Goal: Task Accomplishment & Management: Complete application form

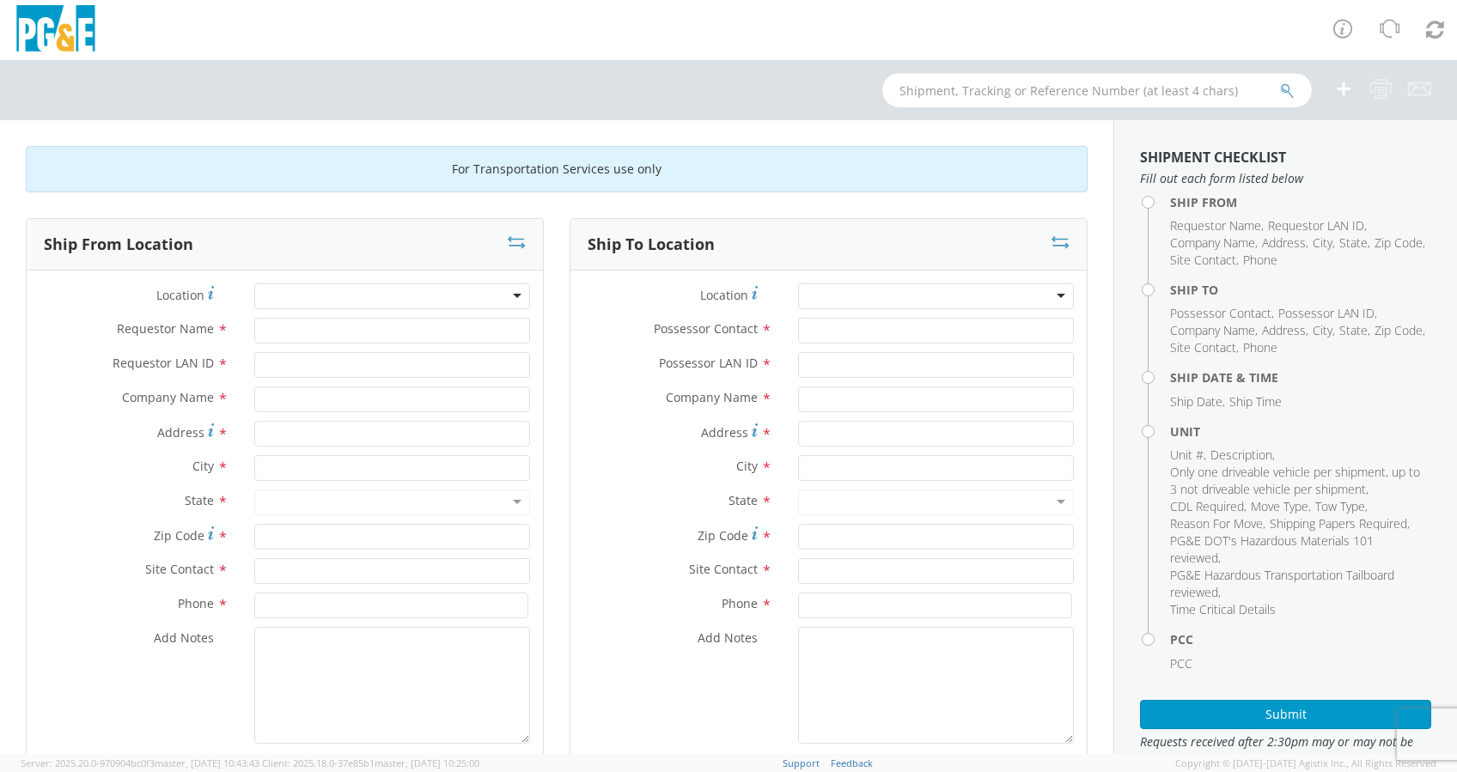
click at [935, 101] on input "text" at bounding box center [1097, 90] width 430 height 34
paste input "B41835"
type input "B41835"
click at [1285, 87] on icon "submit" at bounding box center [1287, 90] width 15 height 15
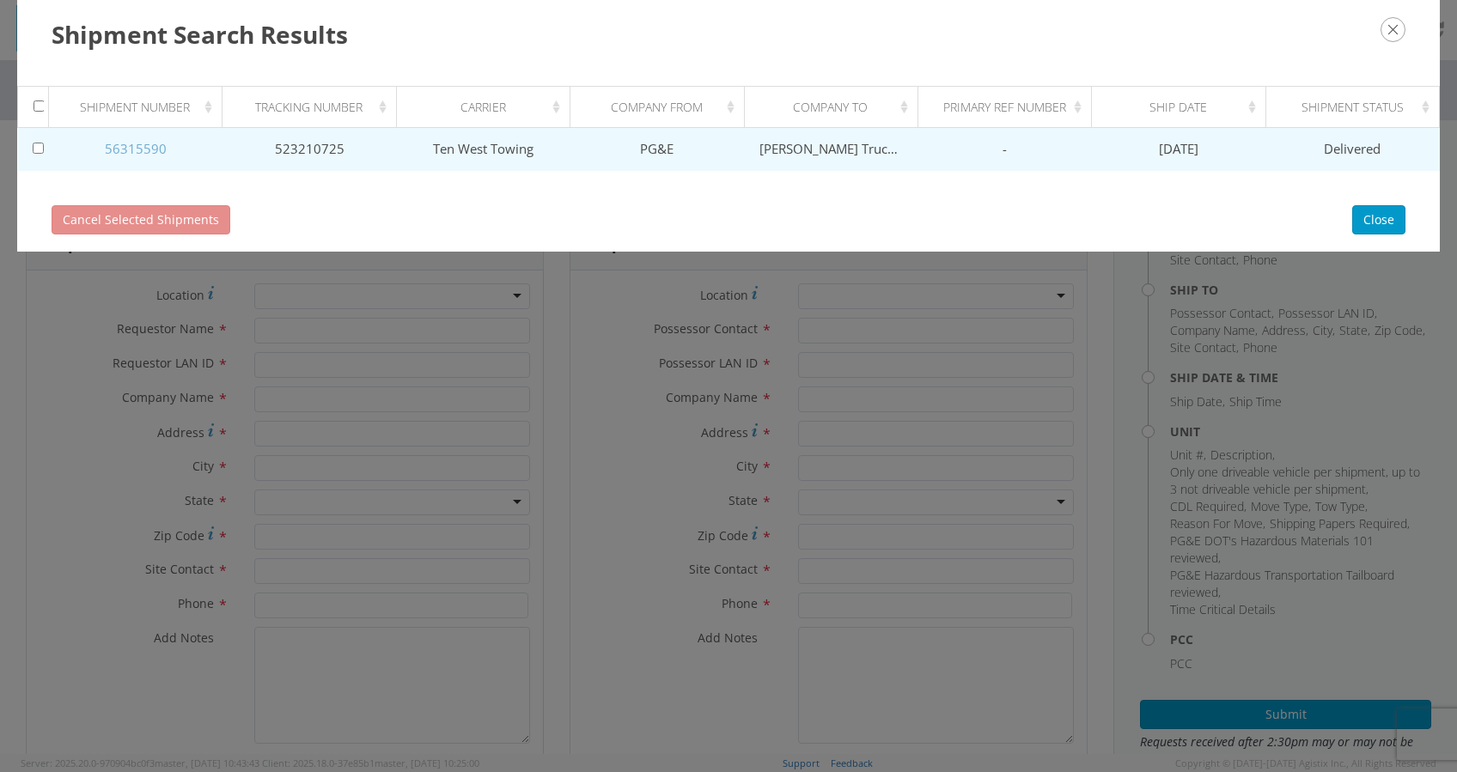
click at [136, 140] on link "56315590" at bounding box center [136, 148] width 62 height 17
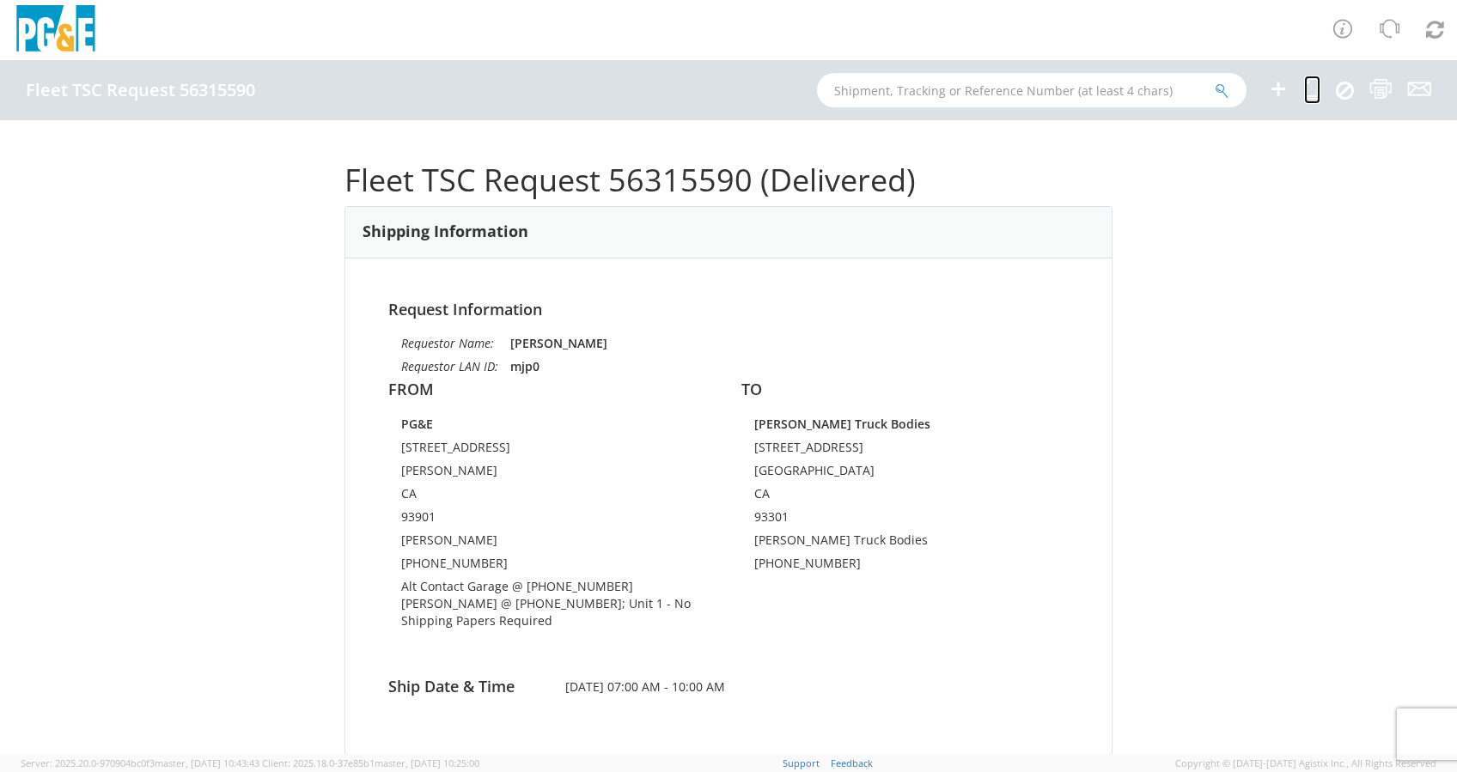
click at [1313, 91] on icon at bounding box center [1312, 88] width 16 height 21
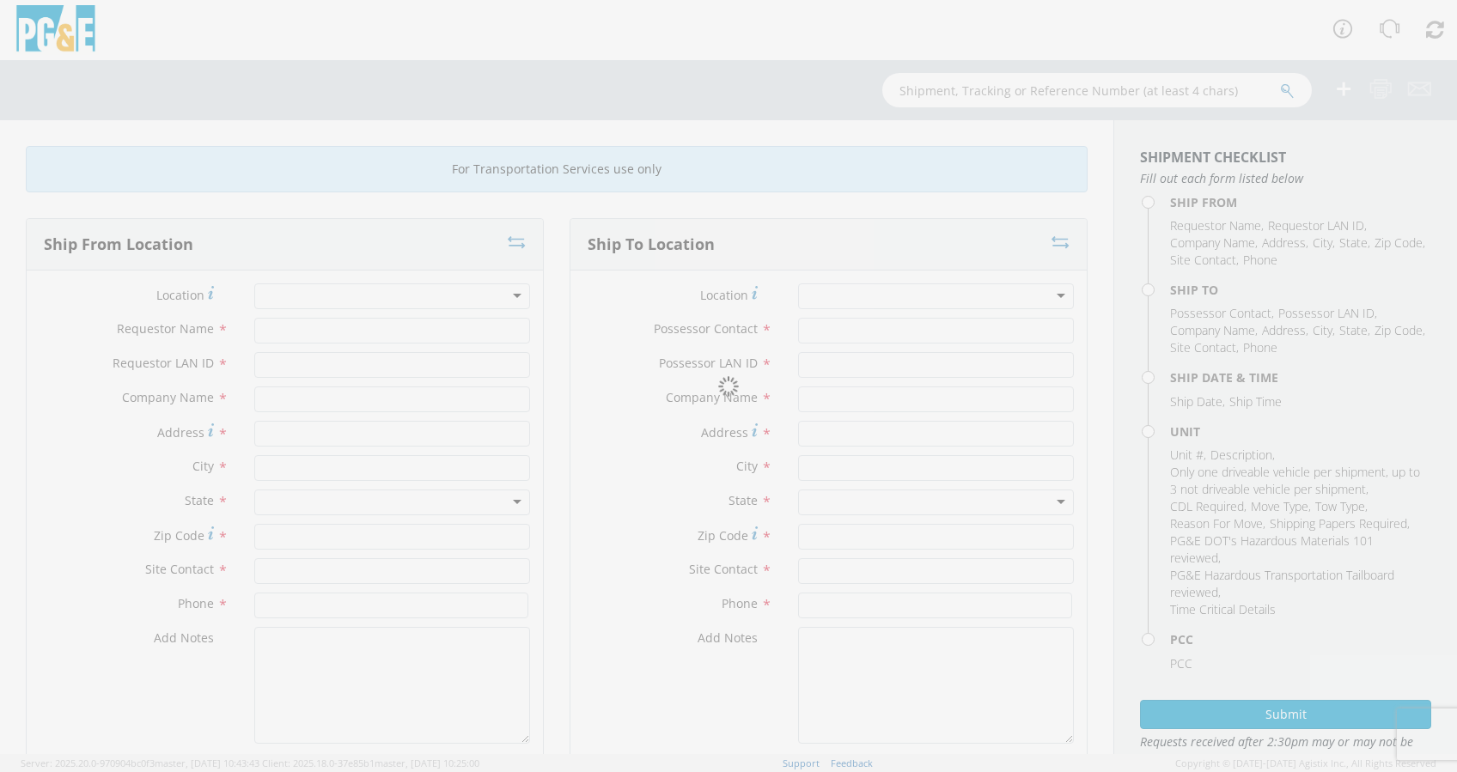
type input "Marty Parker"
type input "mjp0"
type input "PG&E"
type input "401 WORK STREET"
type input "SALINAS"
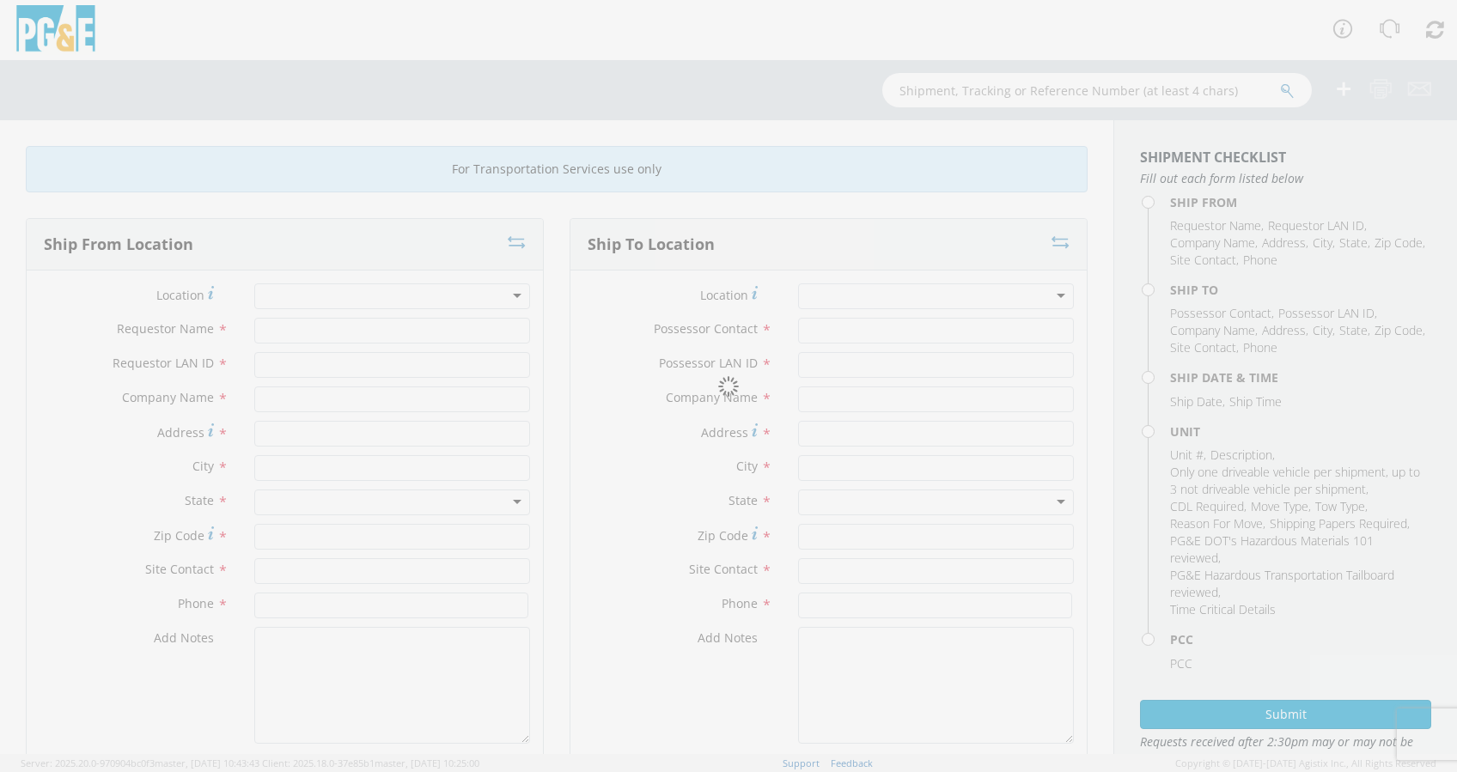
type input "93901"
type input "Fabio Chavez"
type input "831-540-5902"
type input "Marty Parker"
type input "mjp0"
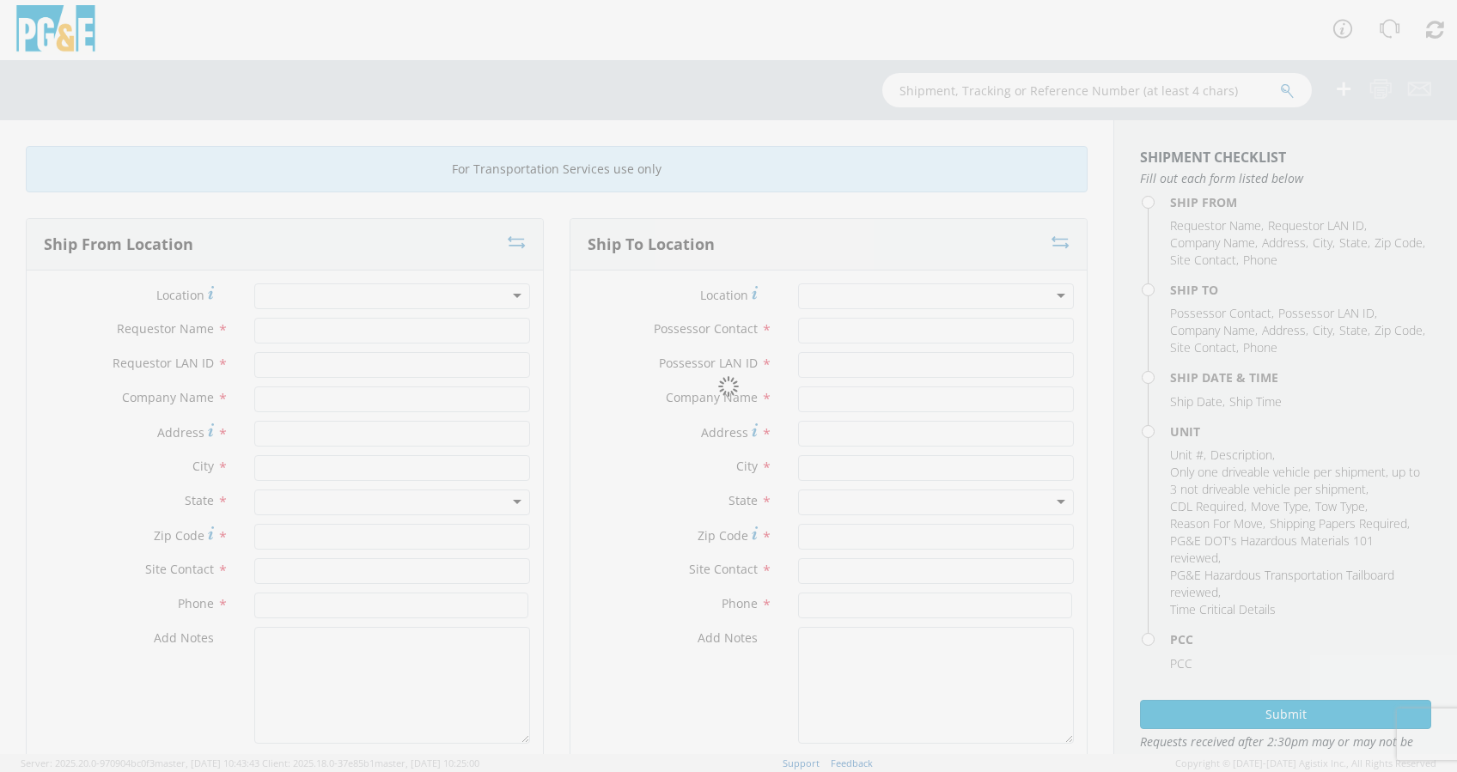
type input "Douglass Truck Bodies"
type input "231 21st St"
type input "Bakersfield"
type input "93301"
type input "Douglass Truck Bodies"
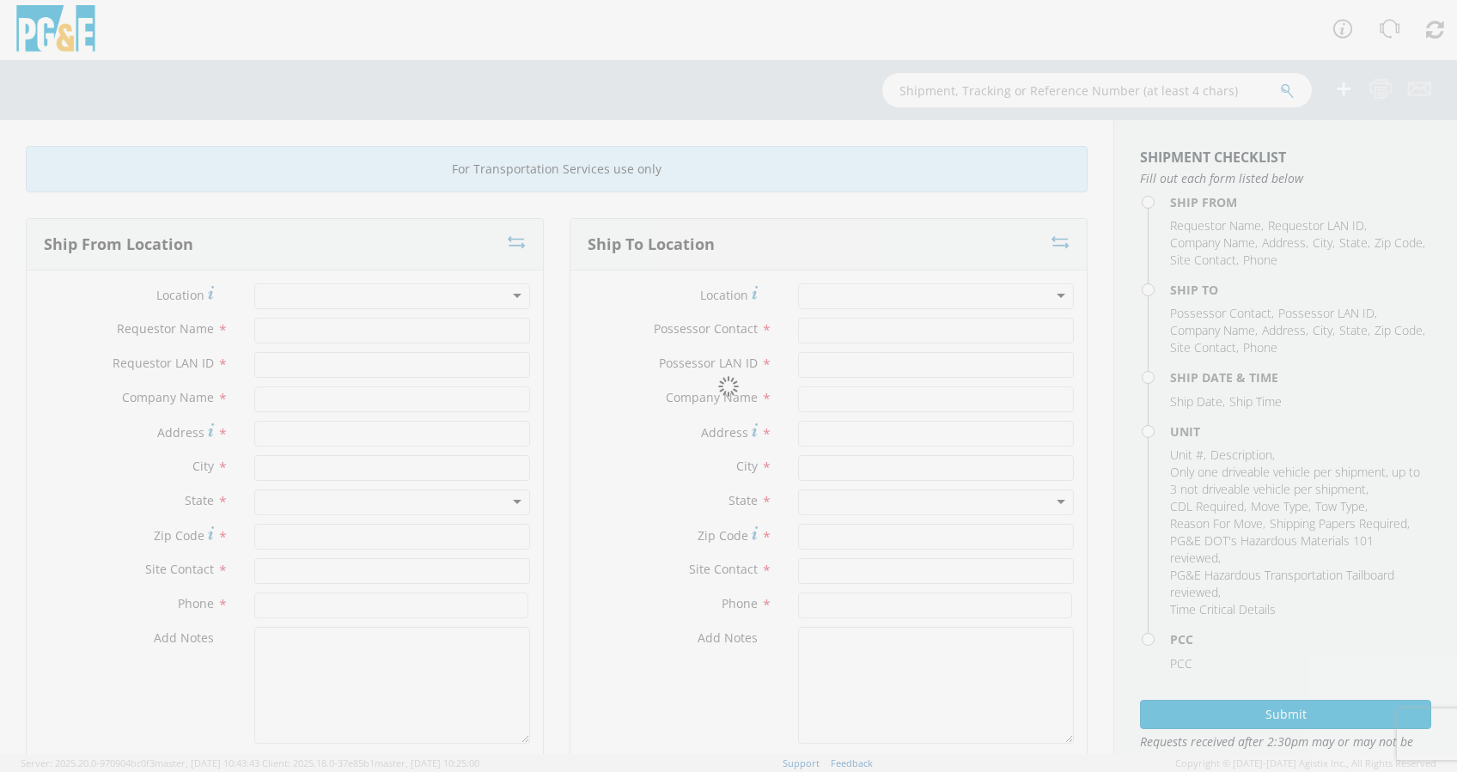
type input "661-327-0258"
type input "07/29/2025"
type input "TRUCK; WELDING >15000 4X2"
type input "30000"
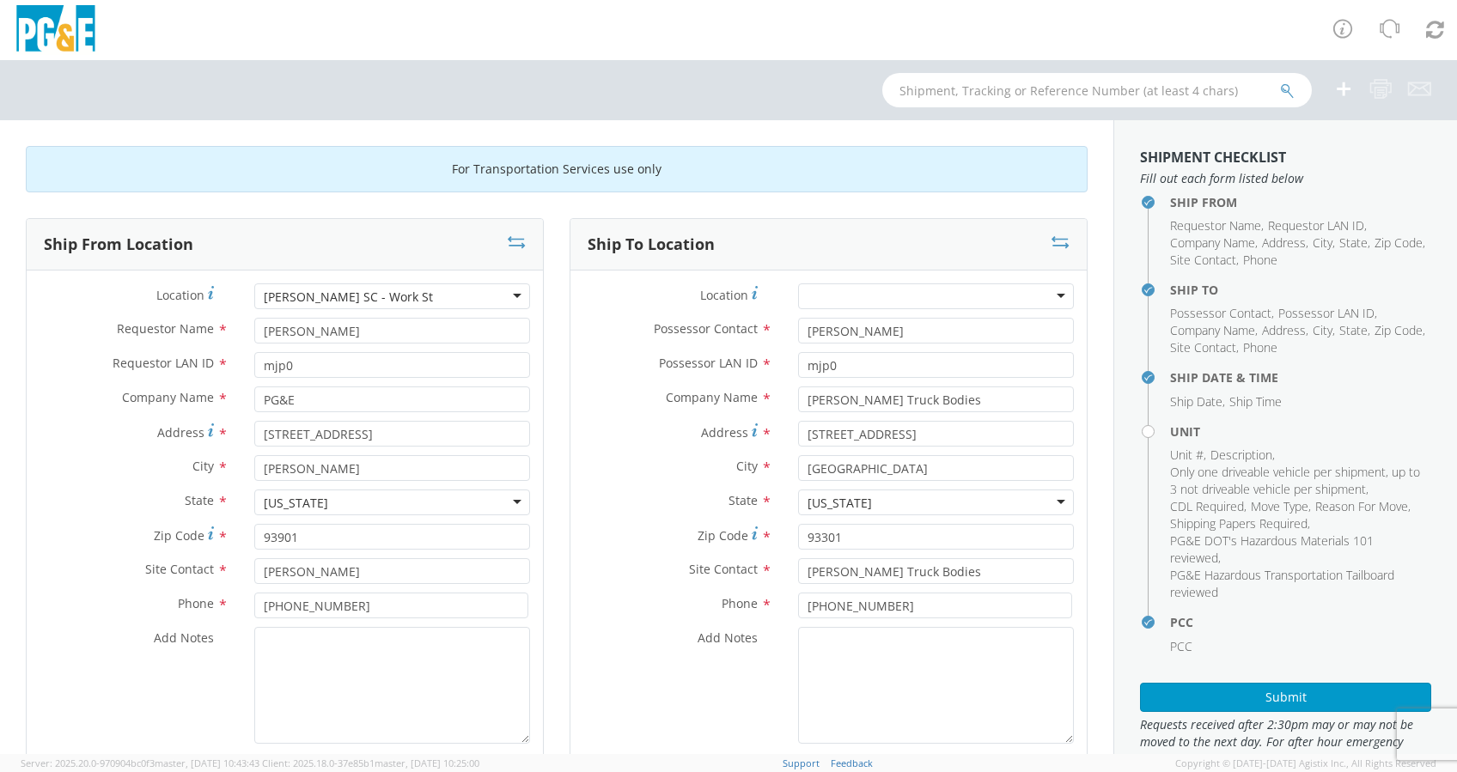
select select "11307"
select select "B41835"
click at [508, 235] on icon at bounding box center [517, 242] width 18 height 17
type input "Douglass Truck Bodies"
type input "231 21st St"
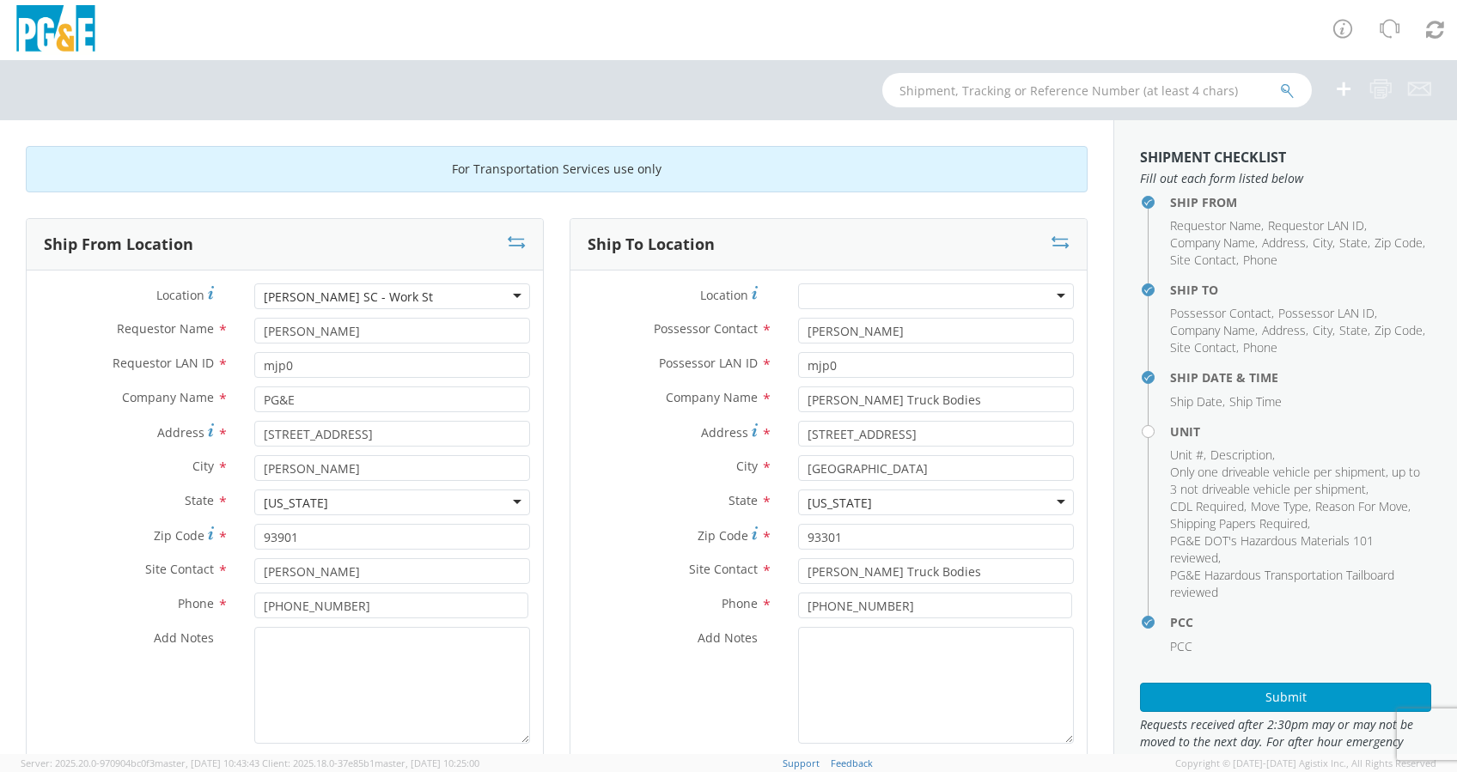
type input "Bakersfield"
type input "93301"
type input "Douglass Truck Bodies"
type input "661-327-0258"
type input "PG&E"
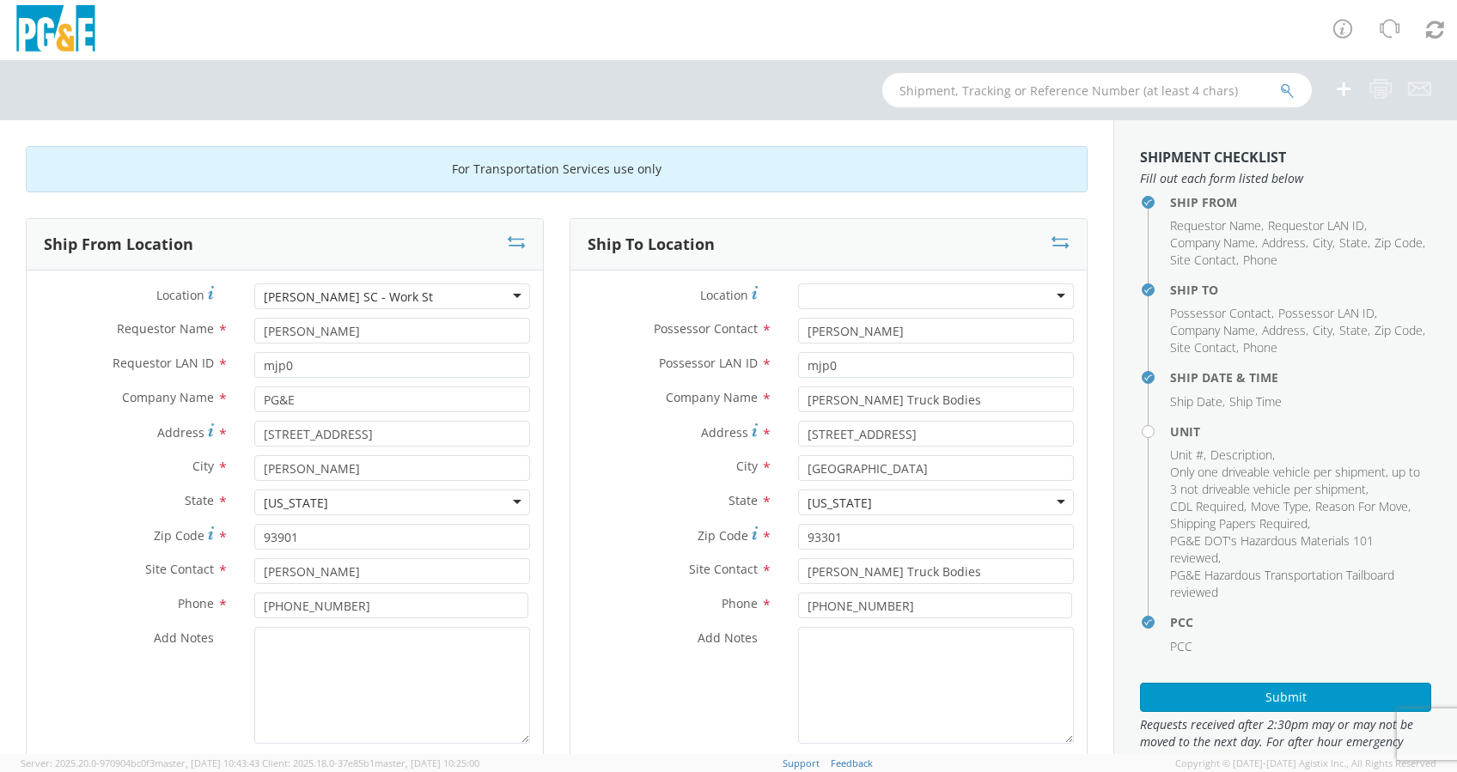
type input "401 WORK STREET"
type input "SALINAS"
type input "93901"
type input "Fabio Chavez"
type input "831-540-5902"
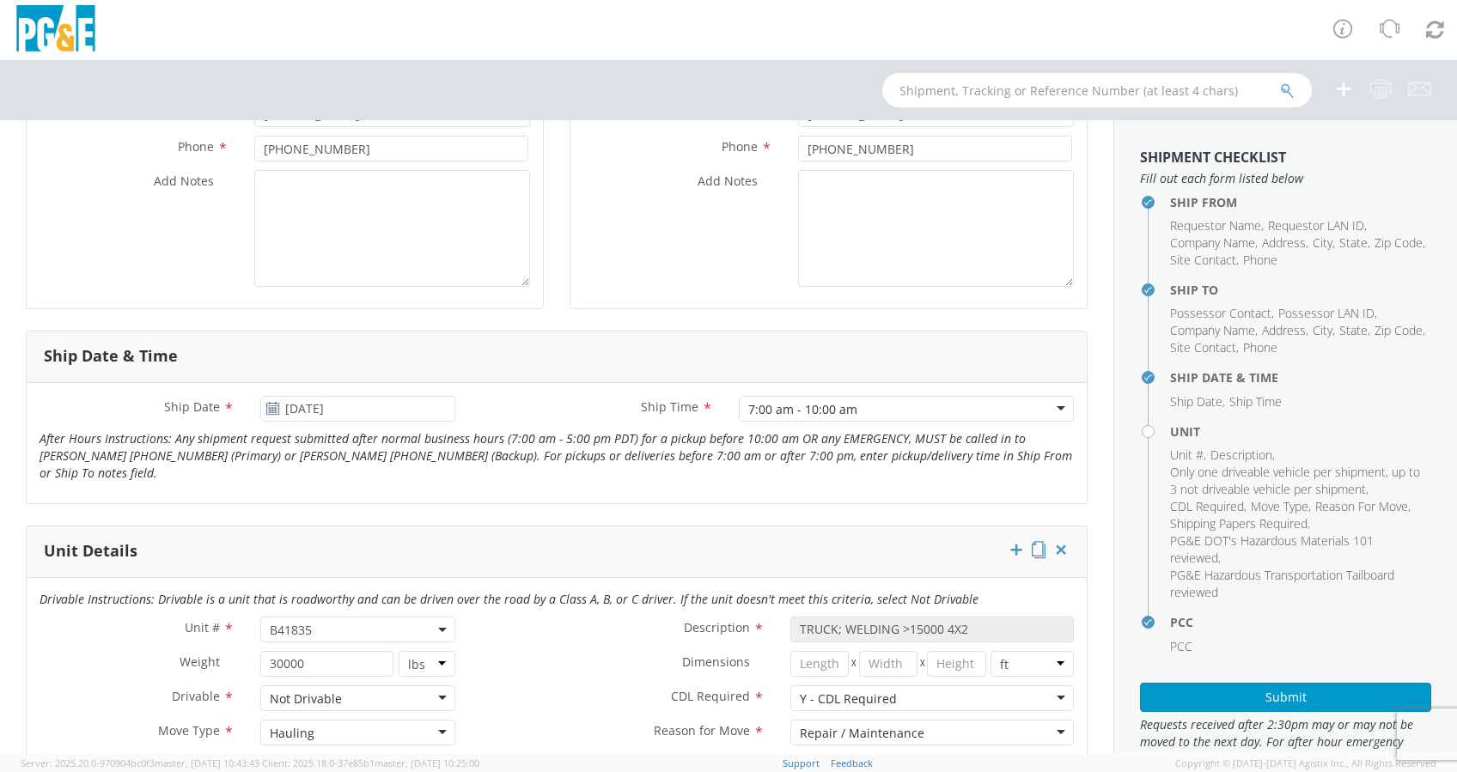
scroll to position [458, 0]
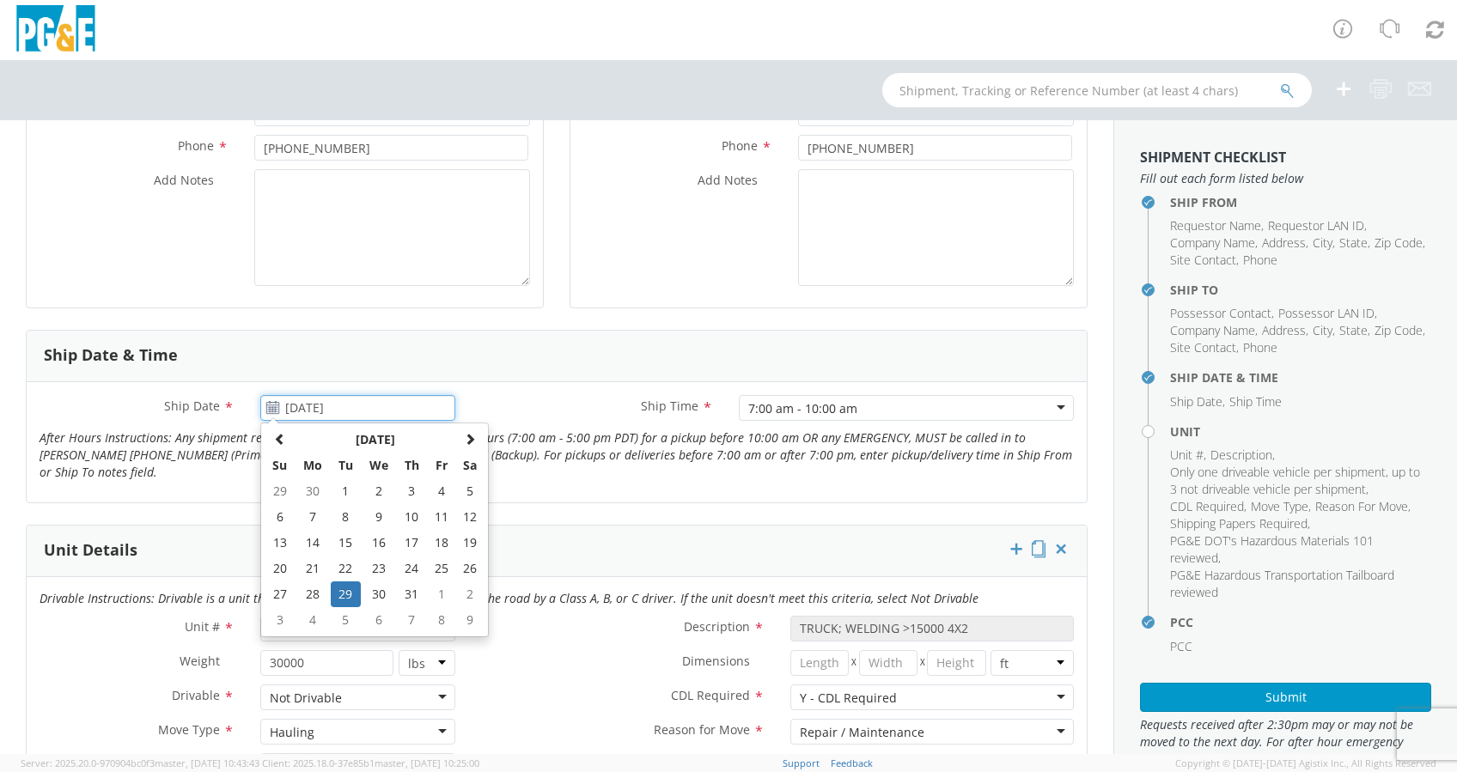
click at [404, 405] on input "07/29/2025" at bounding box center [357, 408] width 195 height 26
click at [471, 436] on span at bounding box center [470, 439] width 12 height 12
click at [343, 520] on td "7" at bounding box center [346, 517] width 30 height 26
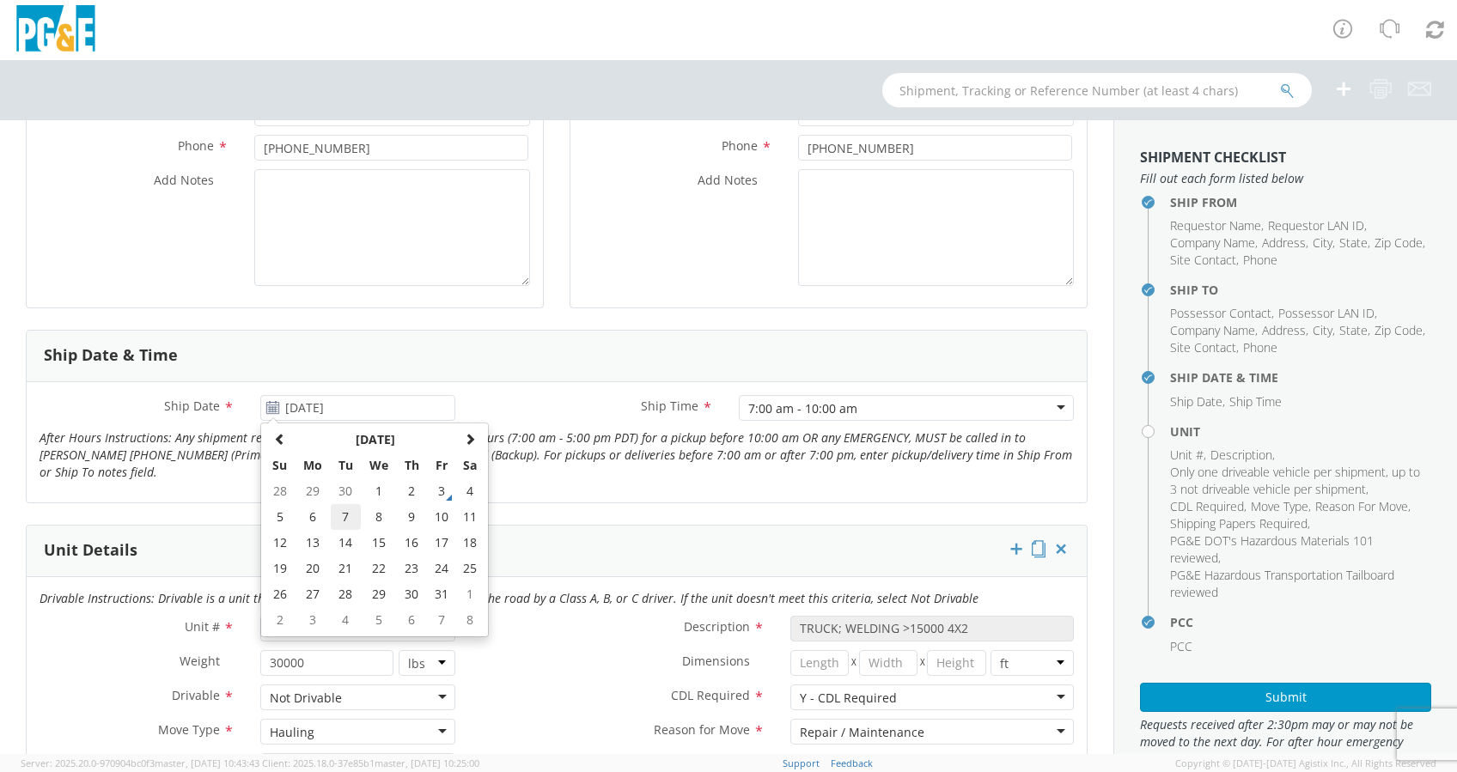
type input "10/07/2025"
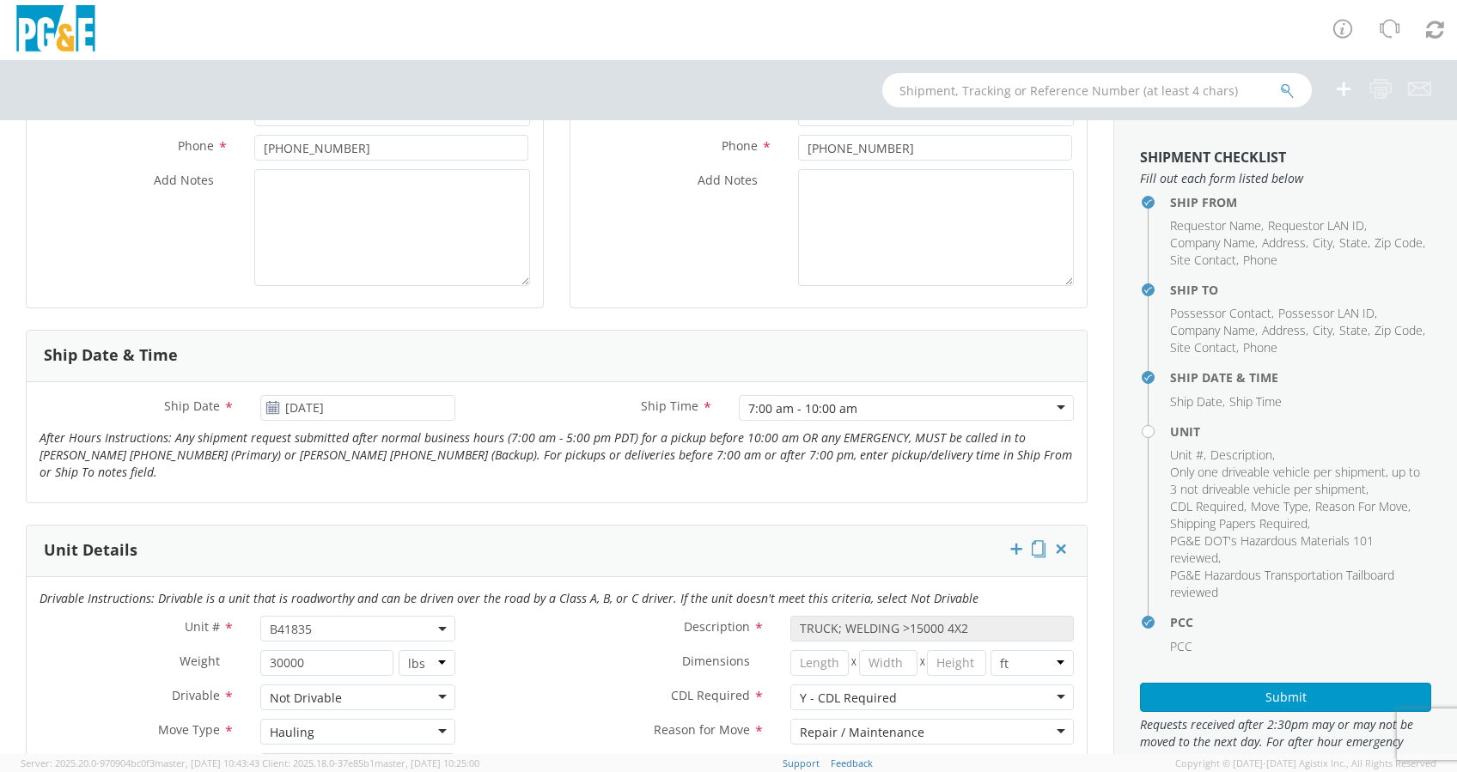
click at [893, 404] on div "7:00 am - 10:00 am" at bounding box center [906, 408] width 335 height 26
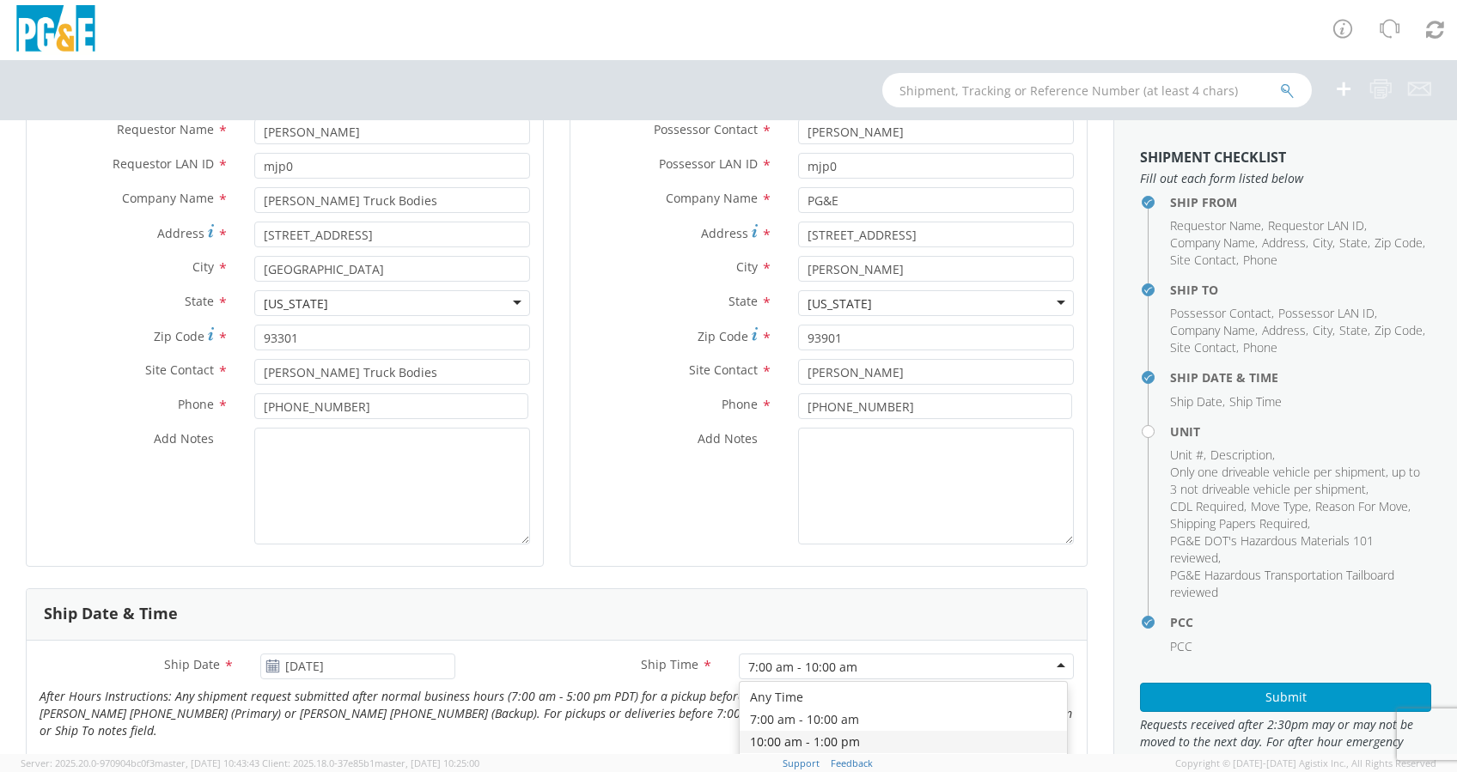
scroll to position [344, 0]
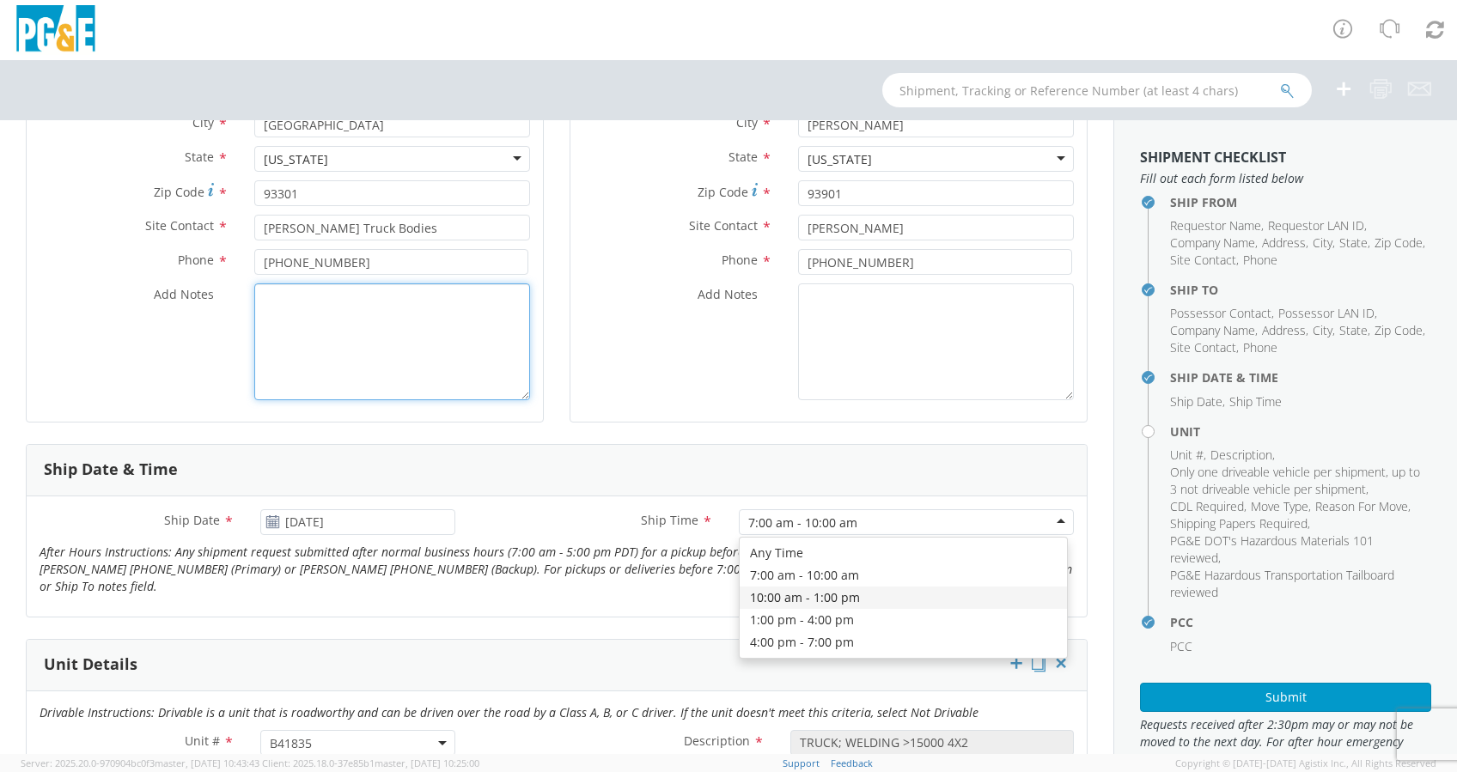
drag, startPoint x: 302, startPoint y: 330, endPoint x: 369, endPoint y: 314, distance: 68.8
click at [303, 330] on textarea "Add Notes *" at bounding box center [392, 341] width 276 height 117
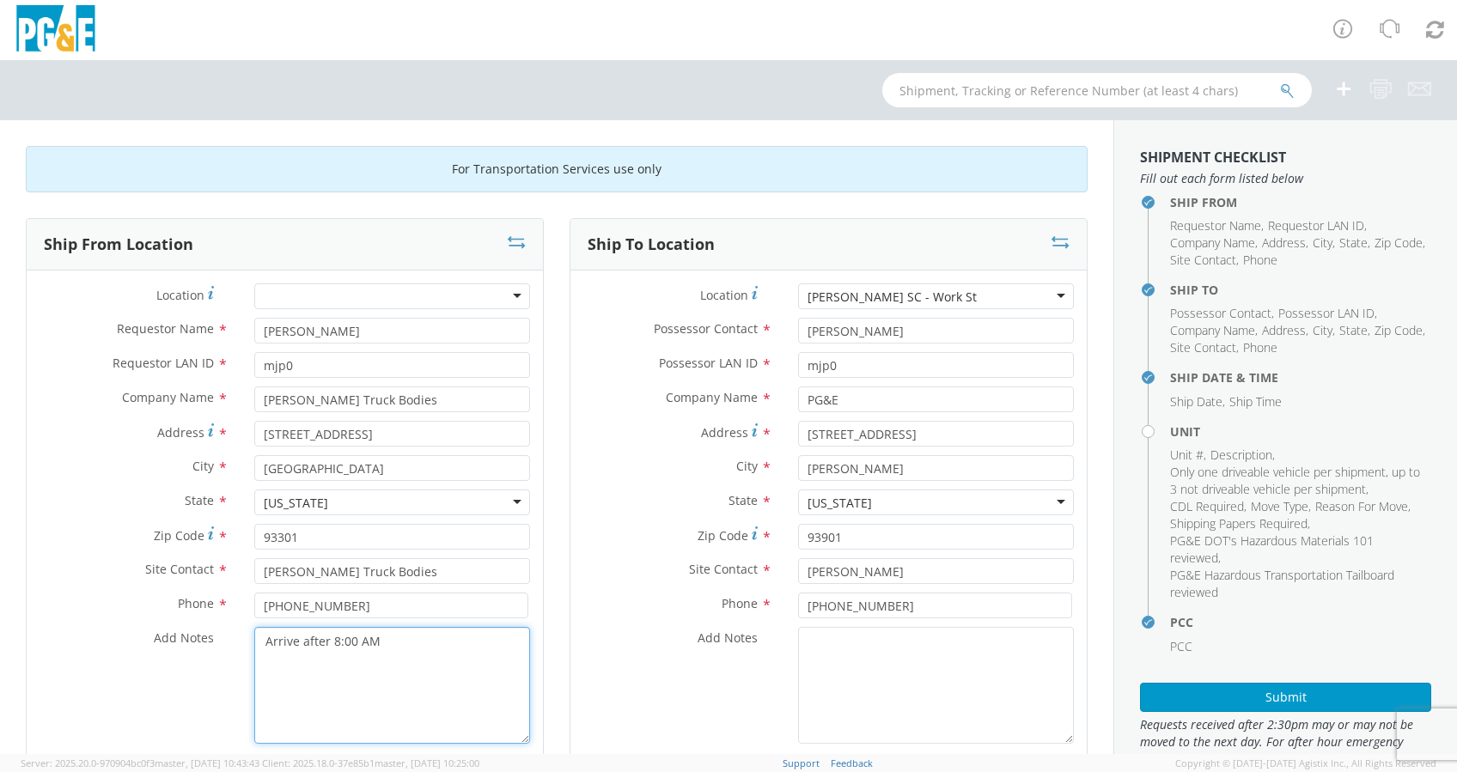
scroll to position [0, 0]
type textarea "Arrive after 8:00 AM"
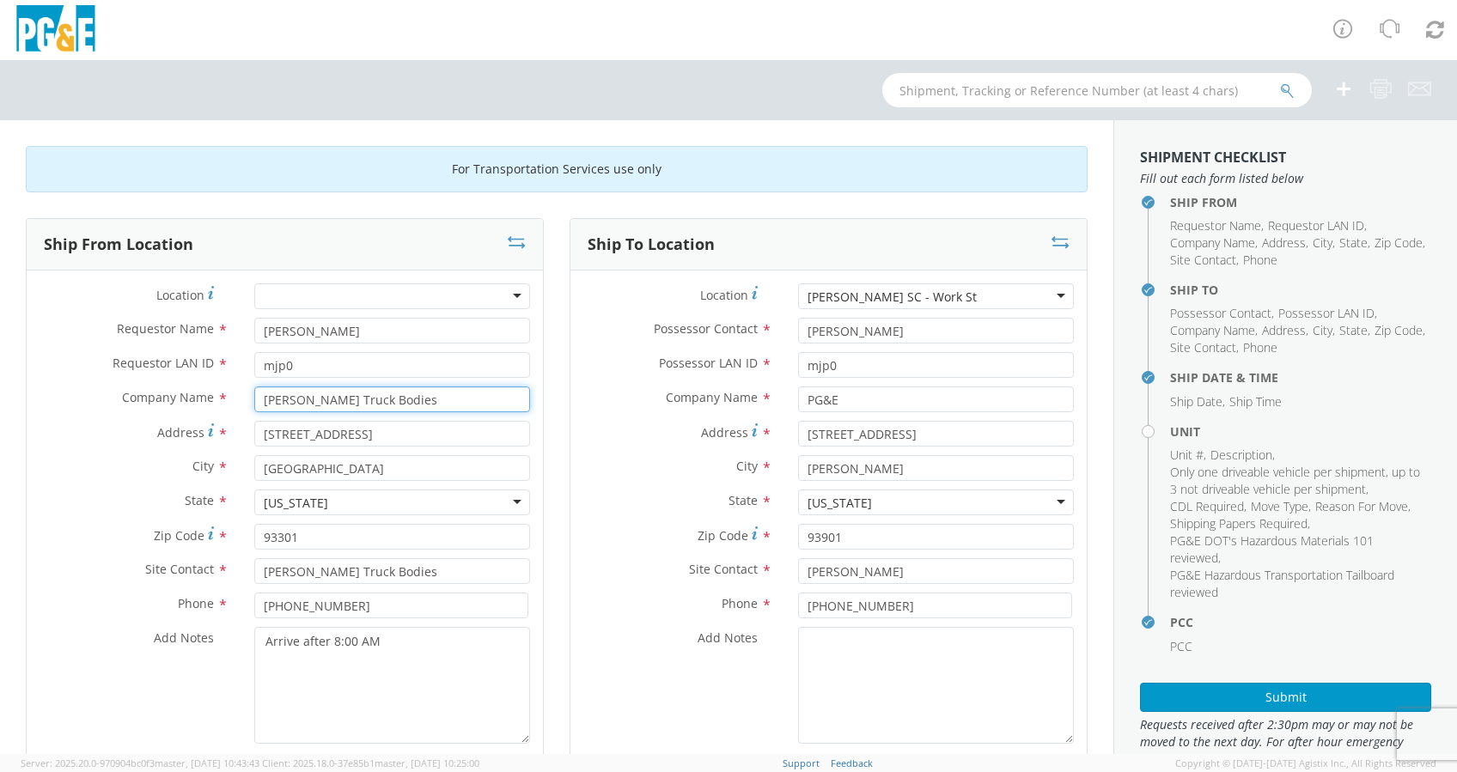
drag, startPoint x: 318, startPoint y: 413, endPoint x: 200, endPoint y: 409, distance: 117.8
click at [199, 410] on div "Company Name * Douglass Truck Bodies" at bounding box center [285, 400] width 516 height 26
type input "P"
type input "p"
type input "Golden State Peterbilt"
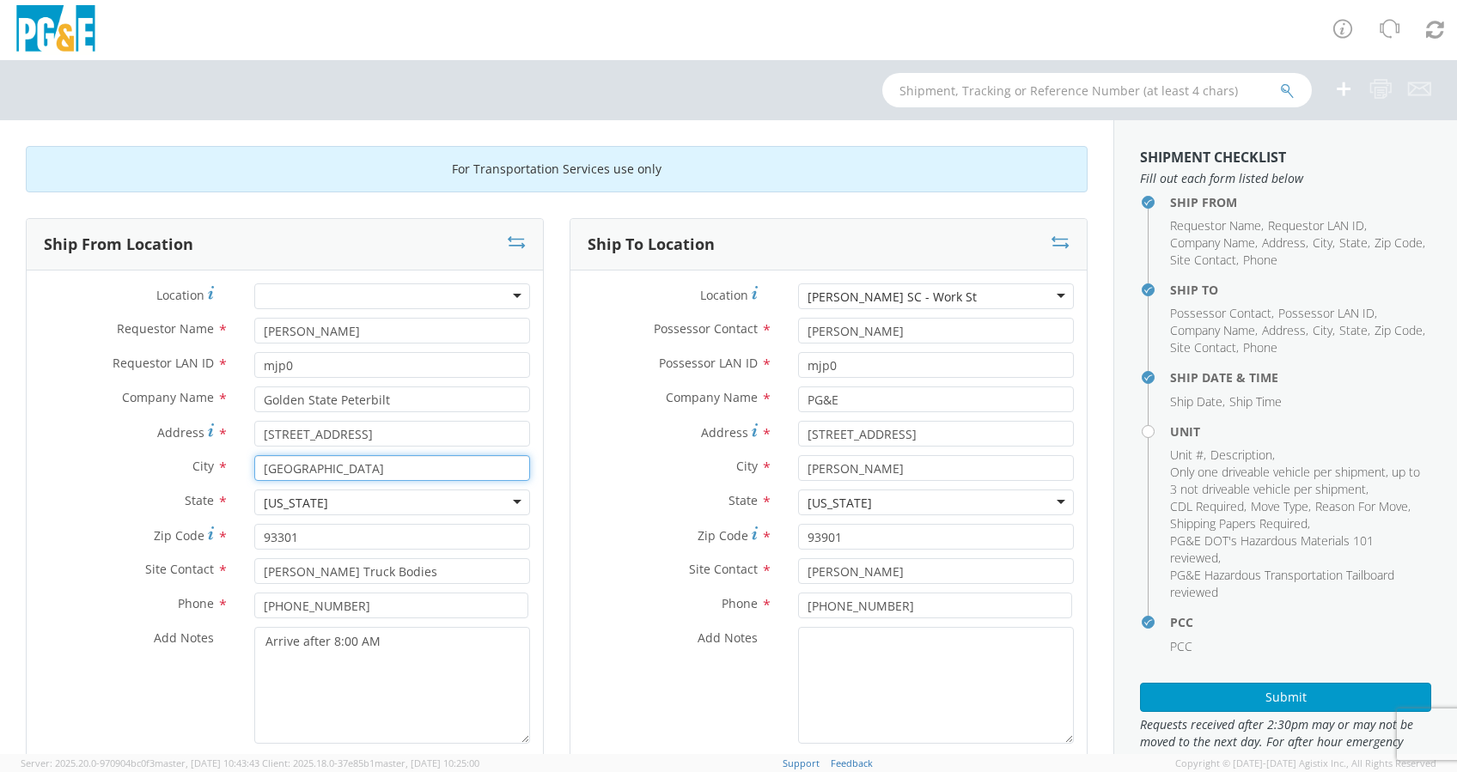
click at [362, 465] on input "Bakersfield" at bounding box center [392, 468] width 276 height 26
drag, startPoint x: 283, startPoint y: 440, endPoint x: 96, endPoint y: 448, distance: 187.4
click at [96, 448] on div "Address * 231 21st St" at bounding box center [285, 438] width 516 height 34
paste input "1450 S. Union Ave."
type input "1450 S. Union Ave."
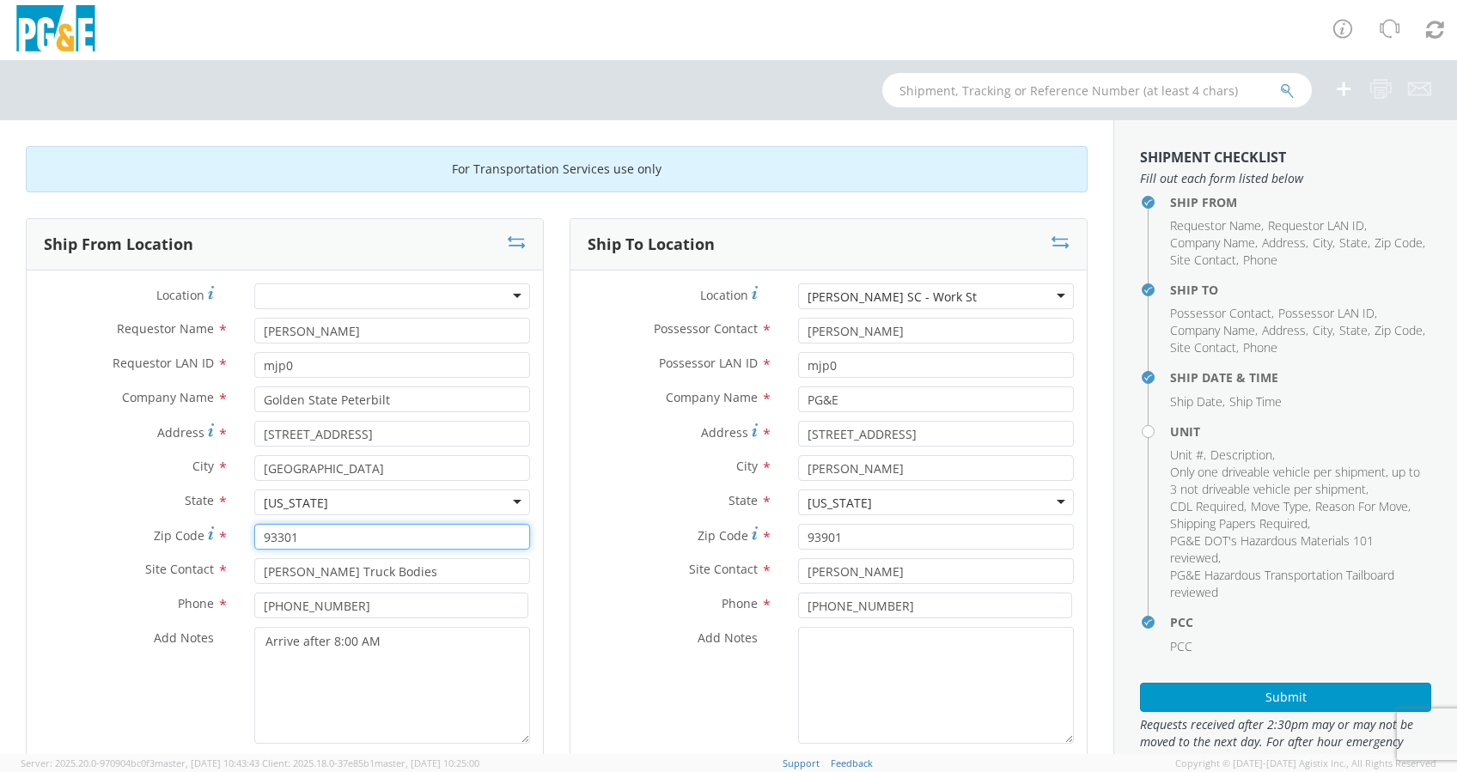
drag, startPoint x: 301, startPoint y: 537, endPoint x: 258, endPoint y: 537, distance: 43.0
click at [258, 537] on input "93301" at bounding box center [392, 537] width 276 height 26
paste input "7"
type input "93307"
drag, startPoint x: 428, startPoint y: 571, endPoint x: 254, endPoint y: 578, distance: 173.7
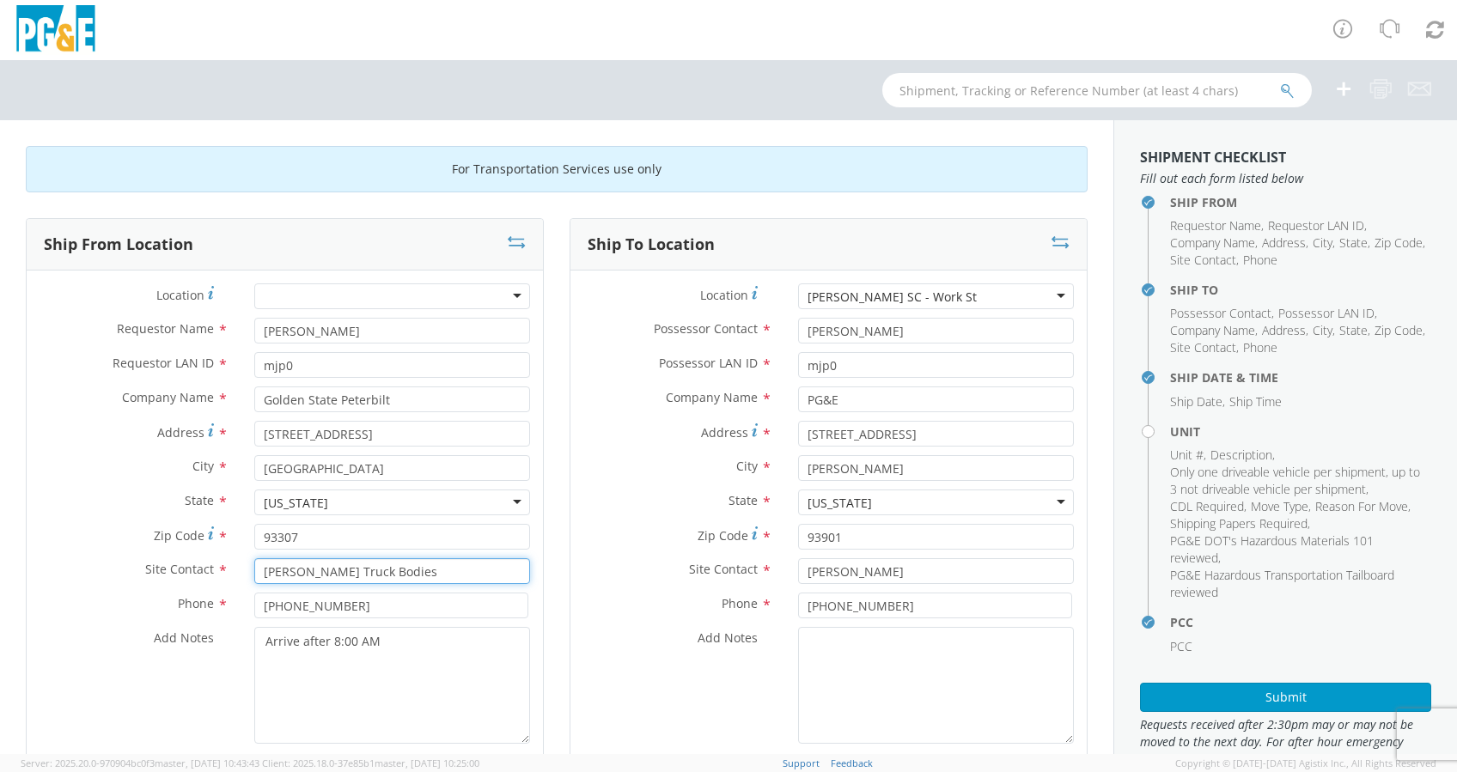
click at [254, 578] on input "Douglass Truck Bodies" at bounding box center [392, 571] width 276 height 26
paste input "Kini Kaneakalau"
type input "Kini Kaneakalau"
drag, startPoint x: 349, startPoint y: 607, endPoint x: 207, endPoint y: 605, distance: 141.8
click at [206, 607] on div "Phone * 661-327-0258" at bounding box center [285, 606] width 516 height 26
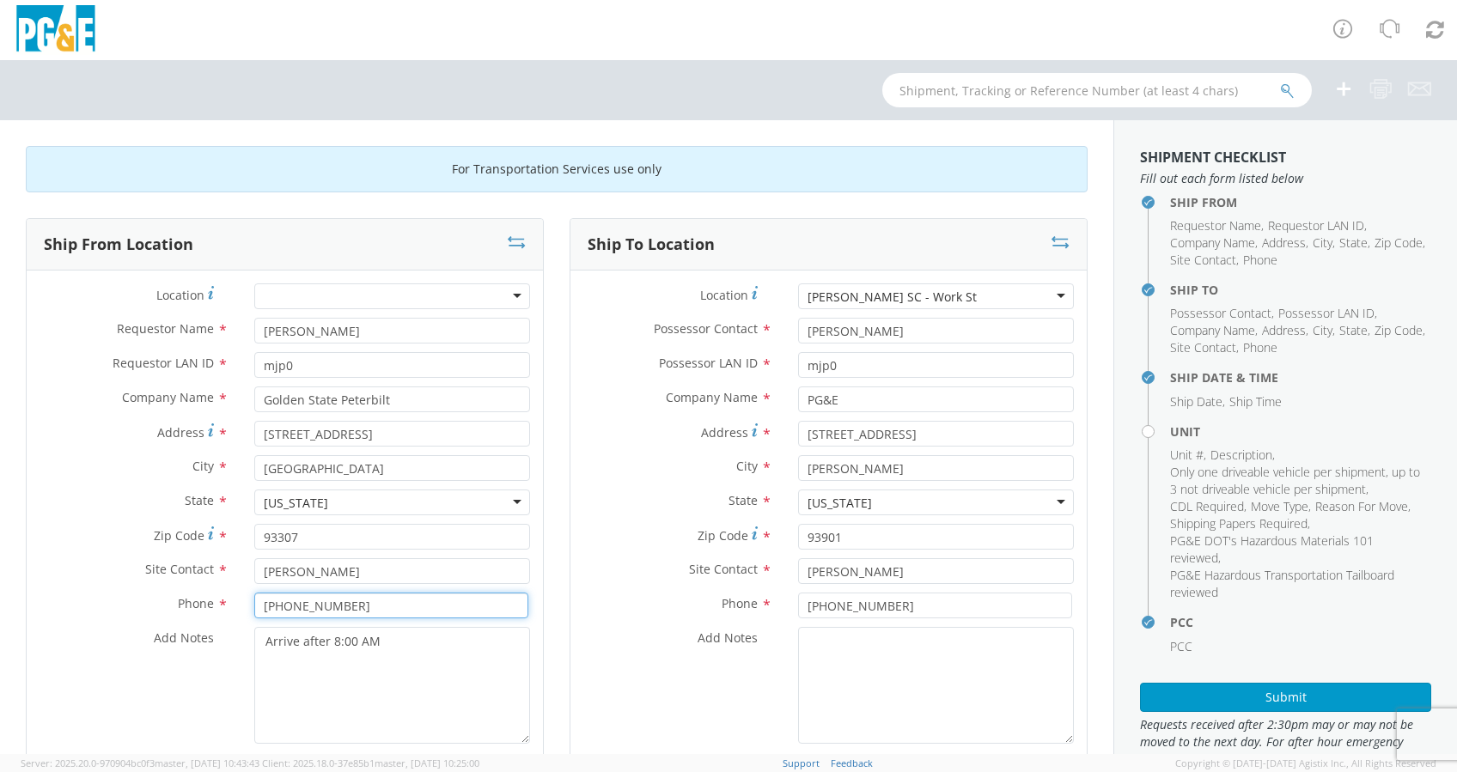
paste input "(661) 833-1700"
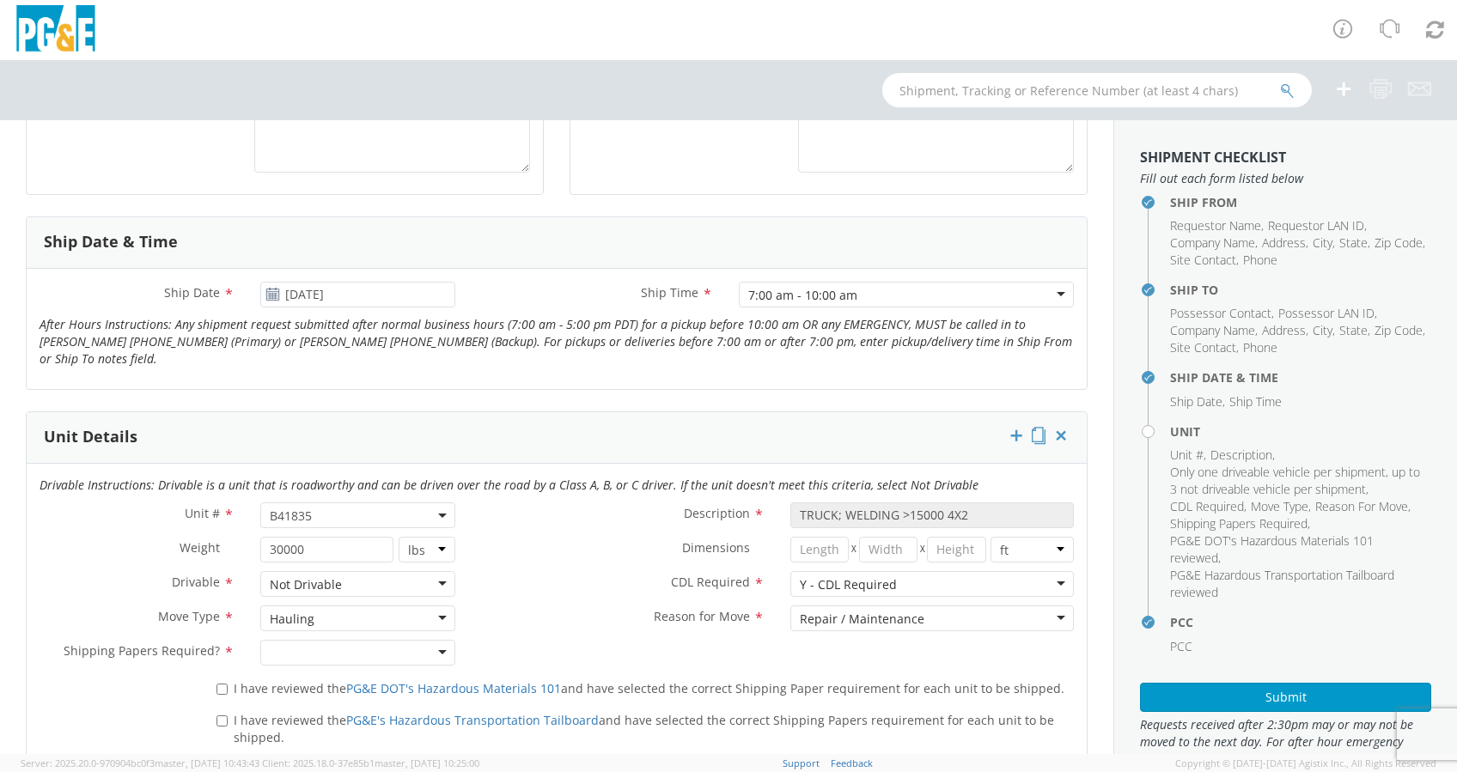
scroll to position [572, 0]
type input "(661) 833-1700"
click at [222, 685] on input "I have reviewed the PG&E DOT's Hazardous Materials 101 and have selected the co…" at bounding box center [221, 688] width 11 height 11
checkbox input "true"
drag, startPoint x: 216, startPoint y: 711, endPoint x: 252, endPoint y: 703, distance: 37.1
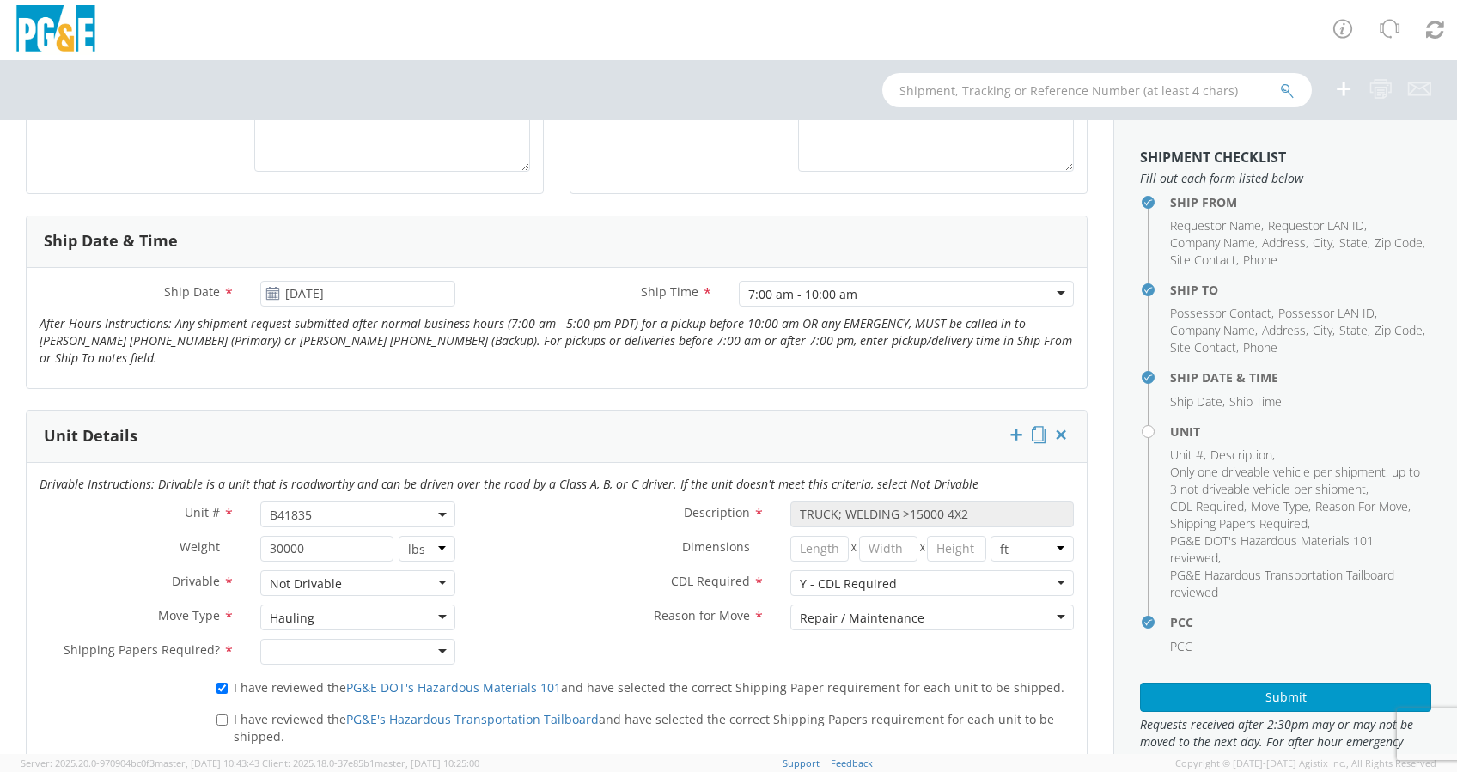
click at [223, 710] on label "I have reviewed the PG&E's Hazardous Transportation Tailboard and have selected…" at bounding box center [644, 727] width 857 height 37
click at [223, 715] on input "I have reviewed the PG&E's Hazardous Transportation Tailboard and have selected…" at bounding box center [221, 720] width 11 height 11
checkbox input "true"
click at [438, 646] on div at bounding box center [357, 652] width 195 height 26
drag, startPoint x: 283, startPoint y: 683, endPoint x: 297, endPoint y: 676, distance: 16.1
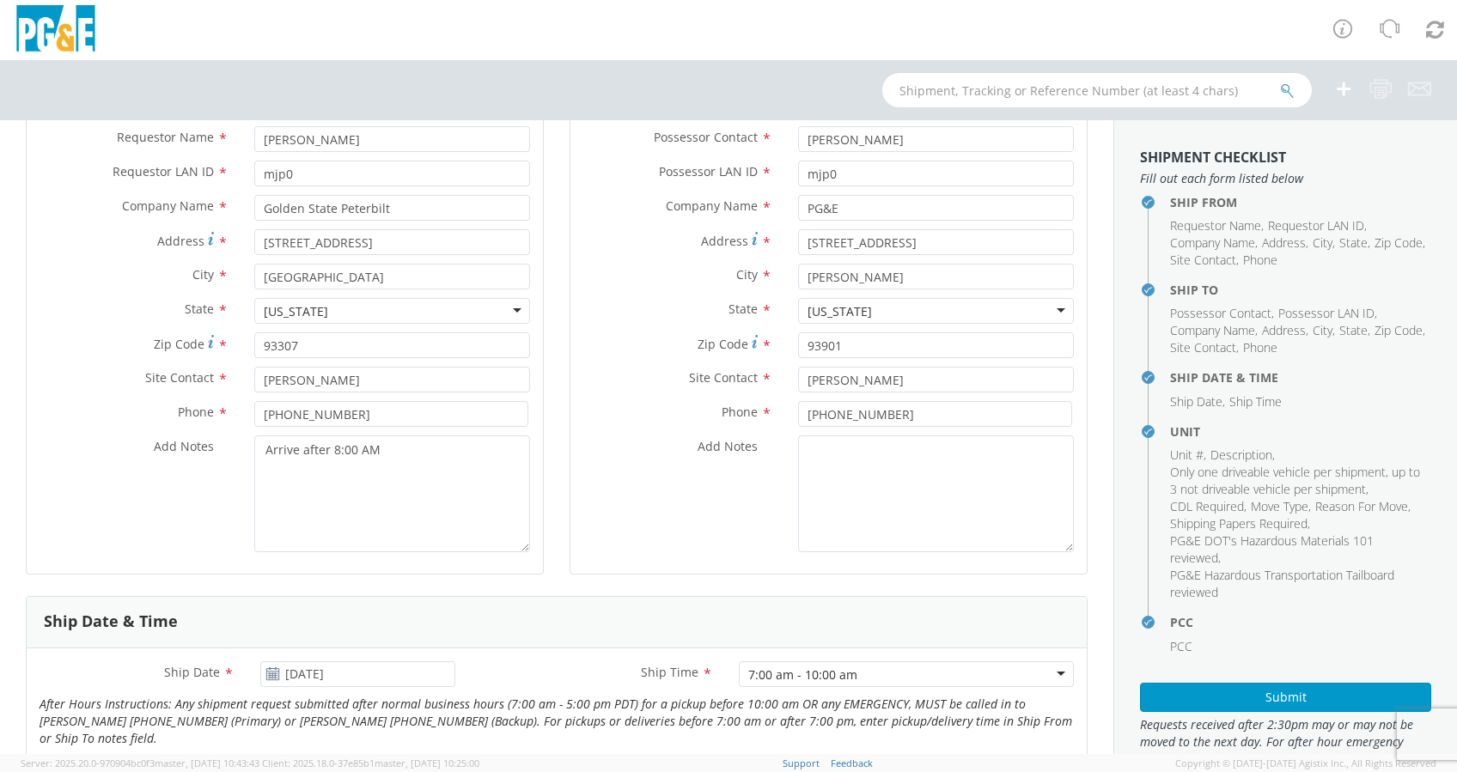
scroll to position [229, 0]
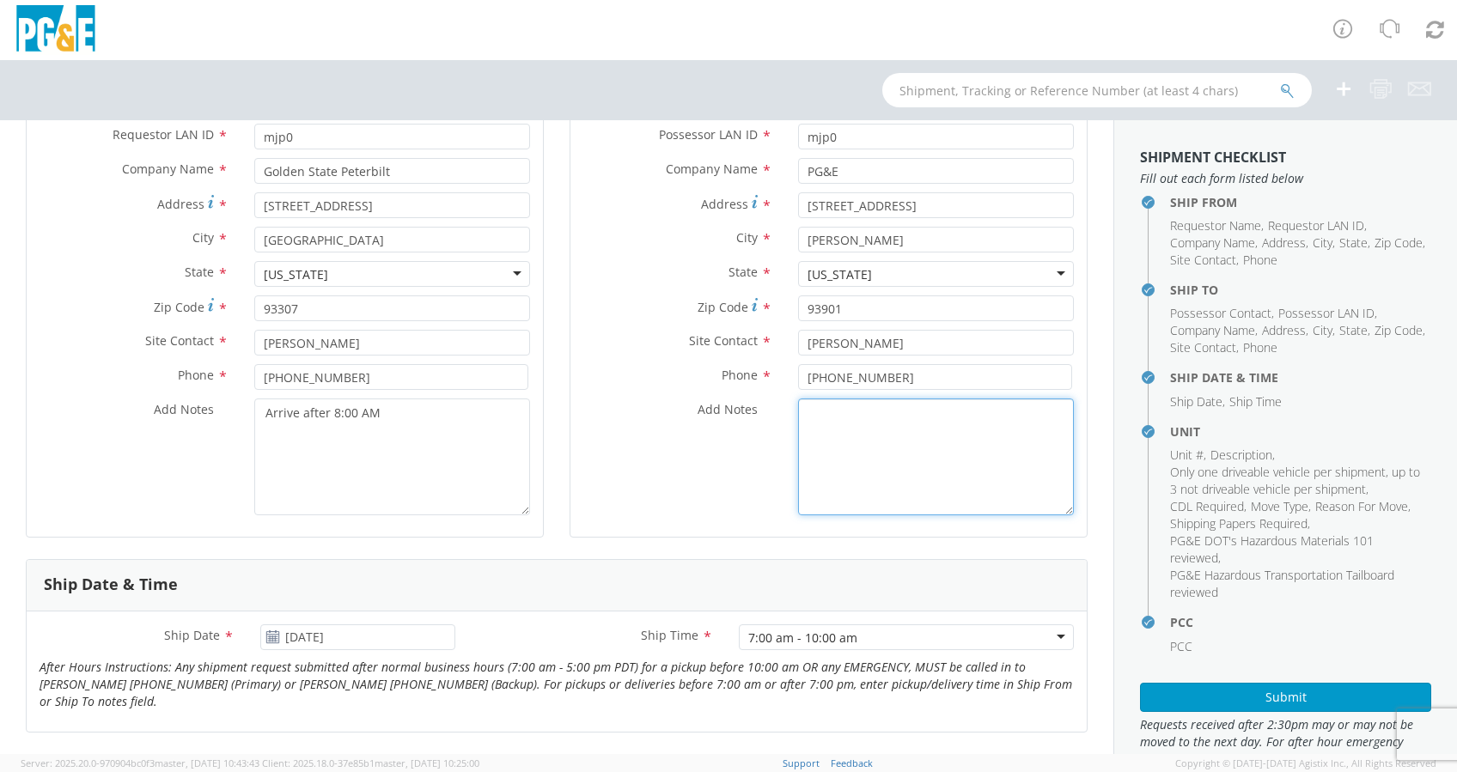
drag, startPoint x: 814, startPoint y: 442, endPoint x: 912, endPoint y: 420, distance: 101.3
click at [824, 439] on textarea "Add Notes *" at bounding box center [936, 457] width 276 height 117
paste textarea "831-784-3507"
paste textarea "JERRY SALAZAR @ 831-235-0384"
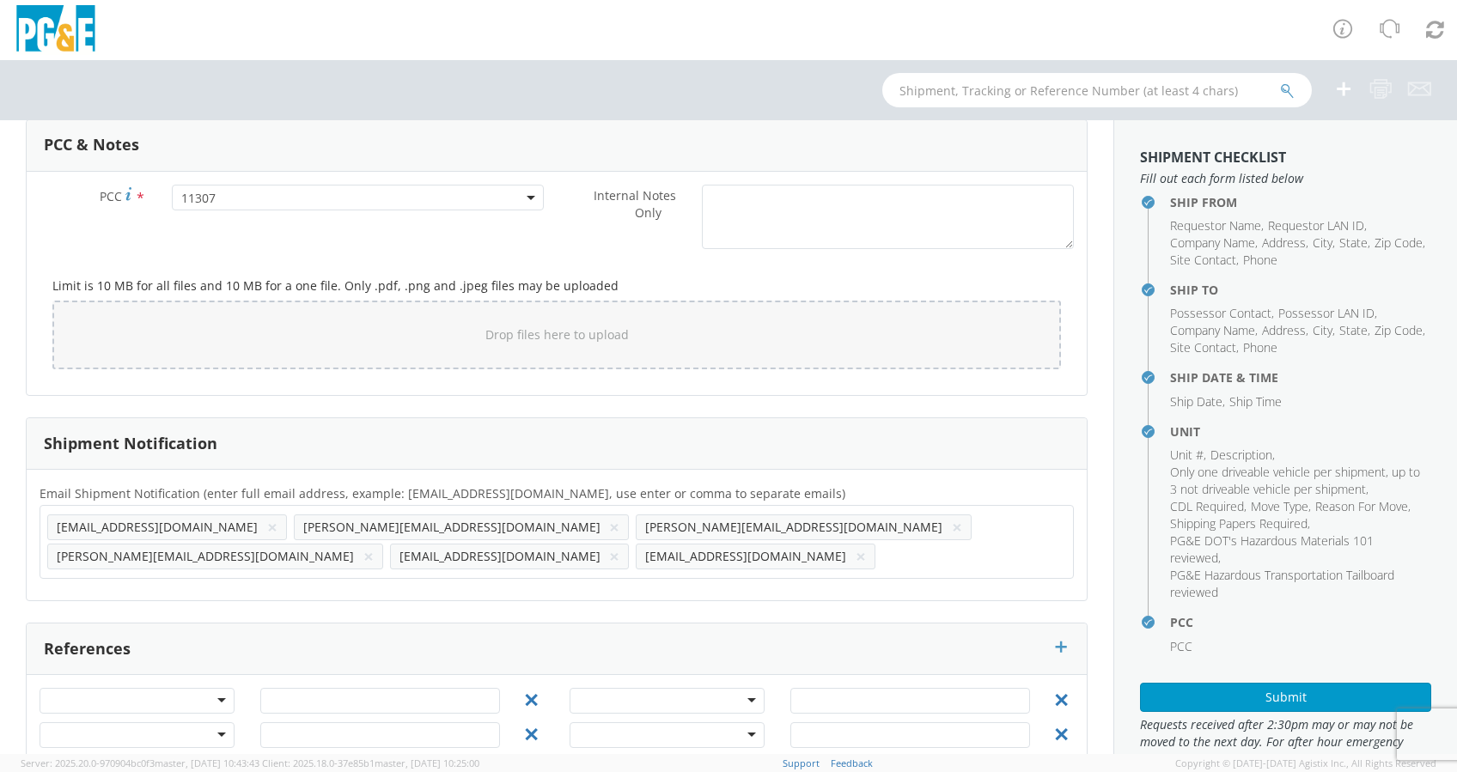
scroll to position [1368, 0]
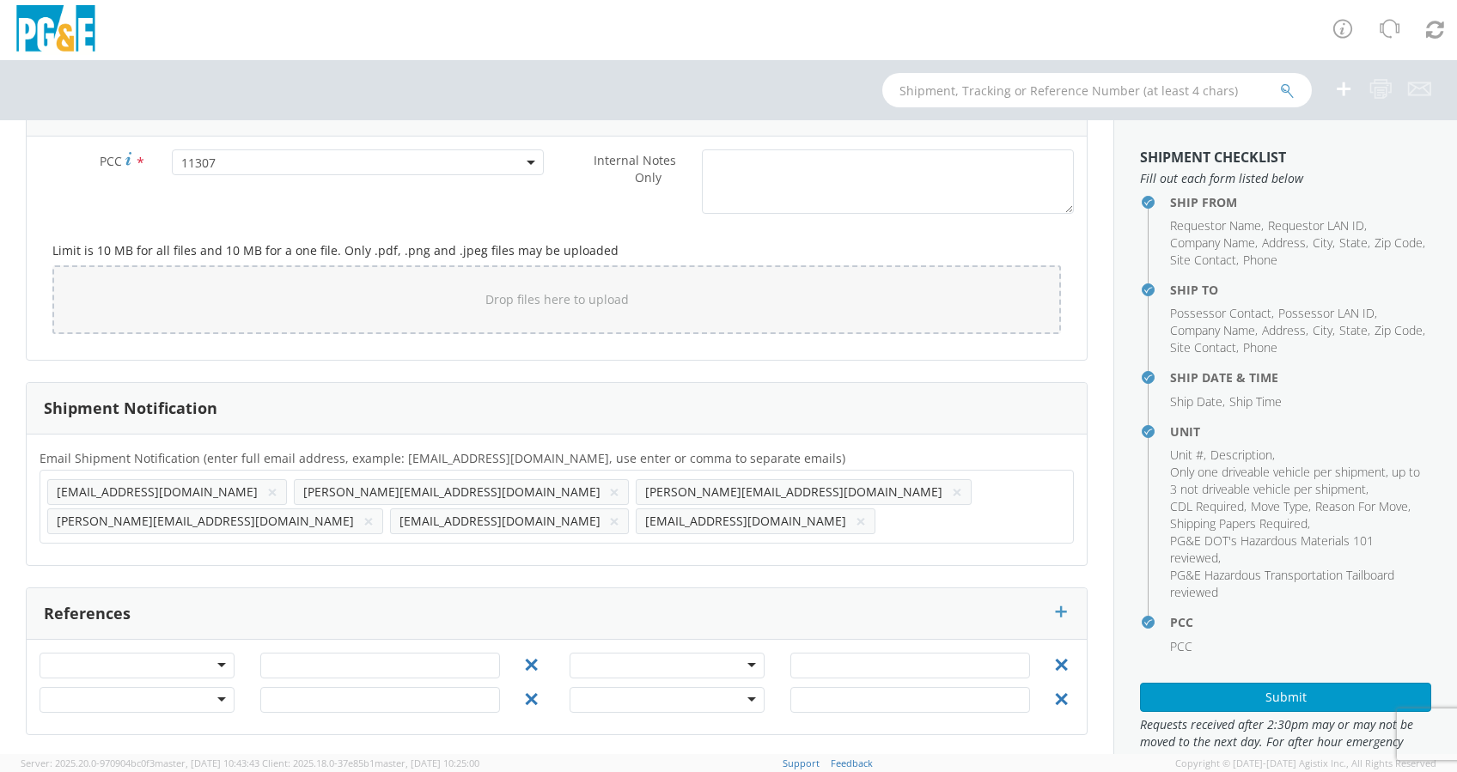
type textarea "Alt Contact Garage @ 831-784-3507 JERRY SALAZAR @ 831-235-0384"
click at [236, 526] on ul "RTBY@pge.com × tom@douglasstruckbodies.com × chelsea@douglasstruckbodies.com × …" at bounding box center [556, 507] width 1019 height 58
paste input "kinikaneakalau@emtharp.com"
type input "kinikaneakalau@emtharp.com"
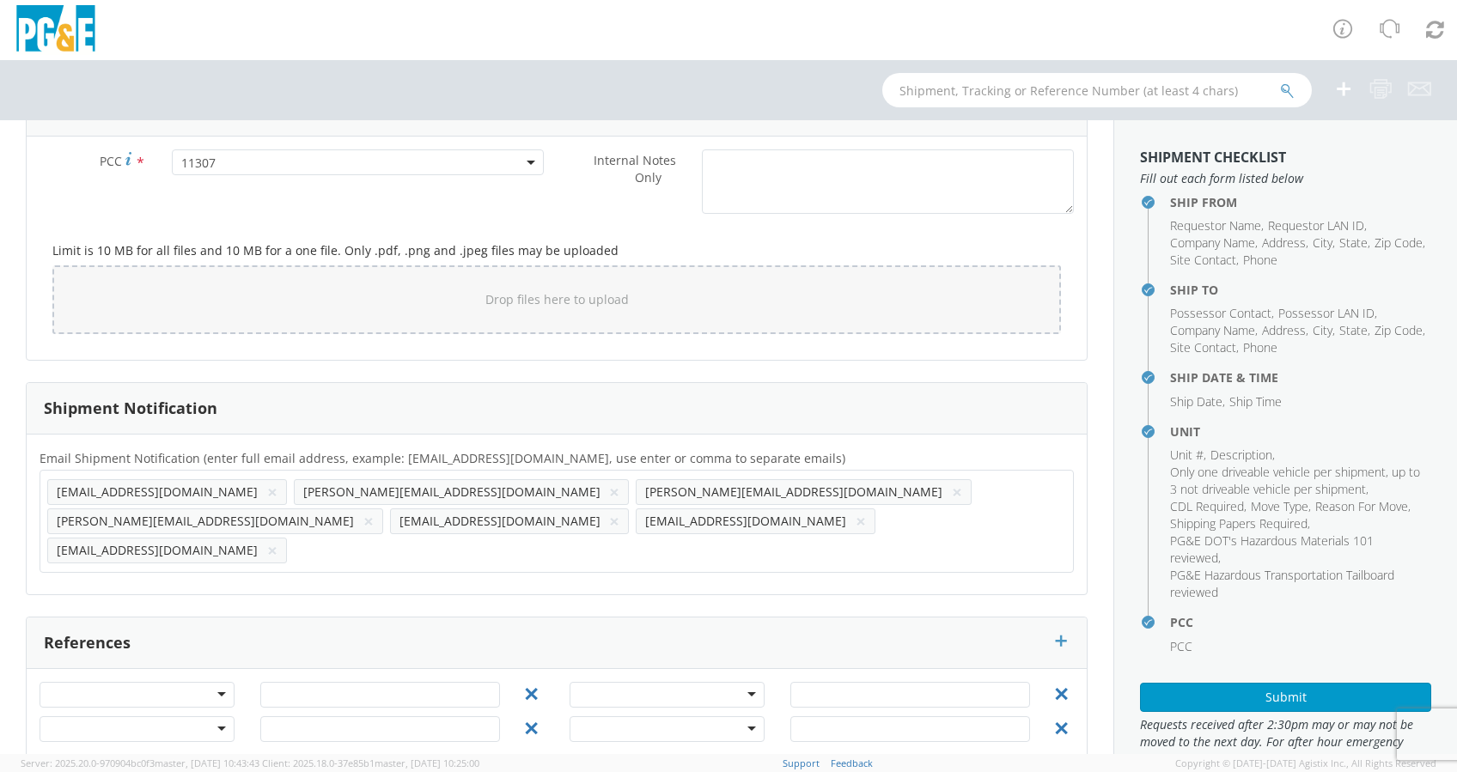
click at [403, 527] on ul "RTBY@pge.com × tom@douglasstruckbodies.com × chelsea@douglasstruckbodies.com × …" at bounding box center [556, 522] width 1019 height 88
paste input "paulcarpio@emtharp.com"
type input "paulcarpio@emtharp.com"
click at [618, 526] on ul "RTBY@pge.com × tom@douglasstruckbodies.com × chelsea@douglasstruckbodies.com × …" at bounding box center [556, 522] width 1019 height 88
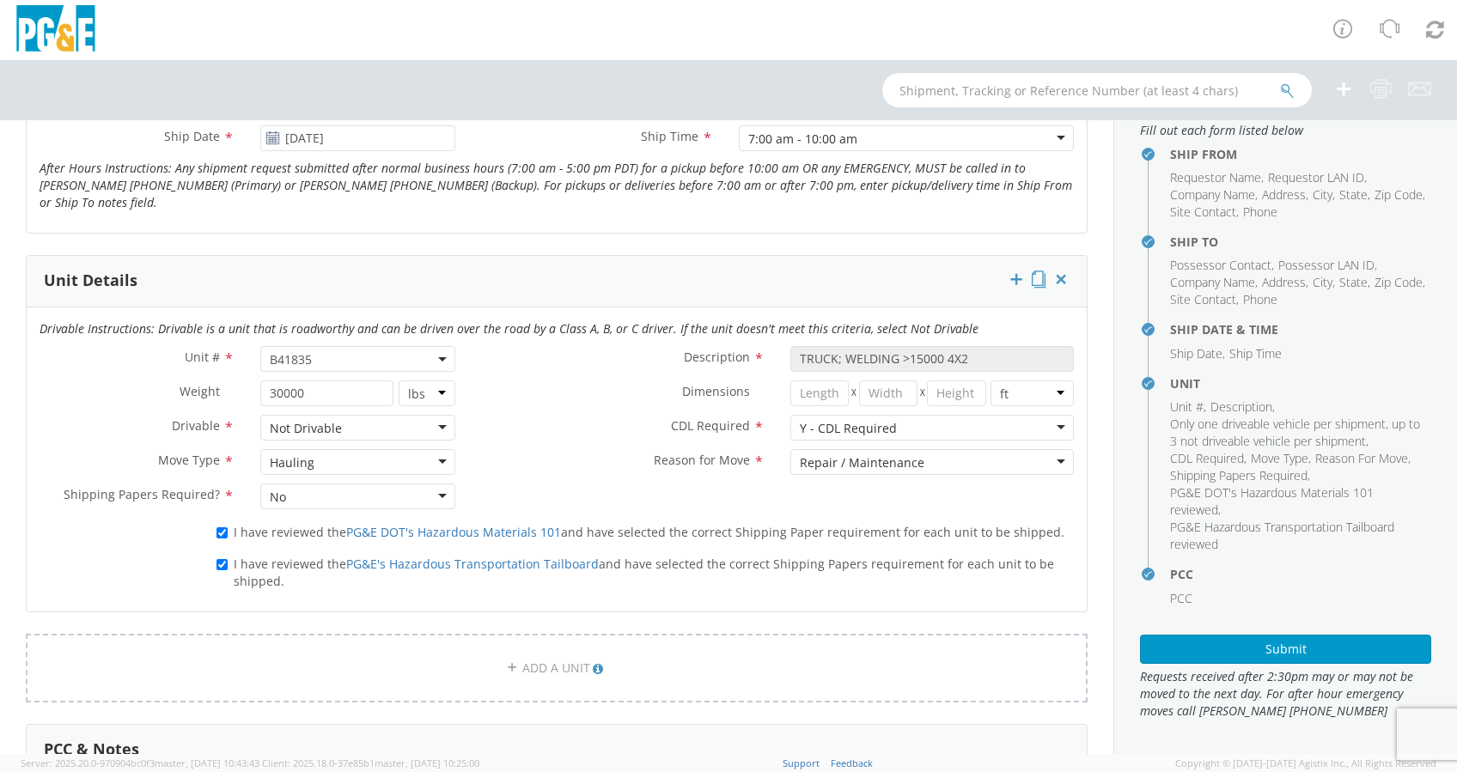
scroll to position [680, 0]
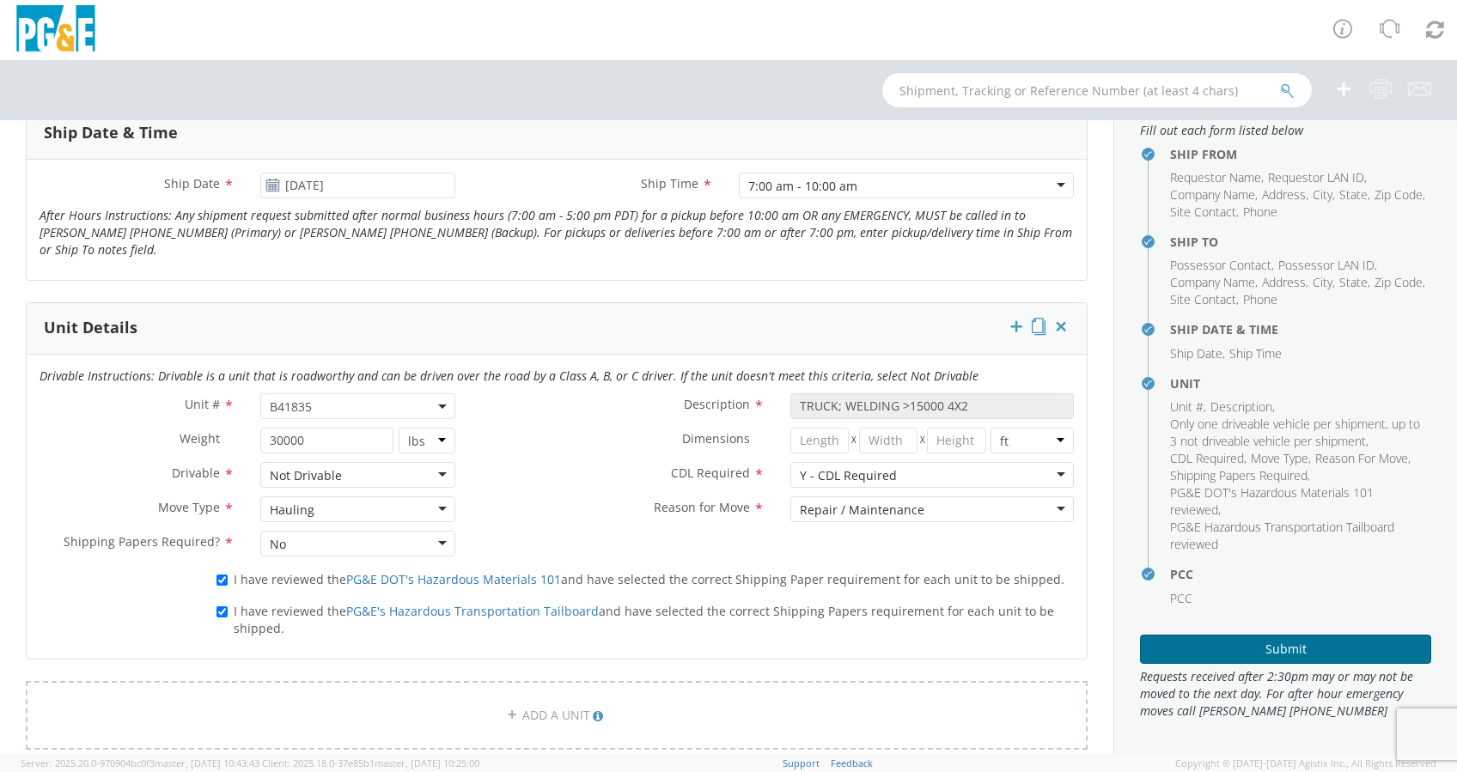
click at [1287, 643] on button "Submit" at bounding box center [1285, 649] width 291 height 29
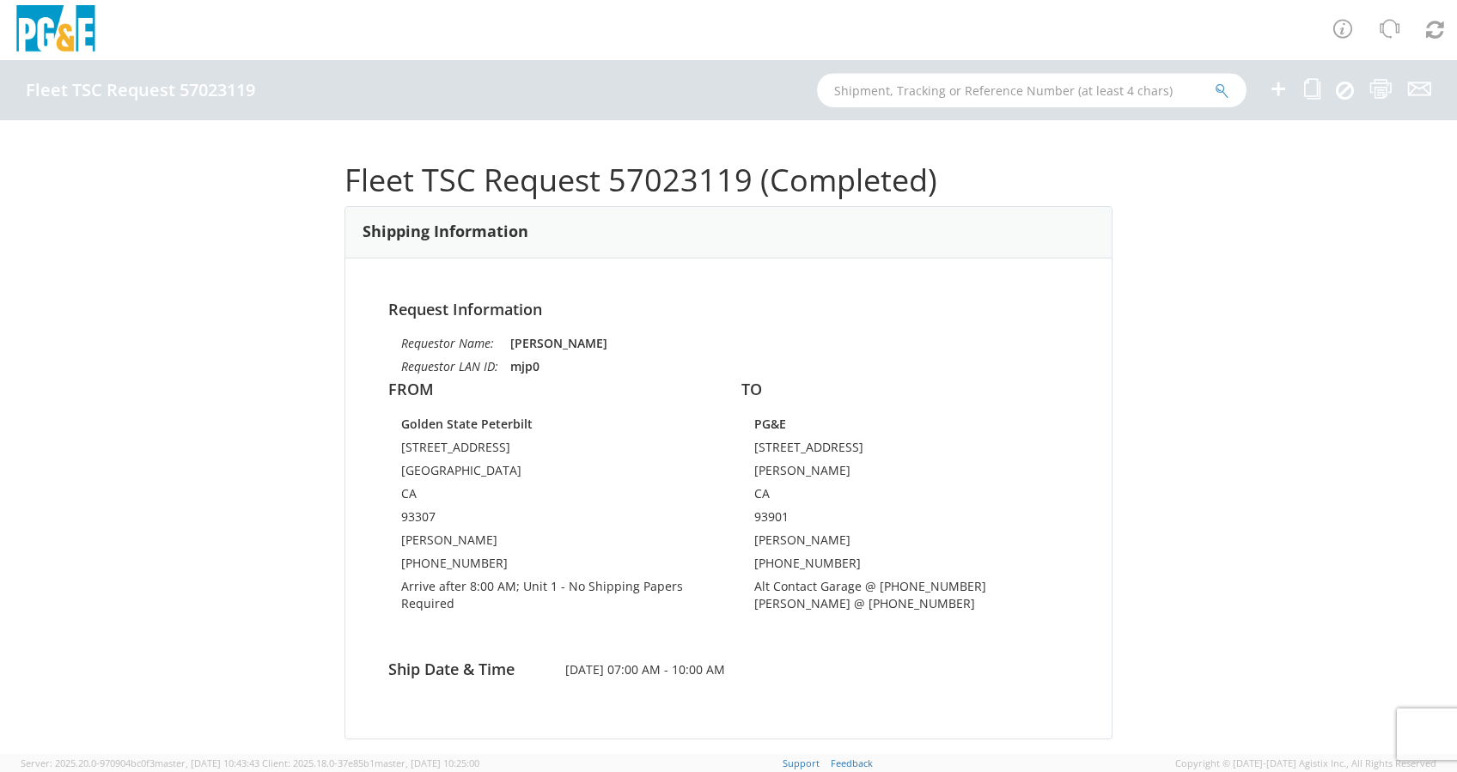
click at [1005, 96] on input "text" at bounding box center [1032, 90] width 430 height 34
paste input "B42649"
type input "B42649"
click at [1220, 89] on icon "submit" at bounding box center [1222, 90] width 15 height 15
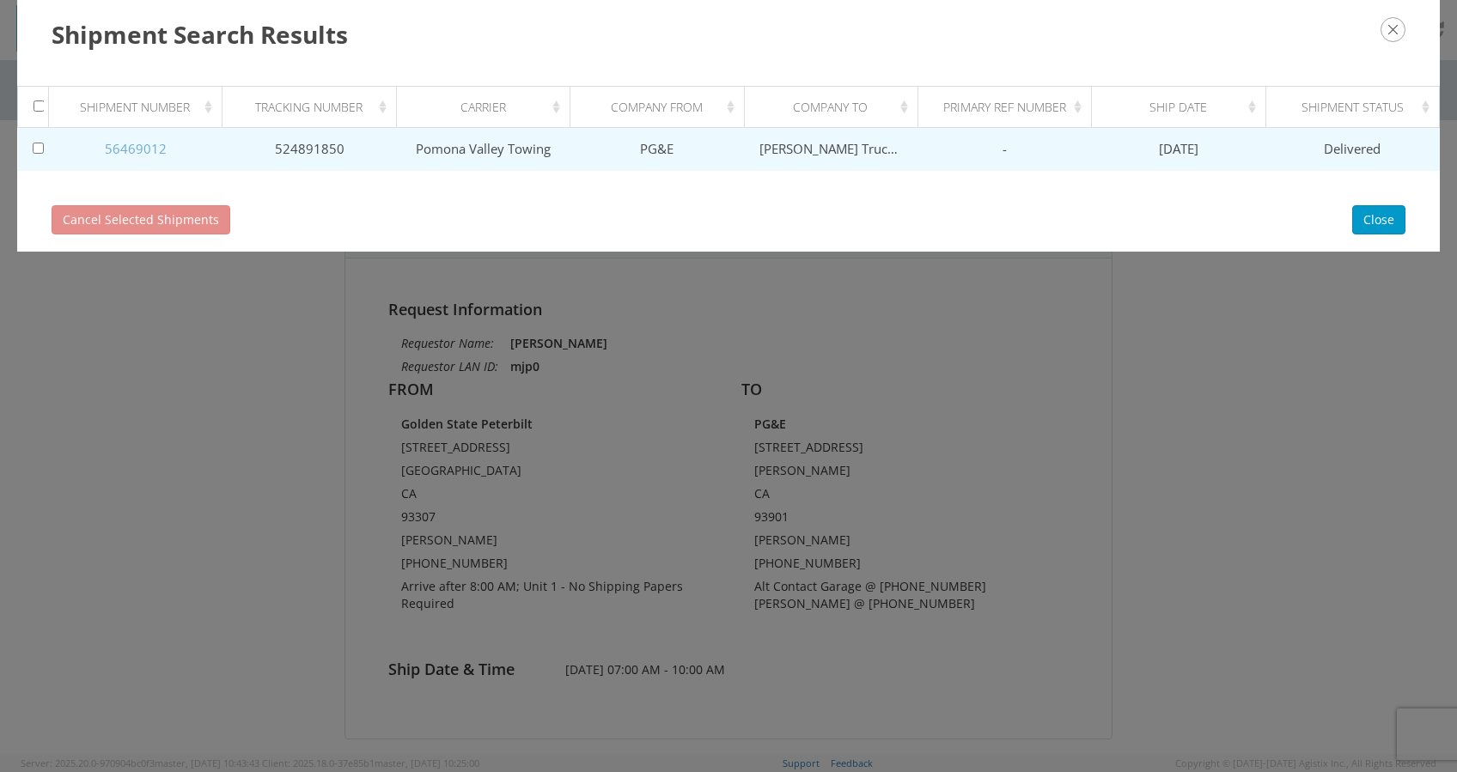
click at [150, 147] on link "56469012" at bounding box center [136, 148] width 62 height 17
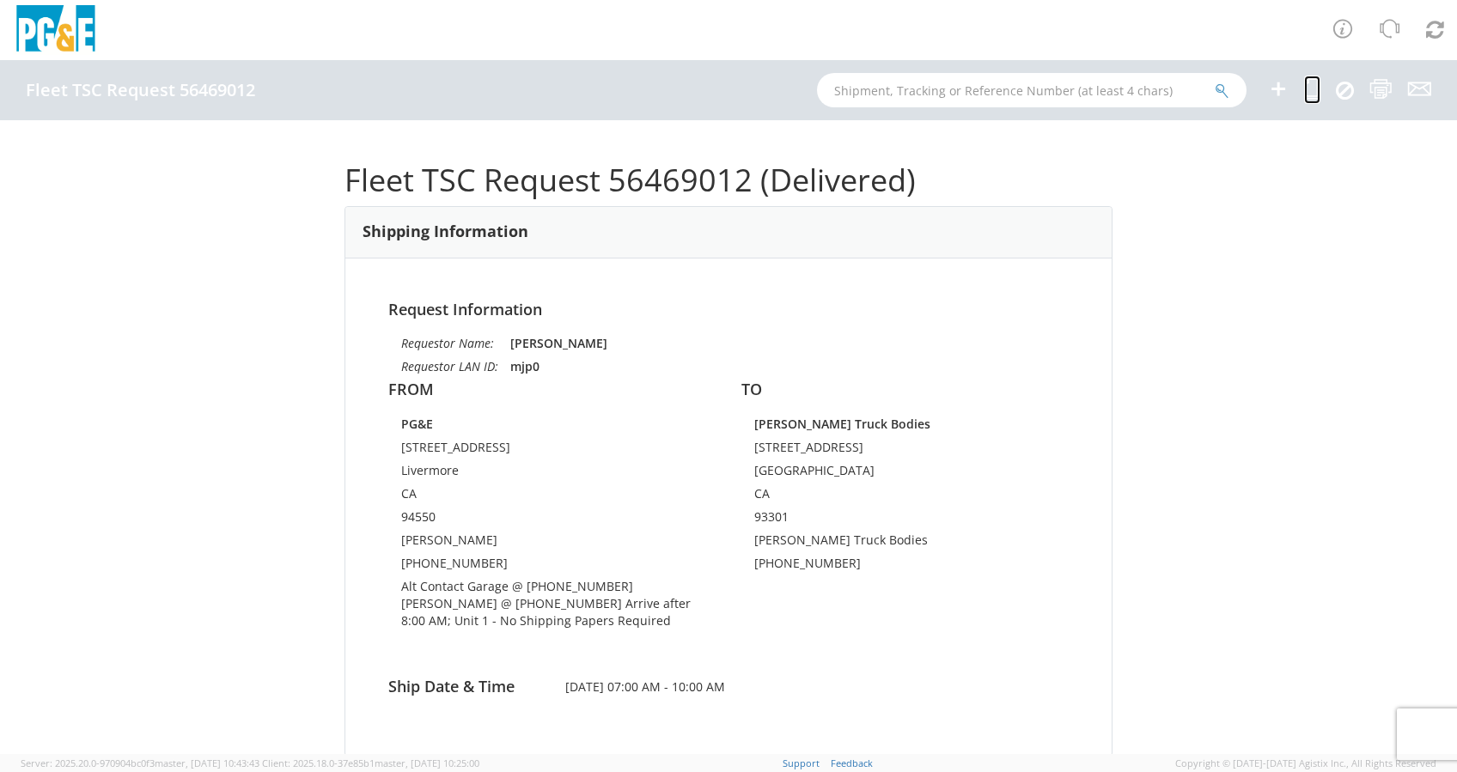
click at [1308, 83] on icon at bounding box center [1312, 88] width 16 height 21
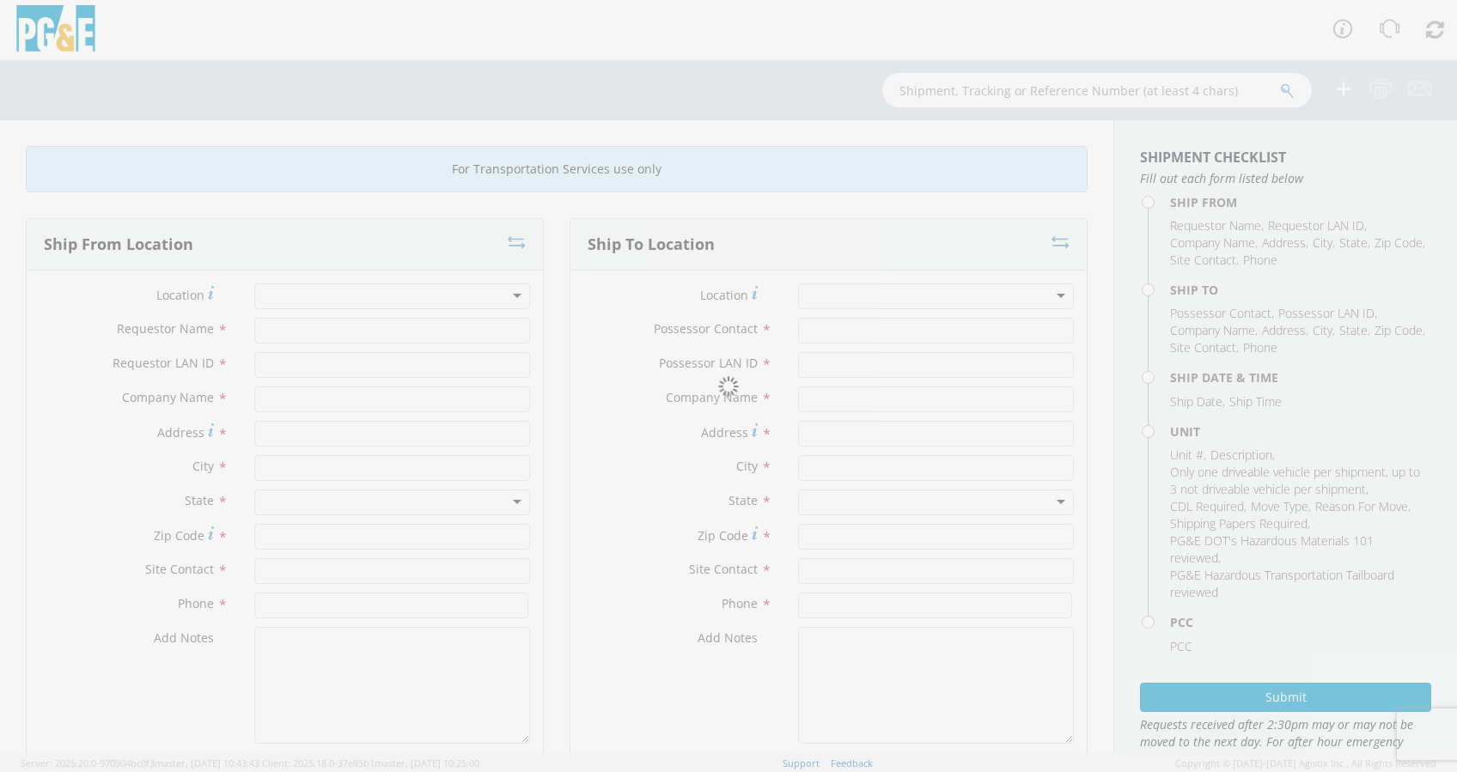
type input "Marty Parker"
type input "mjp0"
type input "PG&E"
type input "3797 1st St"
type input "Livermore"
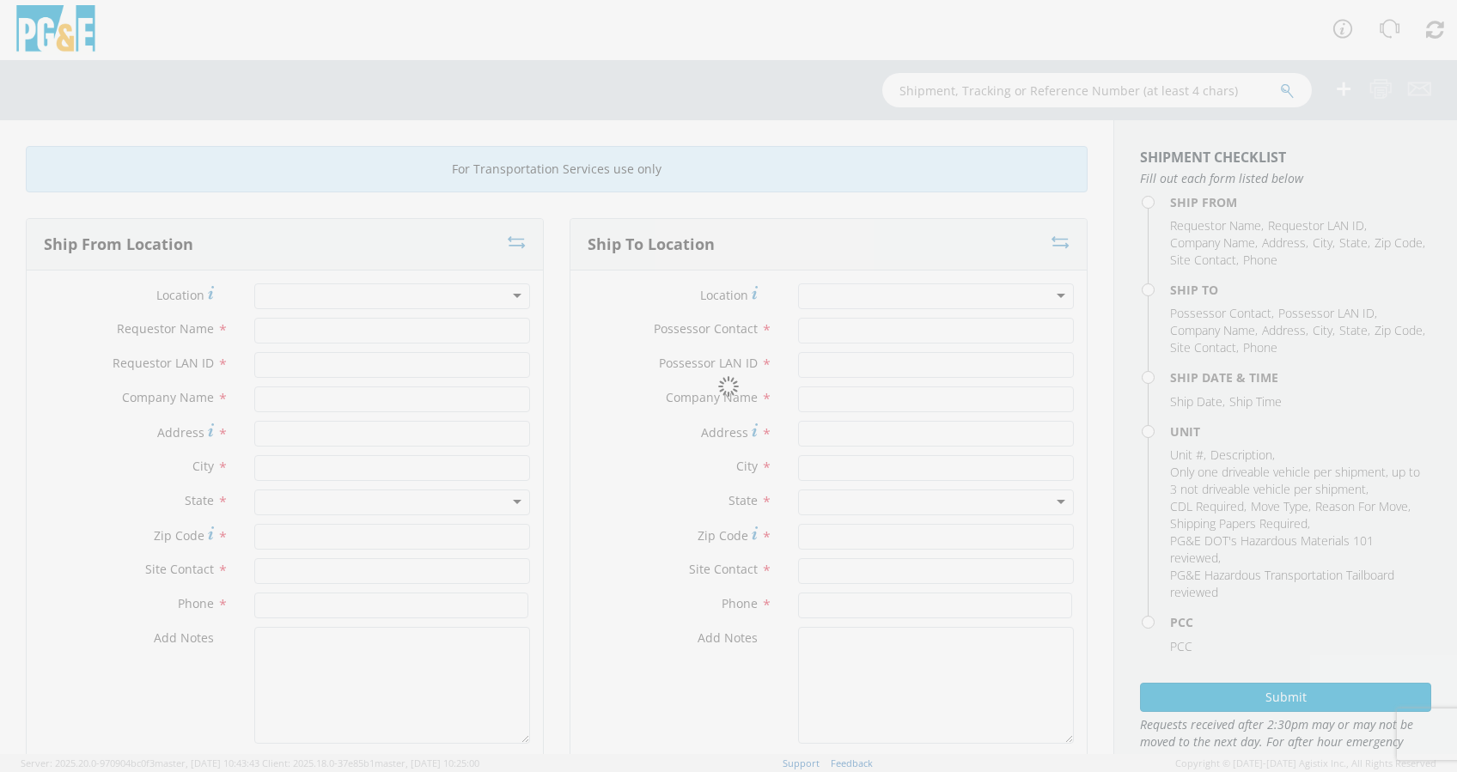
type input "94550"
type input "Bernie Pacio"
type input "925-536-9299"
type input "Marty Parker"
type input "mjp0"
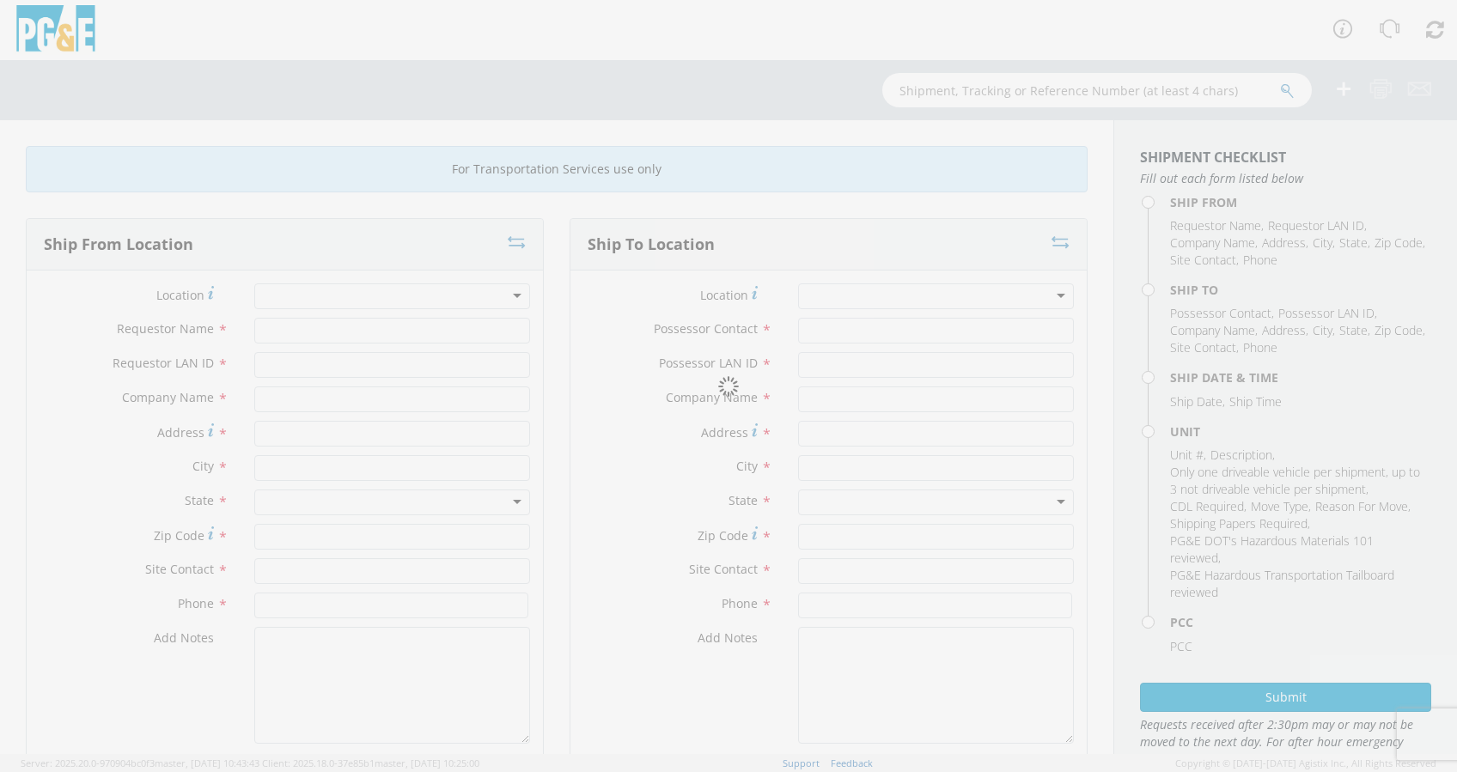
type input "Douglass Truck Bodies"
type input "231 21st St"
type input "Bakersfield"
type input "93301"
type input "Douglass Truck Bodies"
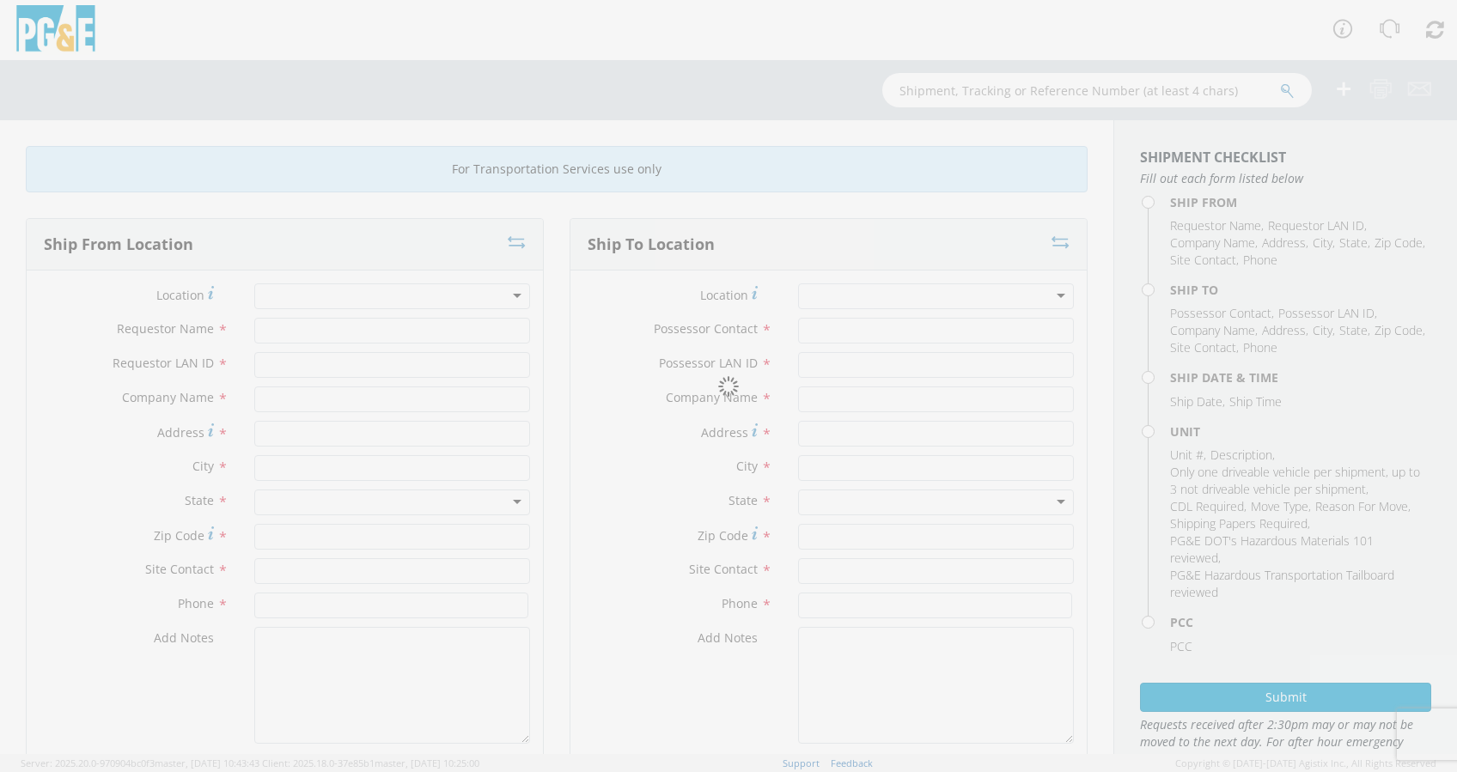
type input "661-327-0258"
type input "08/14/2025"
type input "TRUCK; HEAVY GAS W/SKID COMP 2T"
type input "33000"
select select "11307"
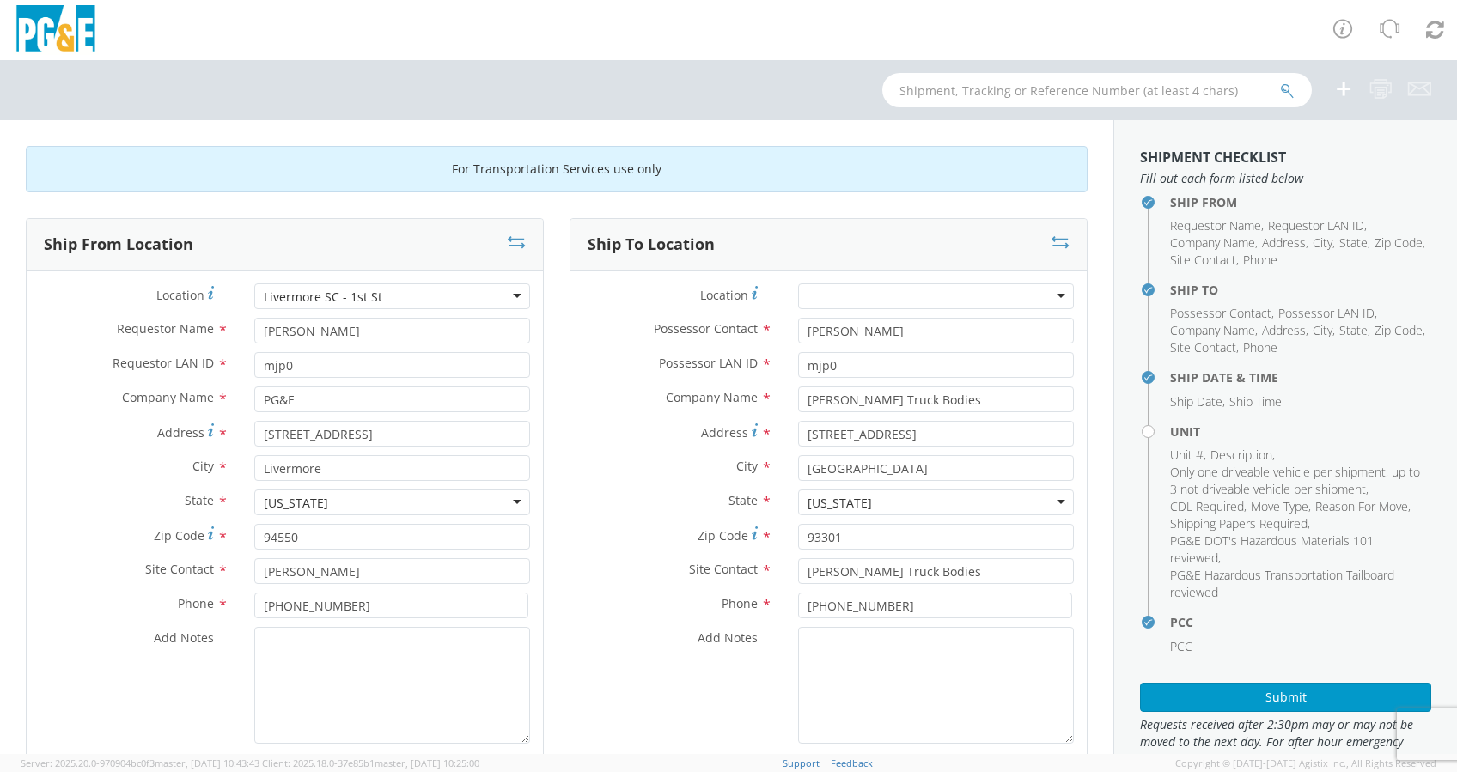
select select "B42649"
click at [509, 241] on icon at bounding box center [517, 242] width 18 height 17
type input "Douglass Truck Bodies"
type input "231 21st St"
type input "Bakersfield"
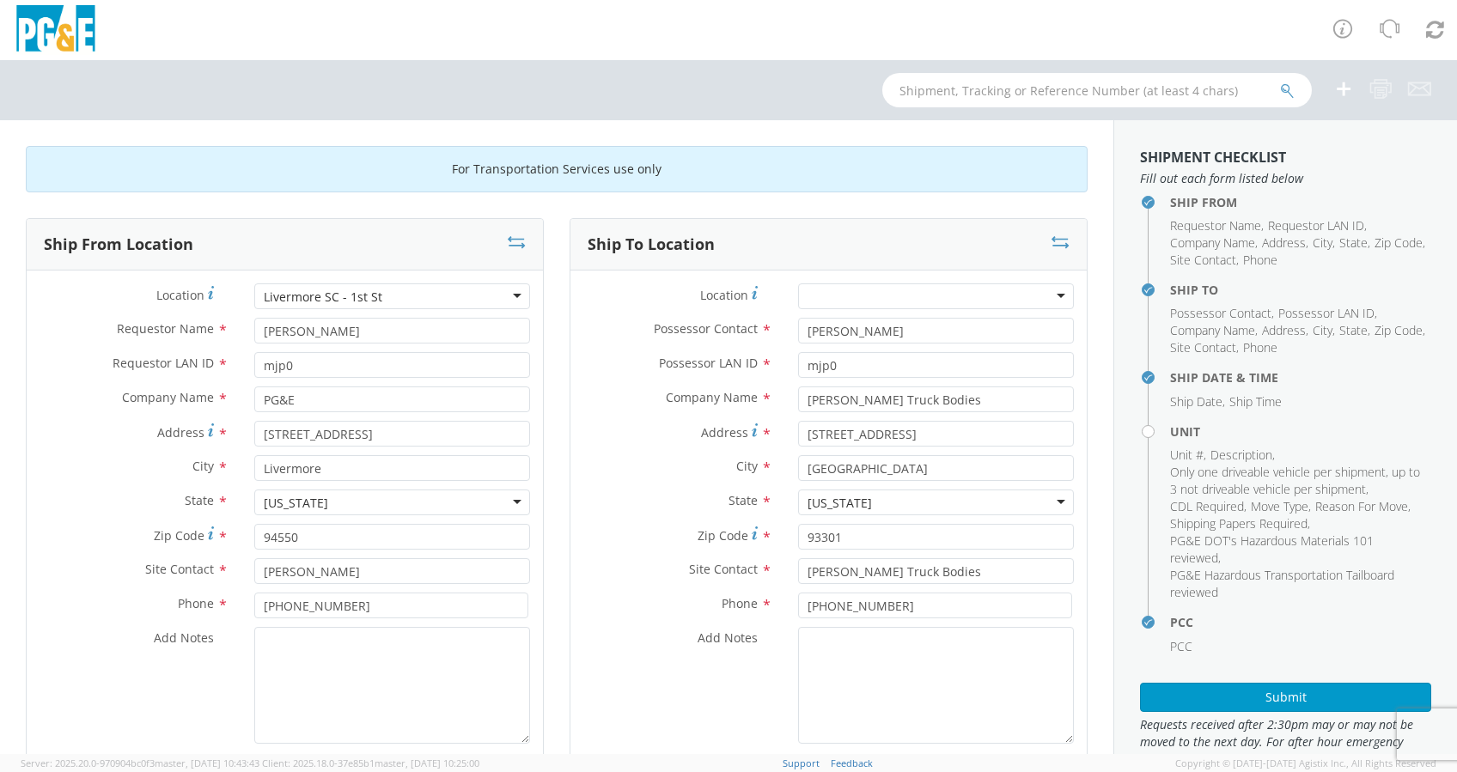
type input "93301"
type input "Douglass Truck Bodies"
type input "661-327-0258"
type input "PG&E"
type input "3797 1st St"
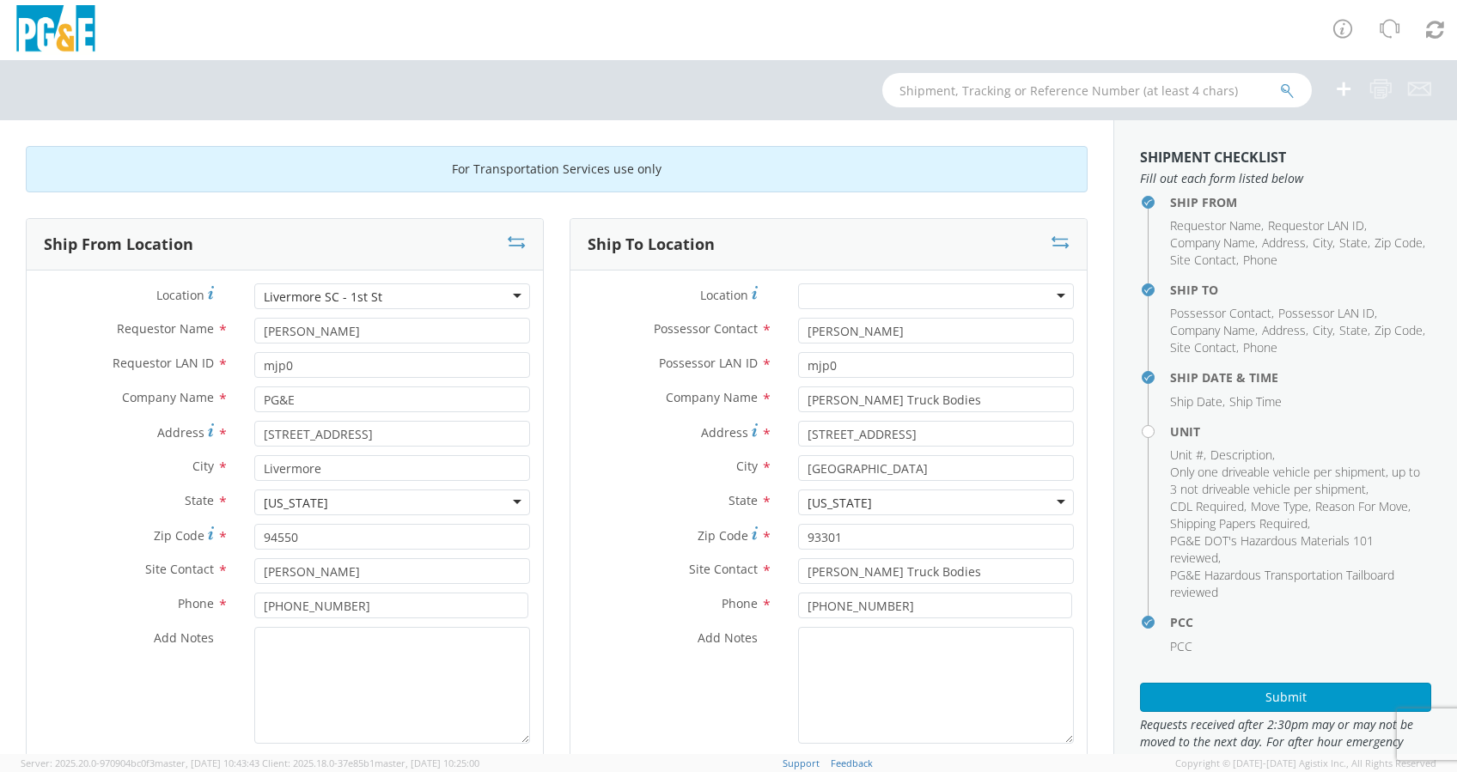
type input "Livermore"
type input "94550"
type input "Bernie Pacio"
type input "925-536-9299"
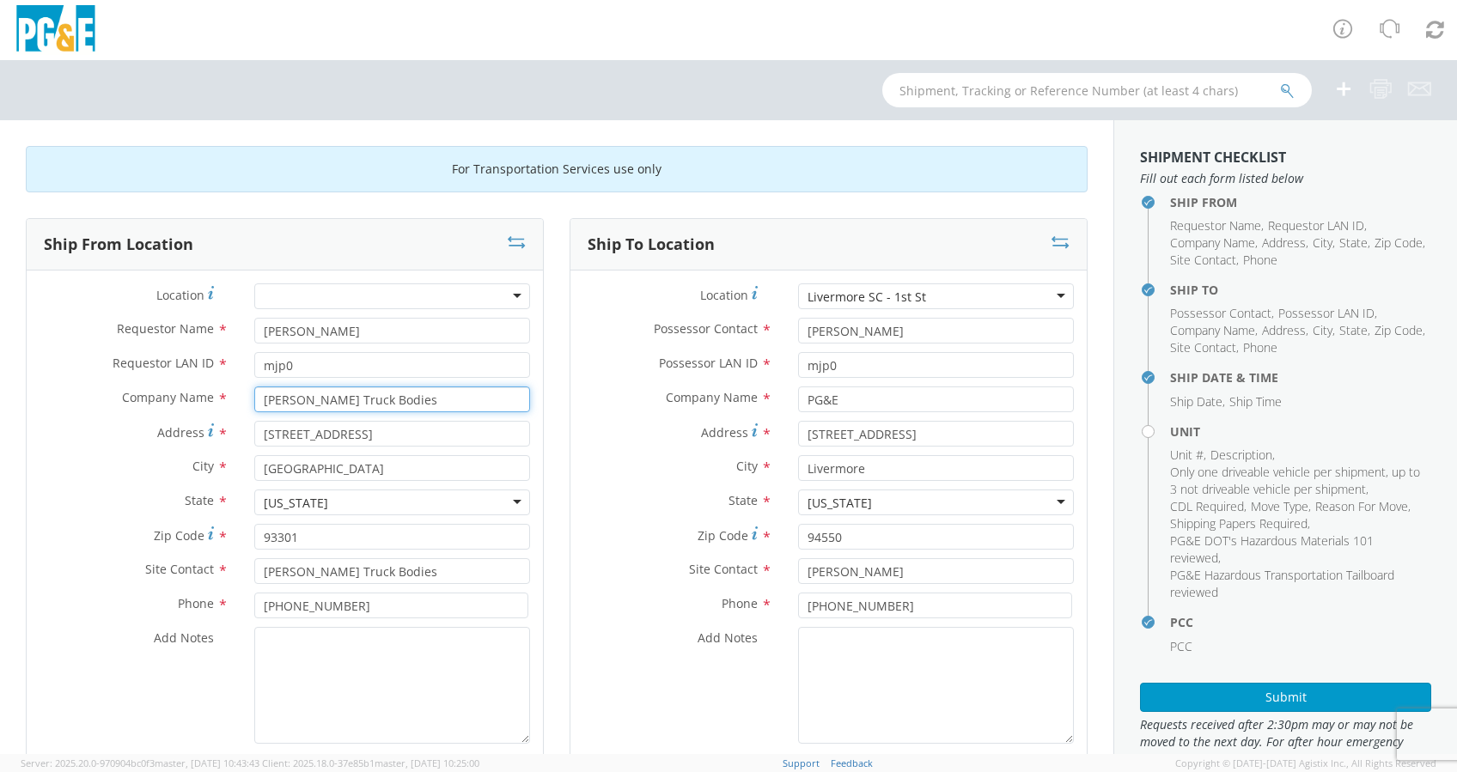
drag, startPoint x: 399, startPoint y: 398, endPoint x: 194, endPoint y: 405, distance: 205.5
click at [194, 405] on div "Company Name * Douglass Truck Bodies" at bounding box center [285, 400] width 516 height 26
type input "Golden State Peterbilt"
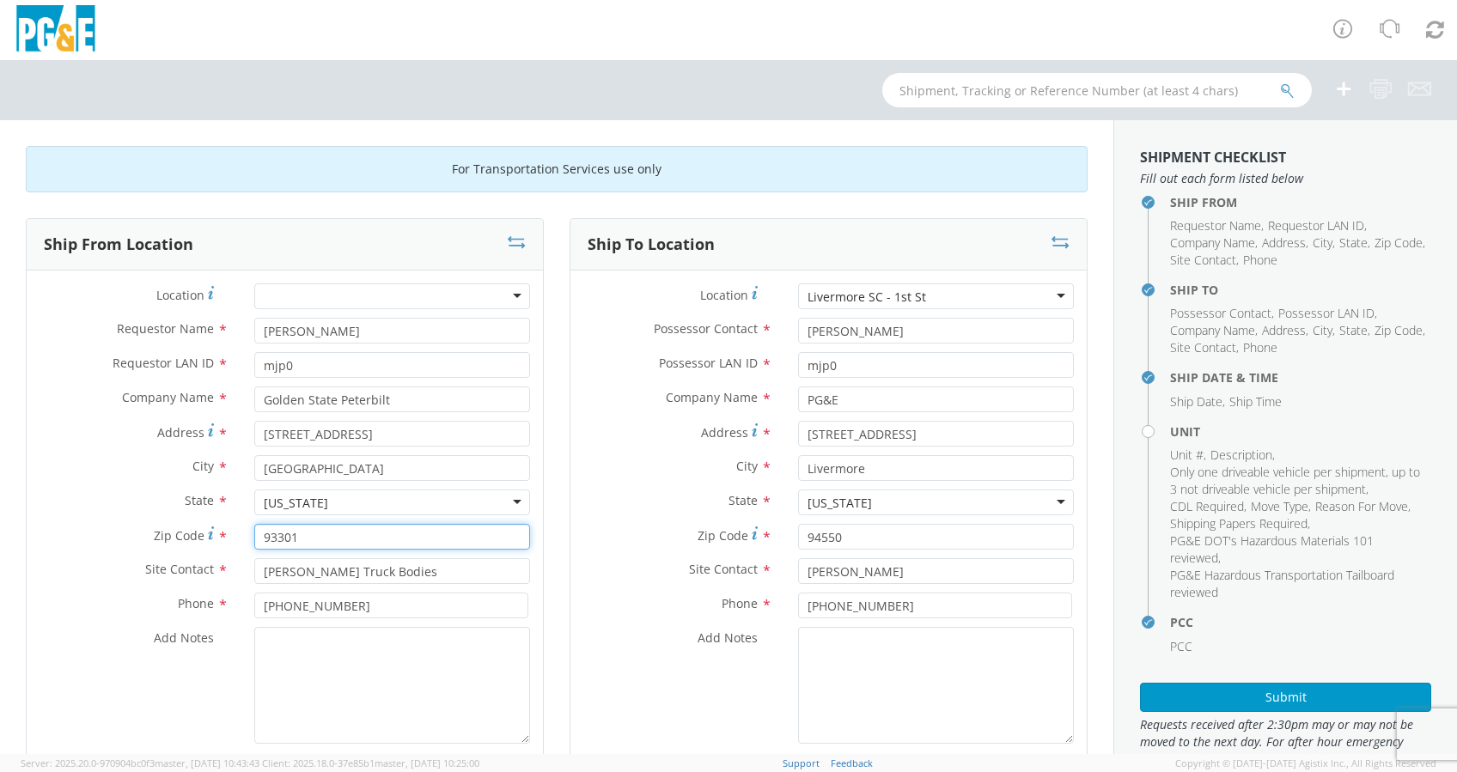
drag, startPoint x: 264, startPoint y: 540, endPoint x: 142, endPoint y: 550, distance: 122.4
click at [141, 550] on div "Zip Code * 93301" at bounding box center [285, 541] width 516 height 34
paste input "7"
type input "93307"
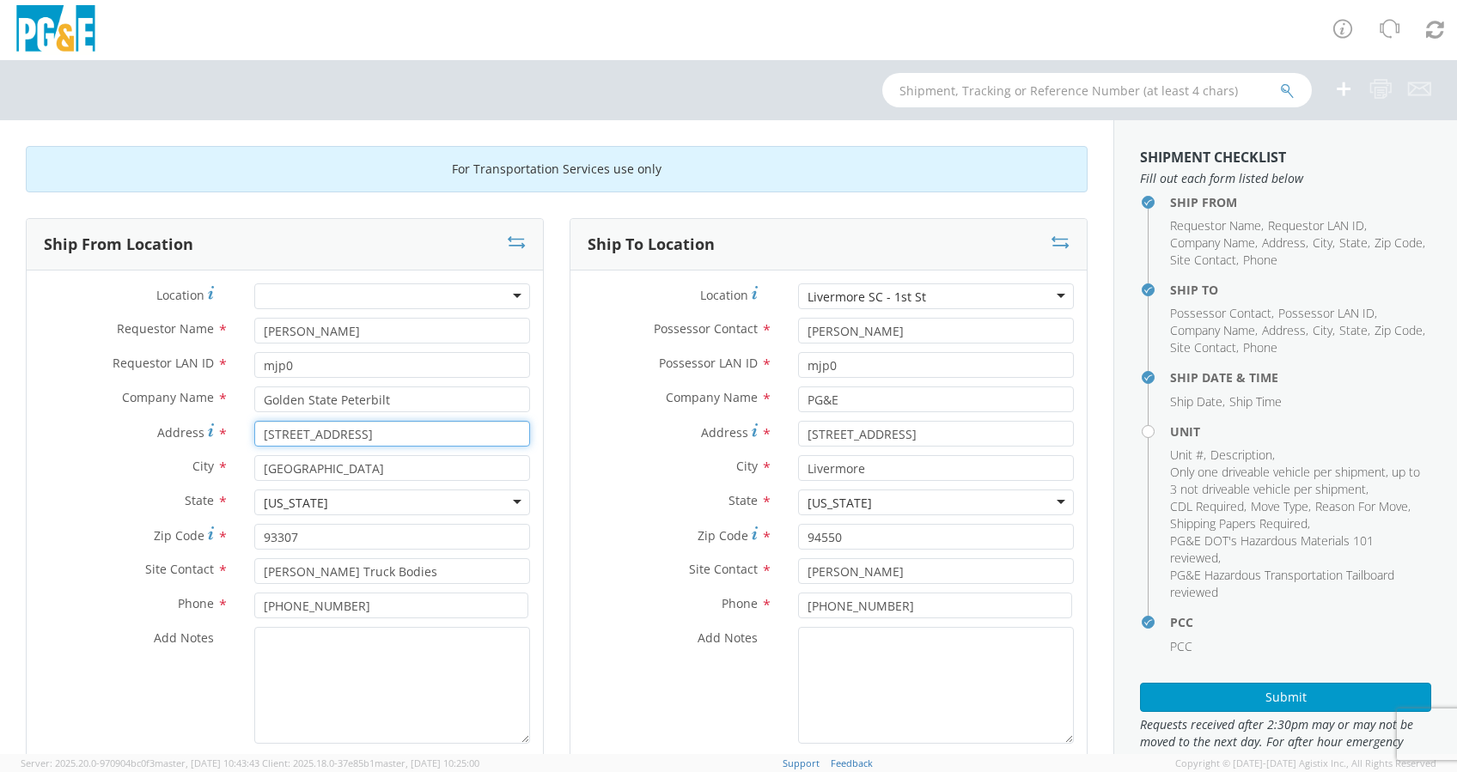
drag, startPoint x: 337, startPoint y: 436, endPoint x: 226, endPoint y: 439, distance: 110.9
click at [226, 439] on div "Address * 231 21st St" at bounding box center [285, 434] width 516 height 26
paste input "1450 S. Union Ave."
type input "1450 S. Union Ave."
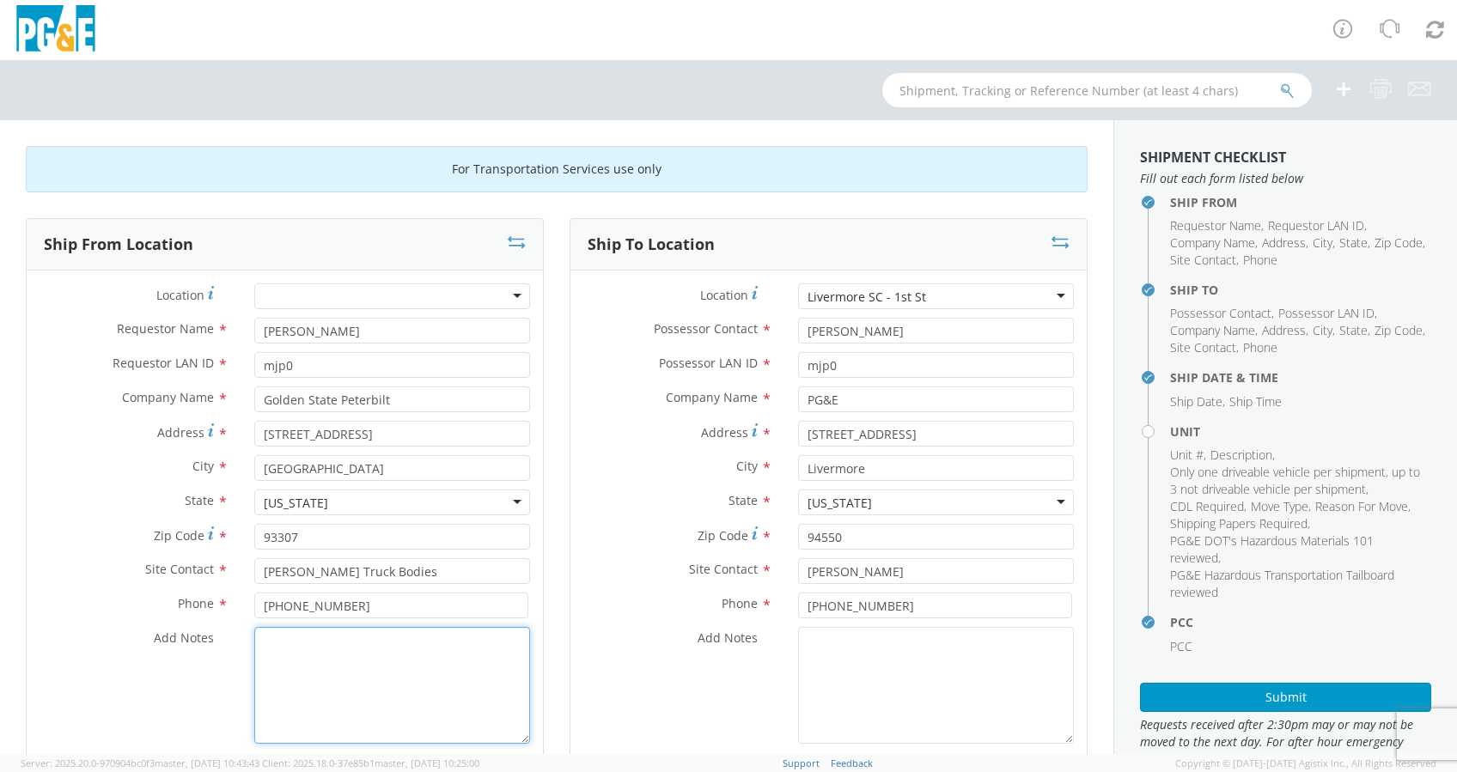
click at [479, 666] on textarea "Add Notes *" at bounding box center [392, 685] width 276 height 117
type textarea "Arrive after 8:00 AM"
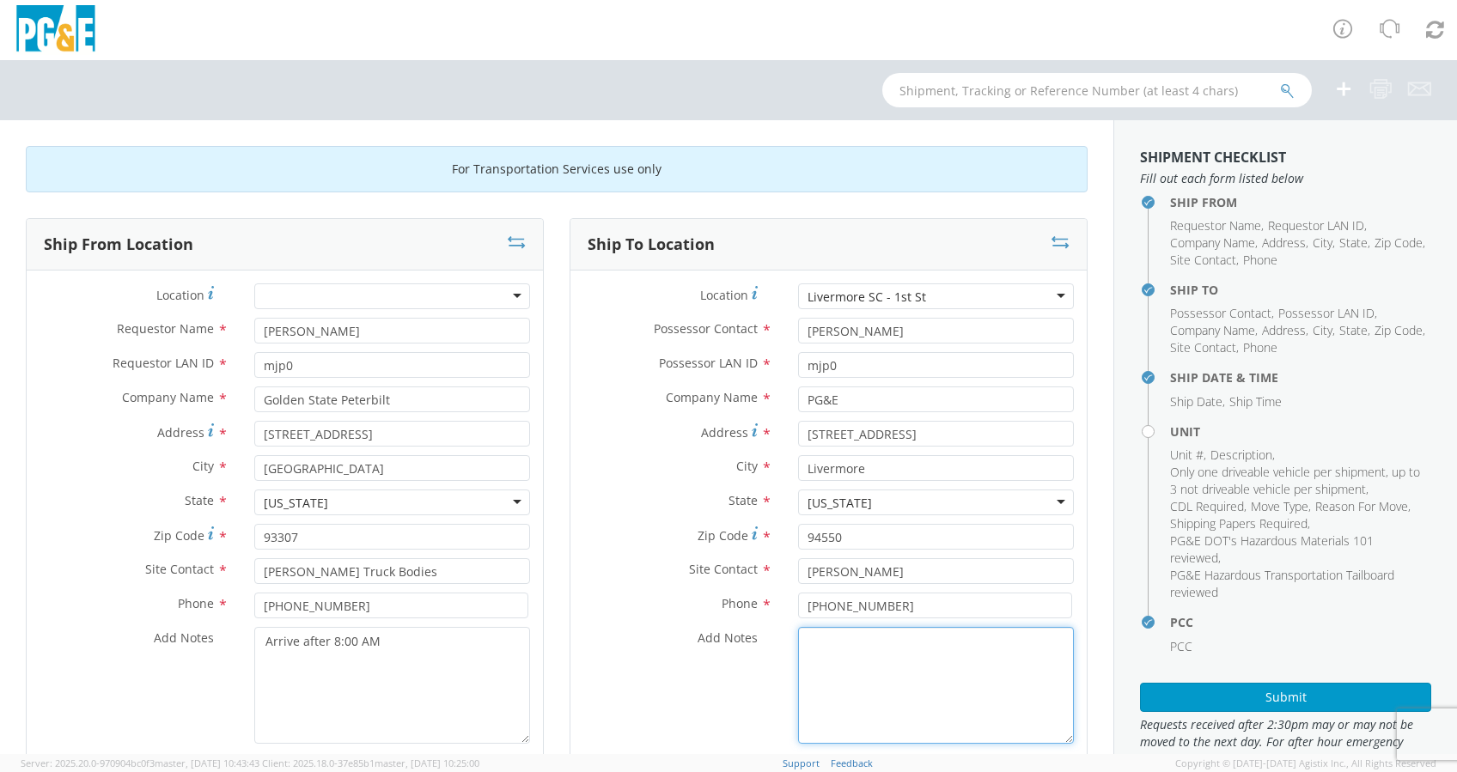
click at [874, 661] on textarea "Add Notes *" at bounding box center [936, 685] width 276 height 117
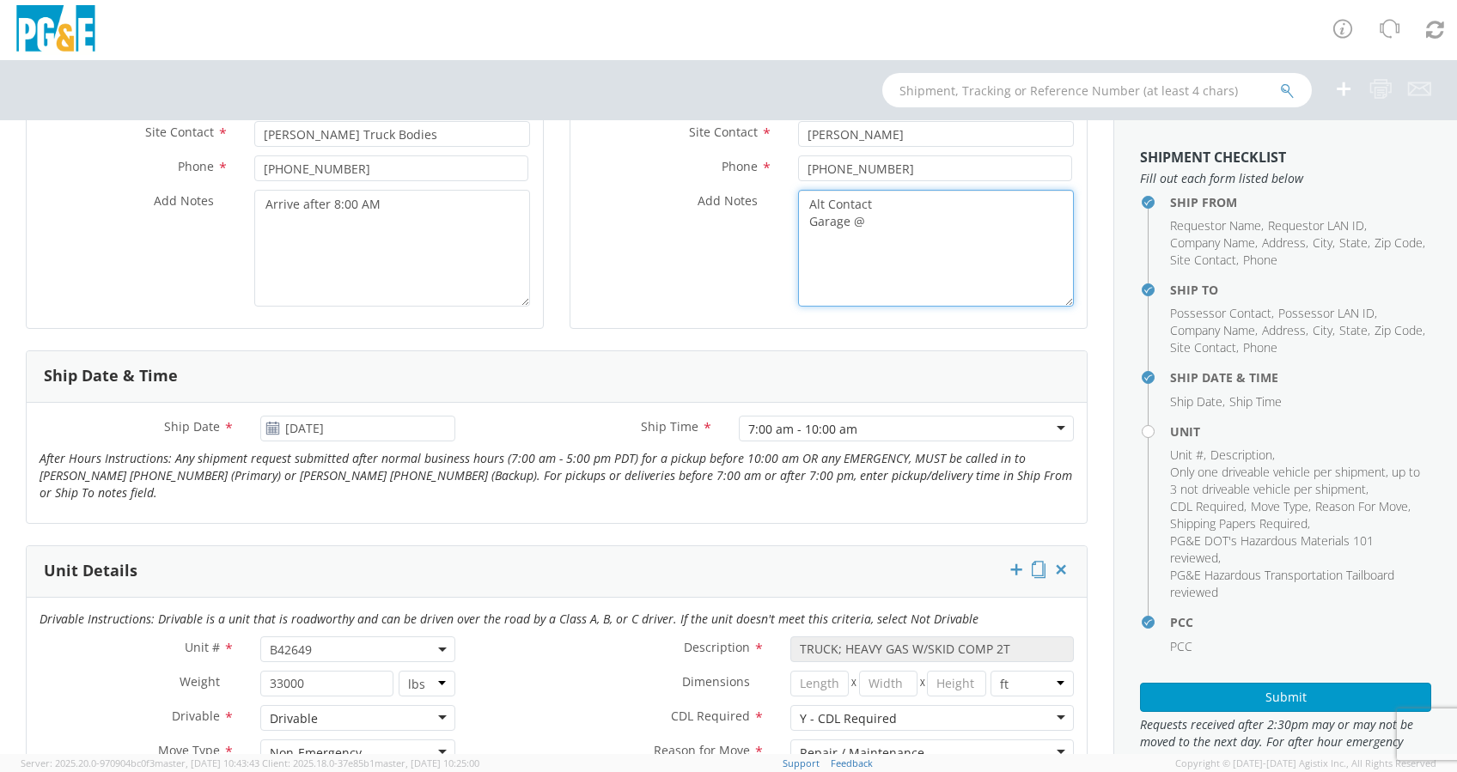
scroll to position [458, 0]
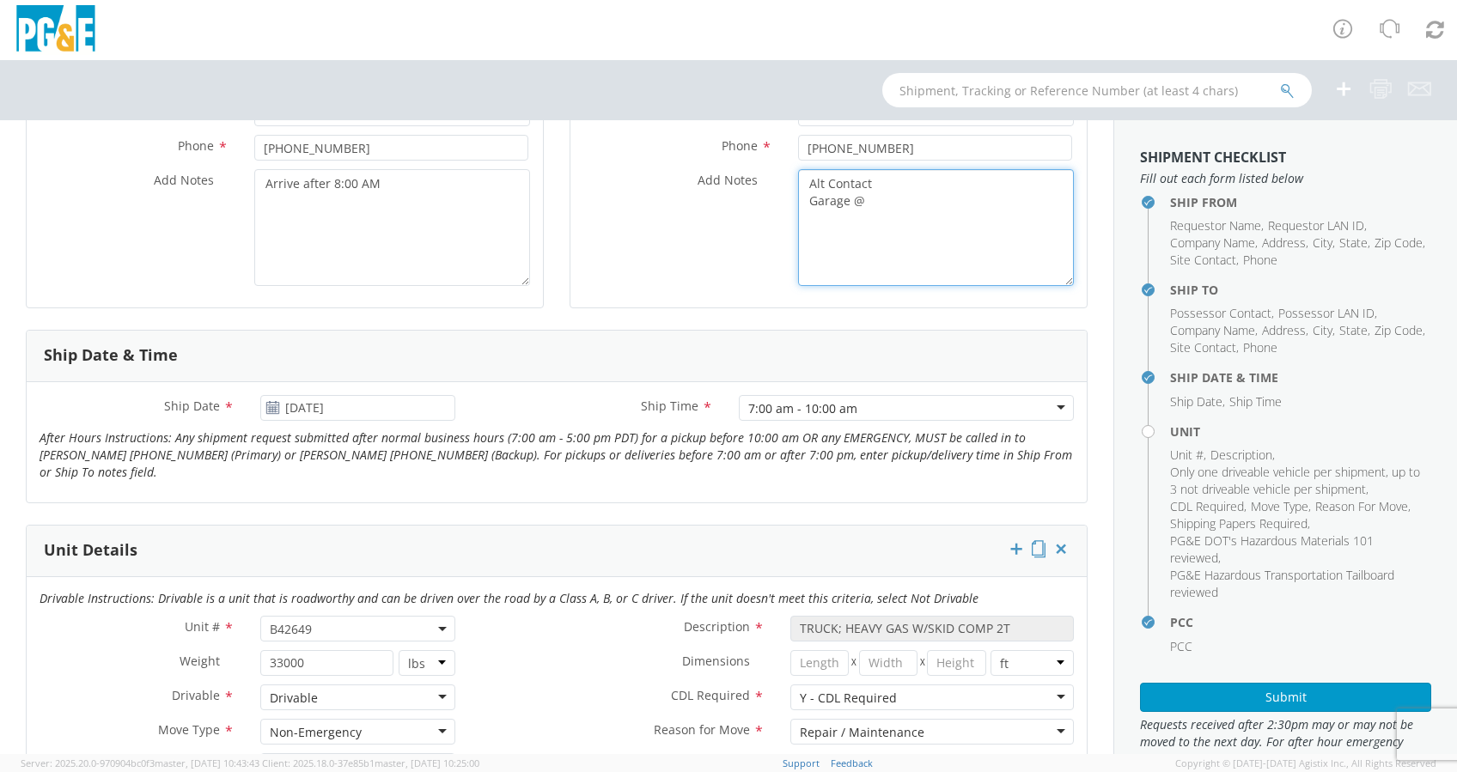
type textarea "Alt Contact Garage @"
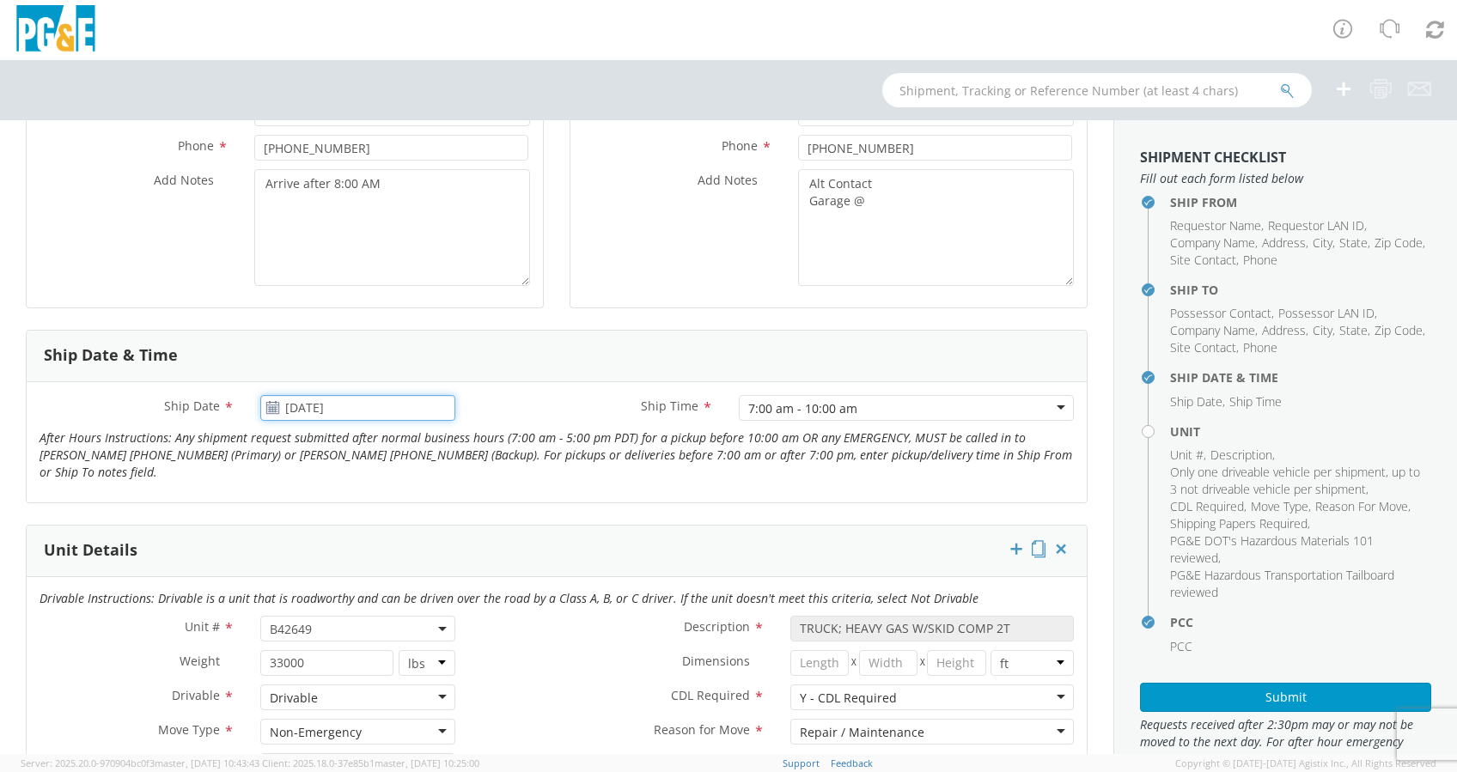
click at [361, 412] on input "08/14/2025" at bounding box center [357, 408] width 195 height 26
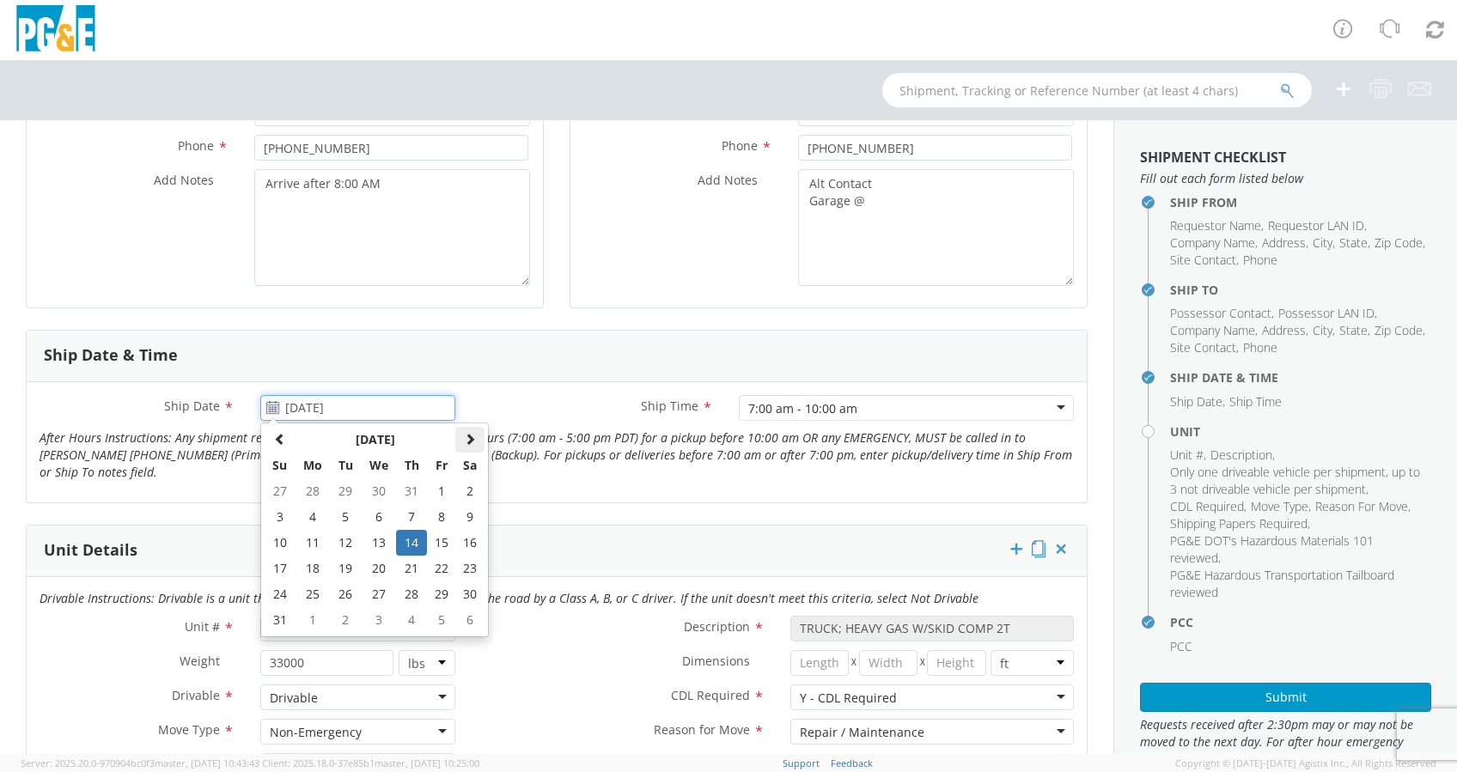
click at [468, 442] on span at bounding box center [470, 439] width 12 height 12
click at [467, 442] on span at bounding box center [470, 439] width 12 height 12
click at [341, 511] on td "7" at bounding box center [346, 517] width 30 height 26
type input "10/07/2025"
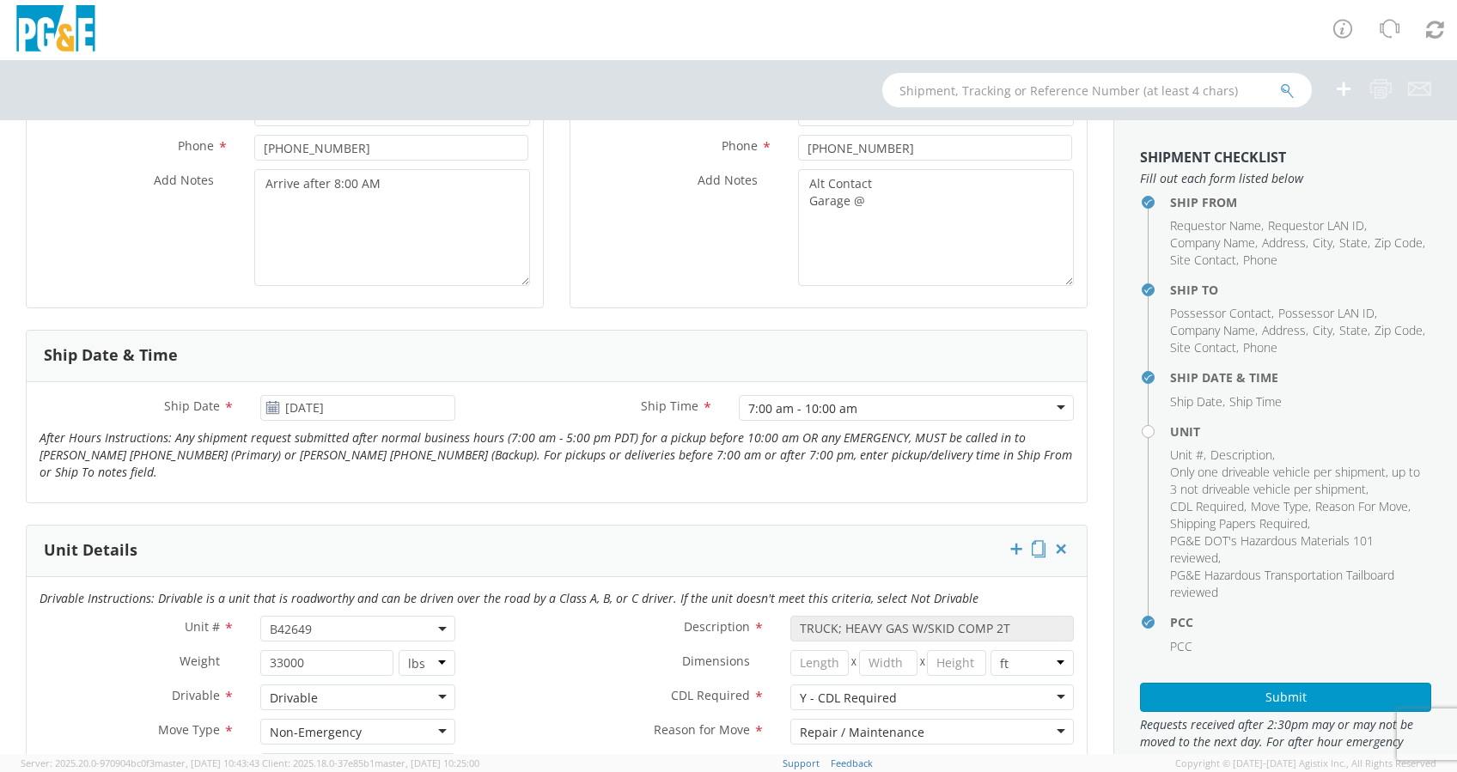
scroll to position [687, 0]
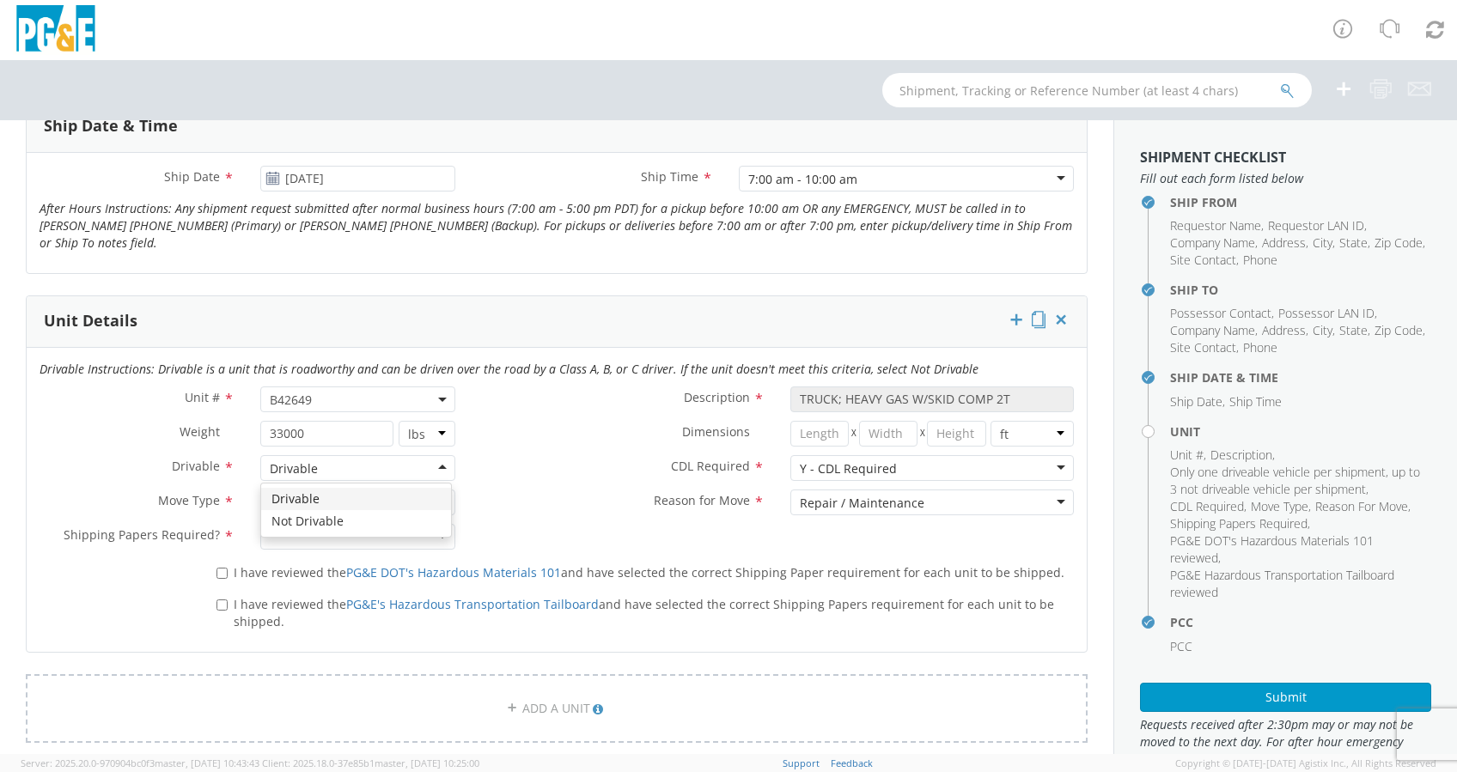
click at [437, 462] on div "Drivable" at bounding box center [357, 468] width 195 height 26
click at [430, 494] on div "Non-Emergency" at bounding box center [357, 503] width 195 height 26
click at [436, 529] on div at bounding box center [357, 537] width 195 height 26
click at [216, 573] on input "I have reviewed the PG&E DOT's Hazardous Materials 101 and have selected the co…" at bounding box center [221, 573] width 11 height 11
checkbox input "true"
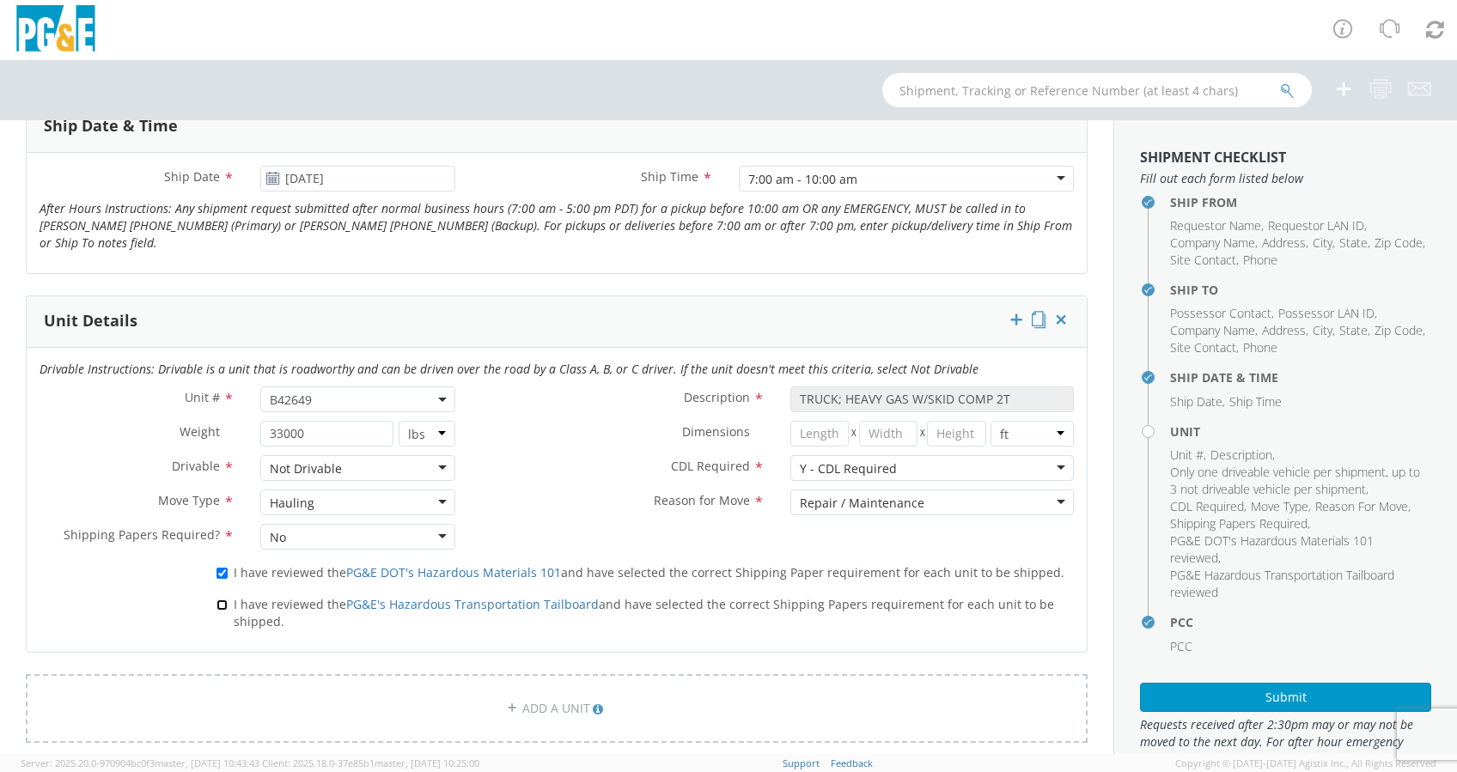
click at [223, 600] on input "I have reviewed the PG&E's Hazardous Transportation Tailboard and have selected…" at bounding box center [221, 605] width 11 height 11
checkbox input "true"
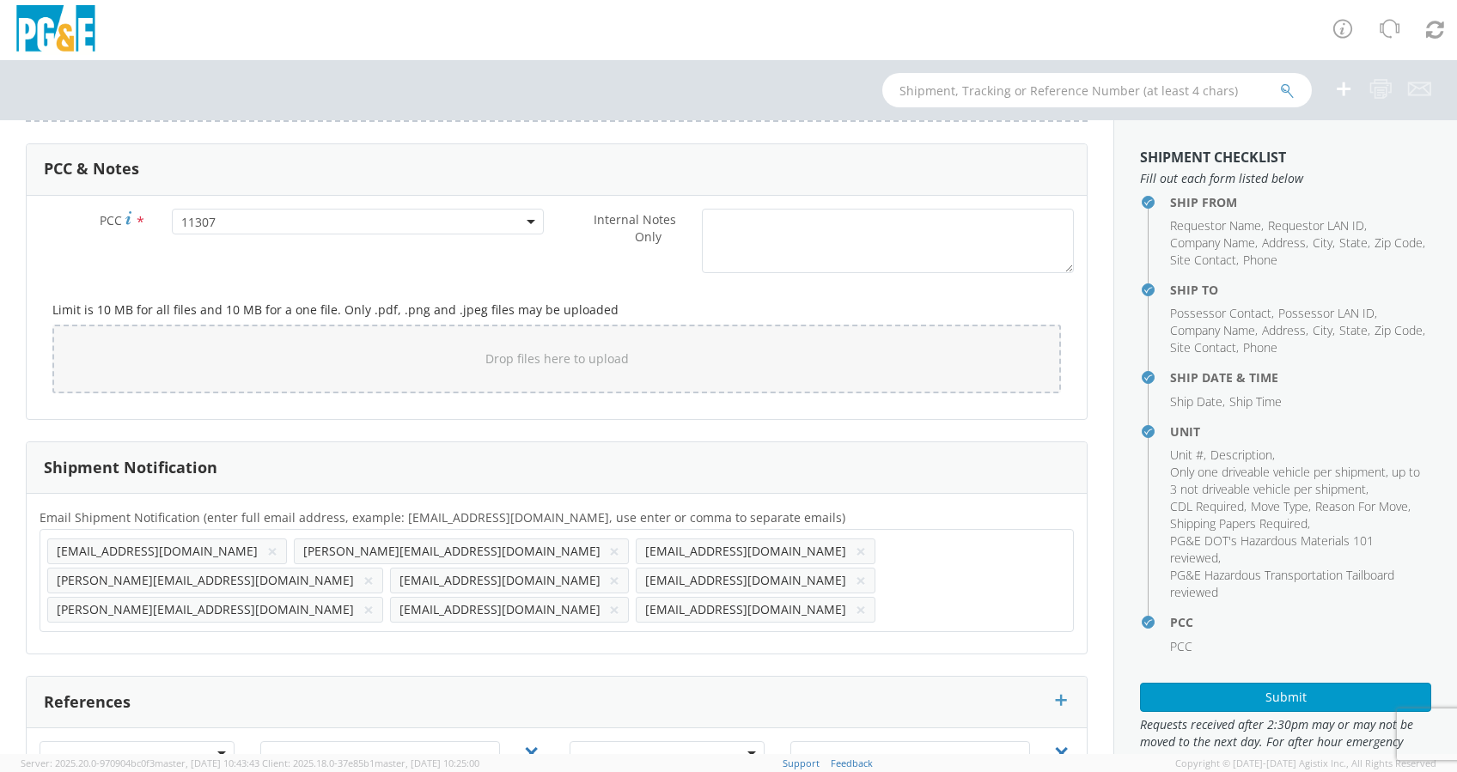
scroll to position [1368, 0]
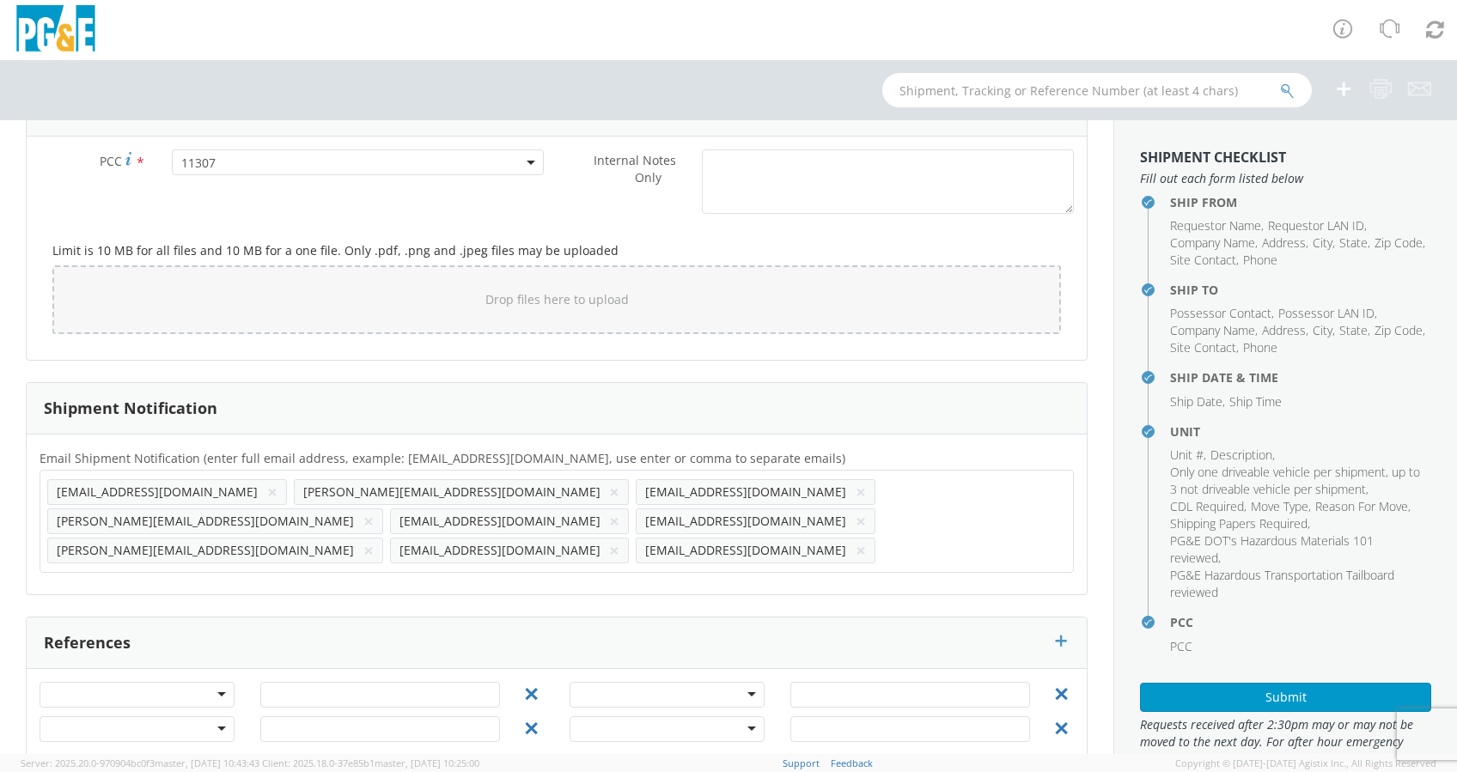
click at [856, 517] on button "×" at bounding box center [861, 521] width 10 height 21
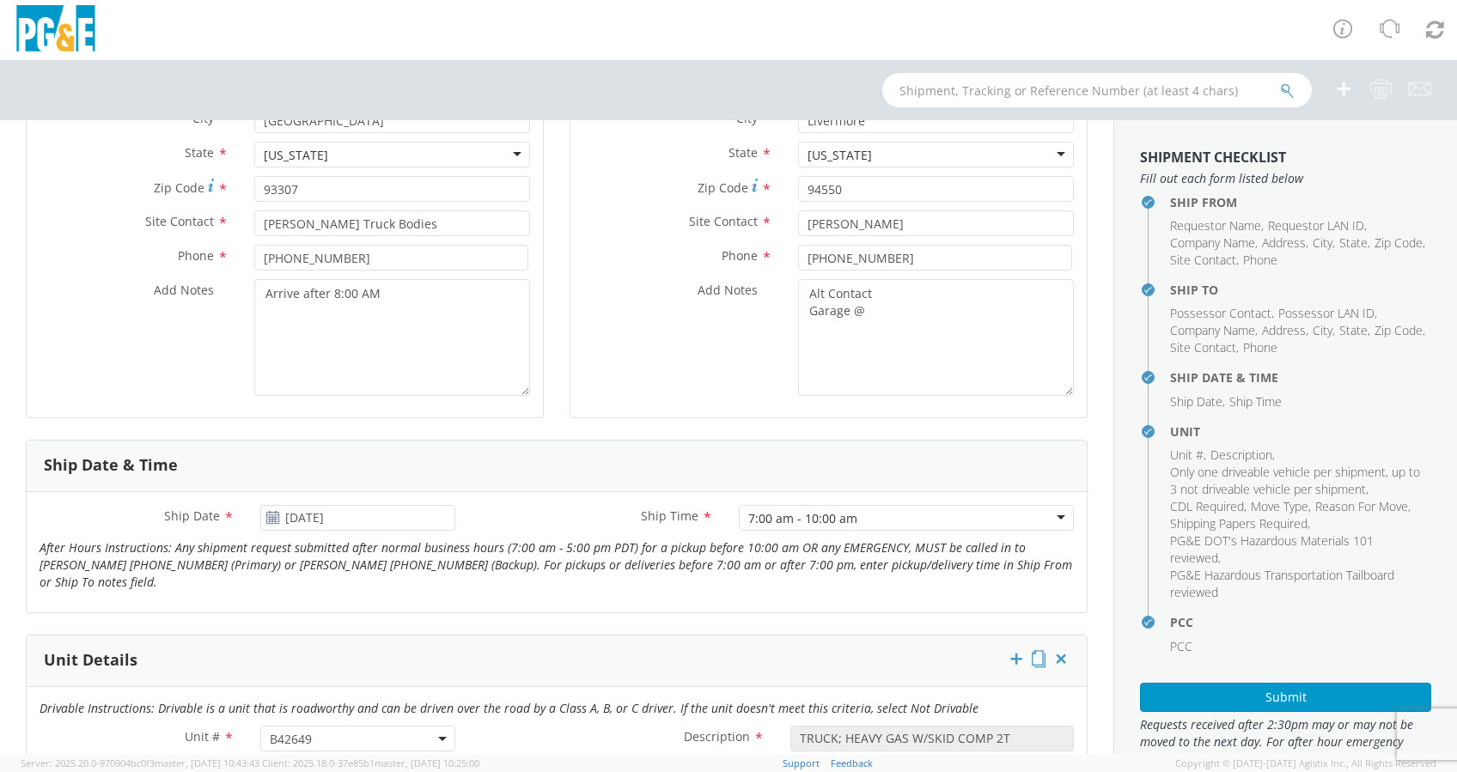
scroll to position [0, 0]
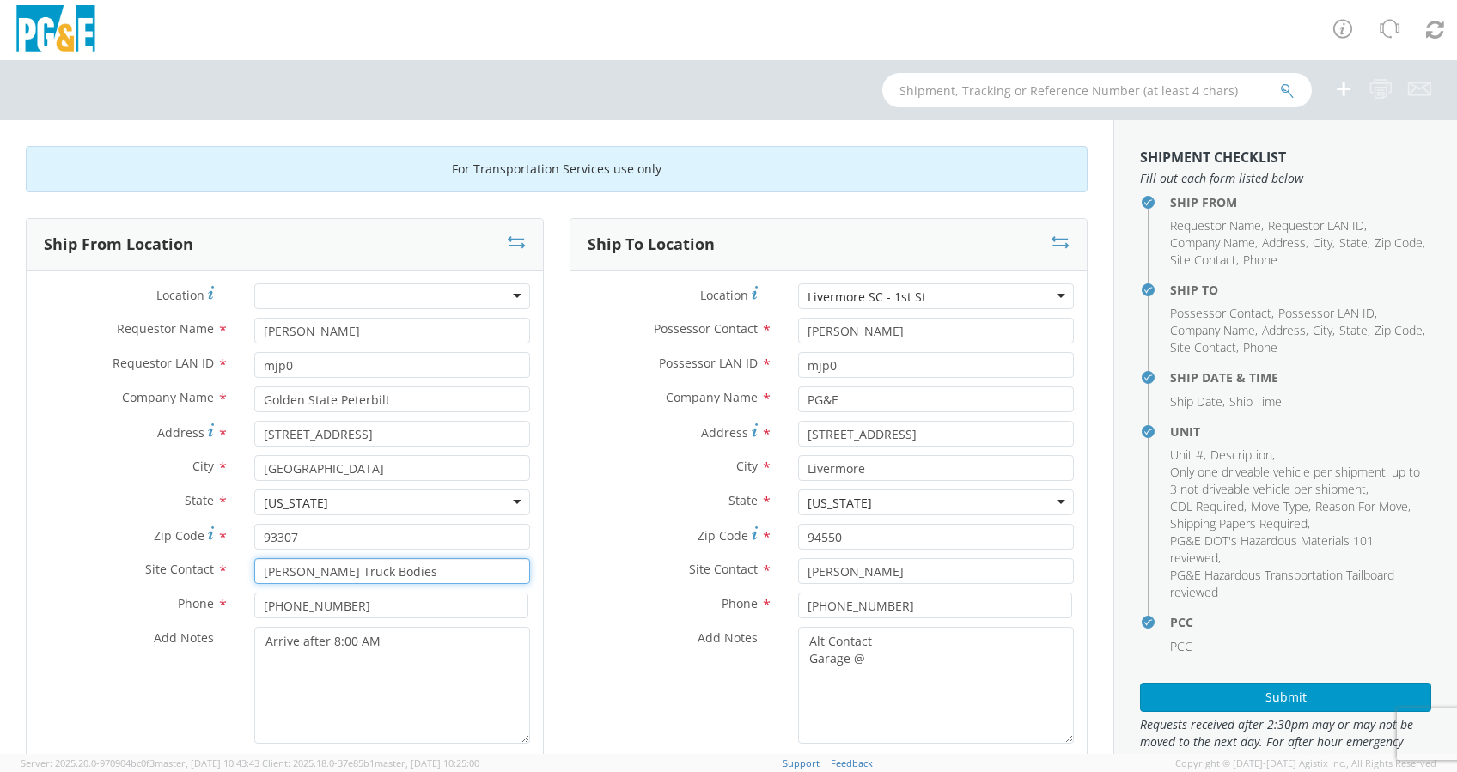
drag, startPoint x: 411, startPoint y: 573, endPoint x: 186, endPoint y: 571, distance: 225.1
click at [187, 574] on div "Site Contact * Douglass Truck Bodies" at bounding box center [285, 571] width 516 height 26
paste input "Kini Kaneakalau"
type input "Kini Kaneakalau"
drag, startPoint x: 200, startPoint y: 605, endPoint x: 185, endPoint y: 605, distance: 15.5
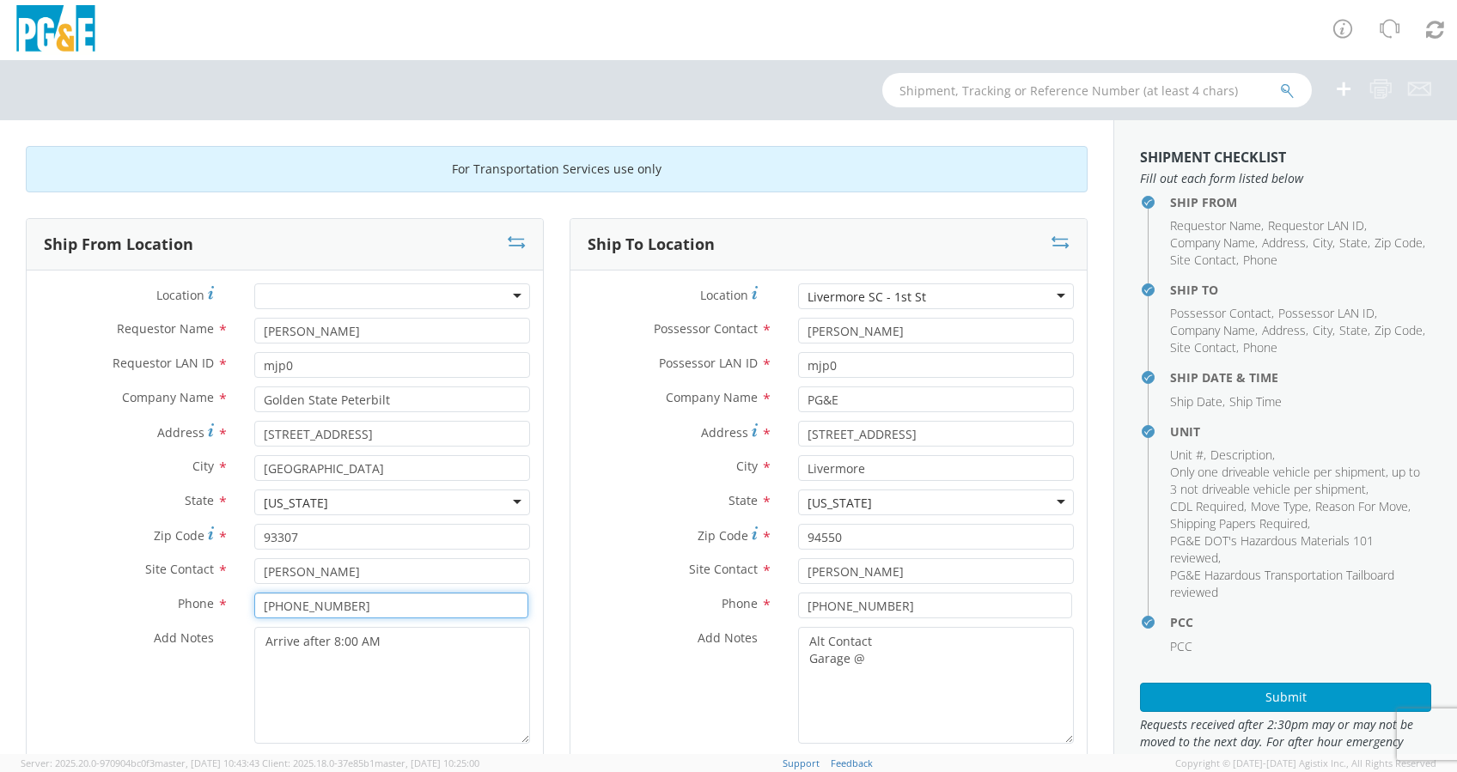
click at [184, 605] on div "Phone * 661-327-0258" at bounding box center [285, 606] width 516 height 26
paste input "(661) 833-1700"
type input "(661) 833-1700"
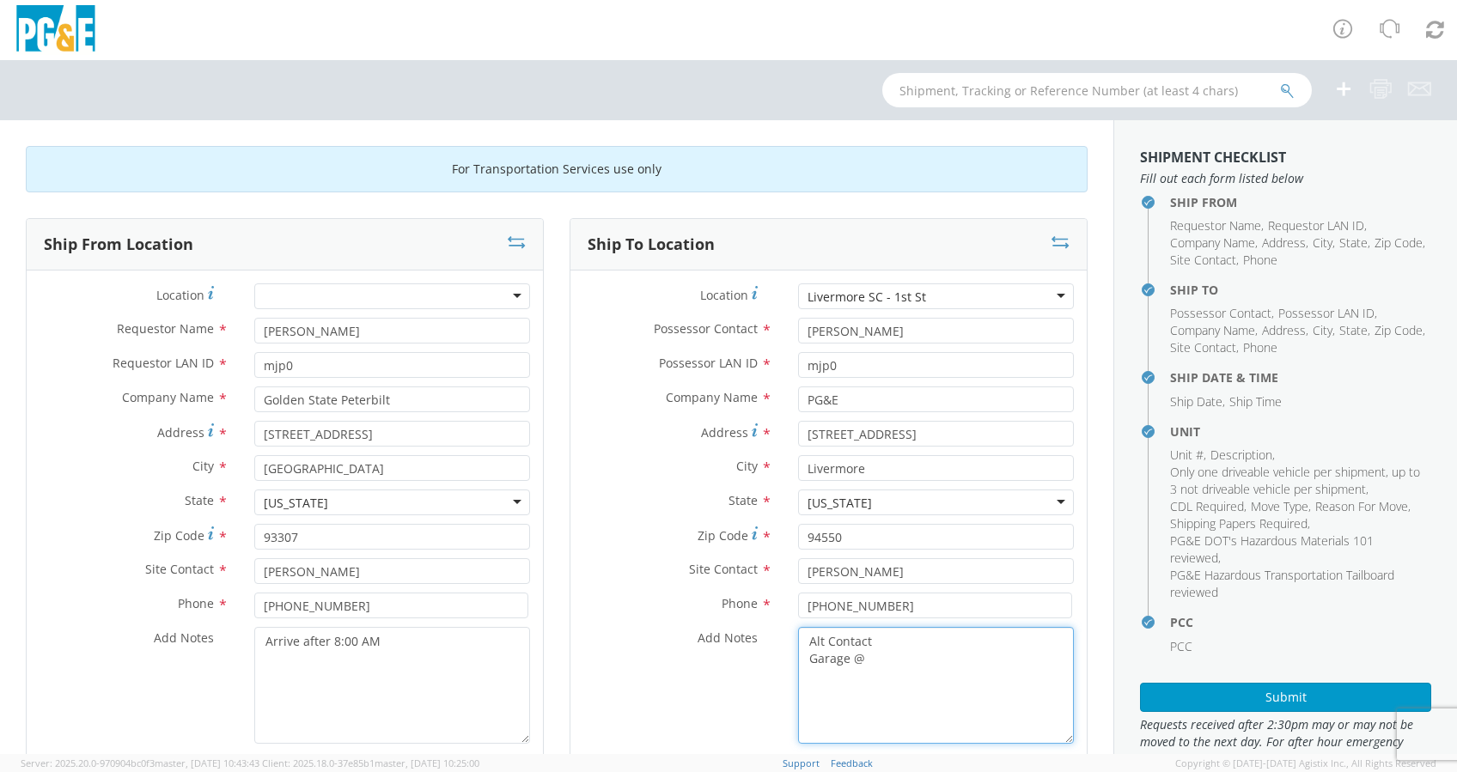
click at [809, 677] on textarea "Alt Contact Garage @" at bounding box center [936, 685] width 276 height 117
click at [867, 665] on textarea "Alt Contact Garage @" at bounding box center [936, 685] width 276 height 117
paste textarea "RON PACHECO @ 510-340-6620"
click at [880, 655] on textarea "Alt Contact Garage @ RON PACHECO @ 510-340-6620" at bounding box center [936, 685] width 276 height 117
paste textarea "925-373-2623"
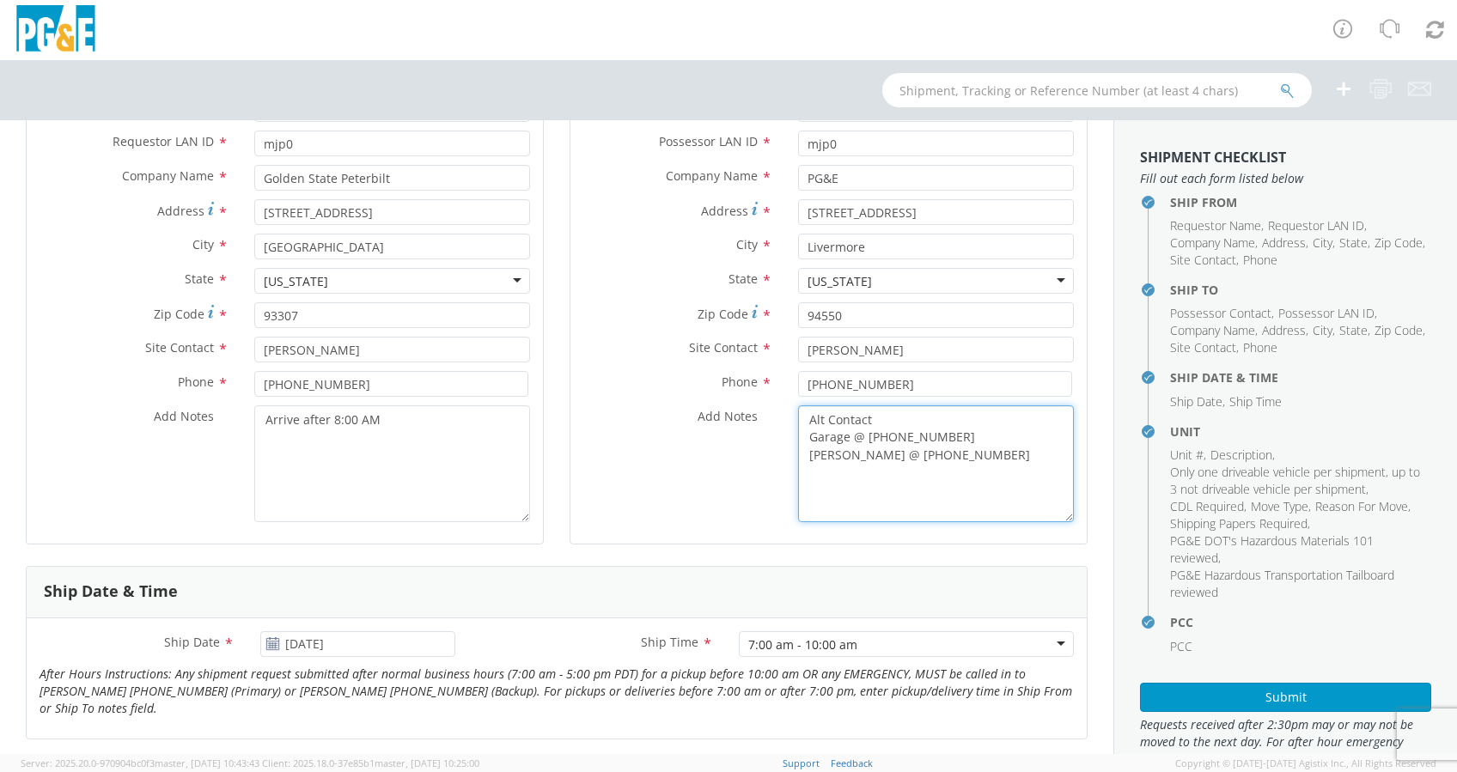
scroll to position [229, 0]
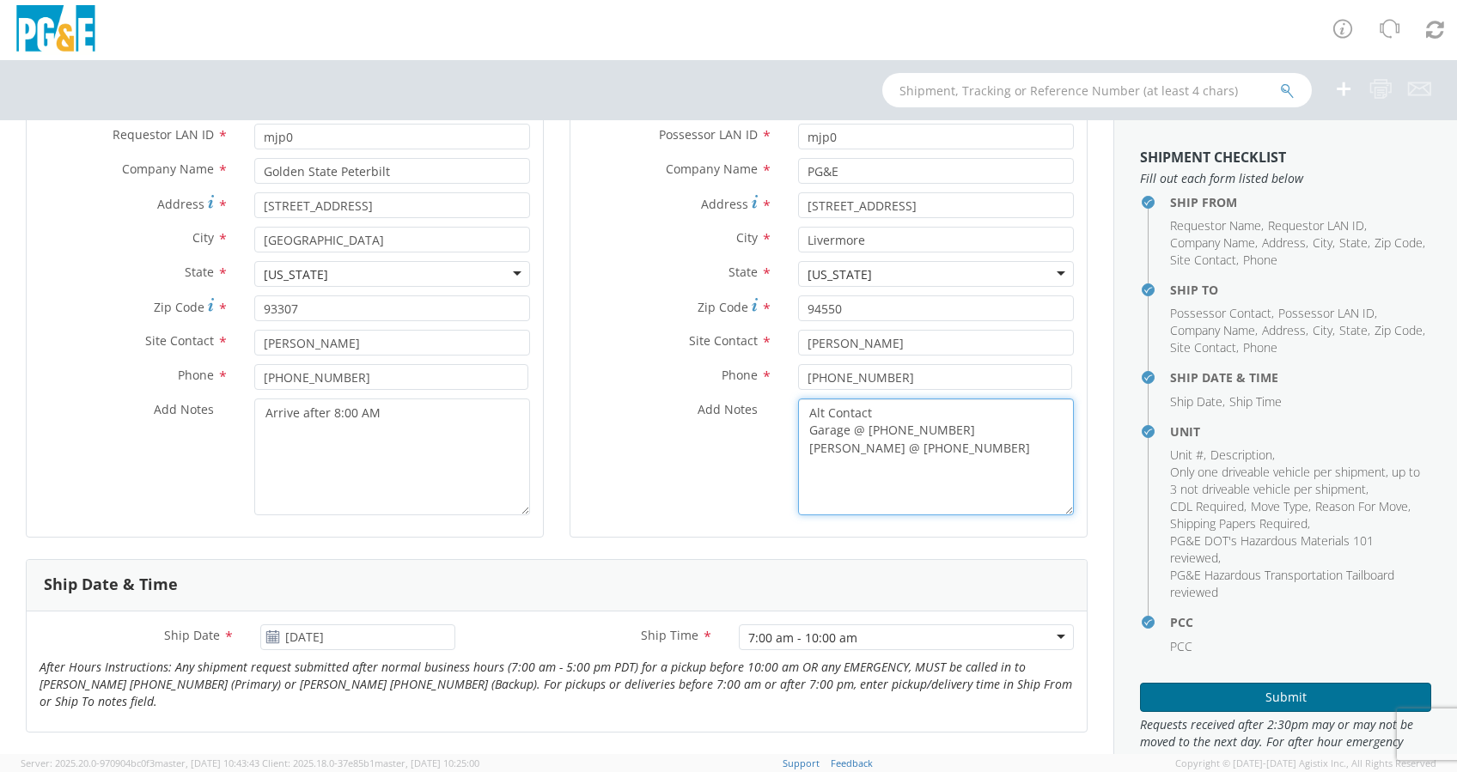
type textarea "Alt Contact Garage @ 925-373-2623 RON PACHECO @ 510-340-6620"
click at [1282, 712] on button "Submit" at bounding box center [1285, 697] width 291 height 29
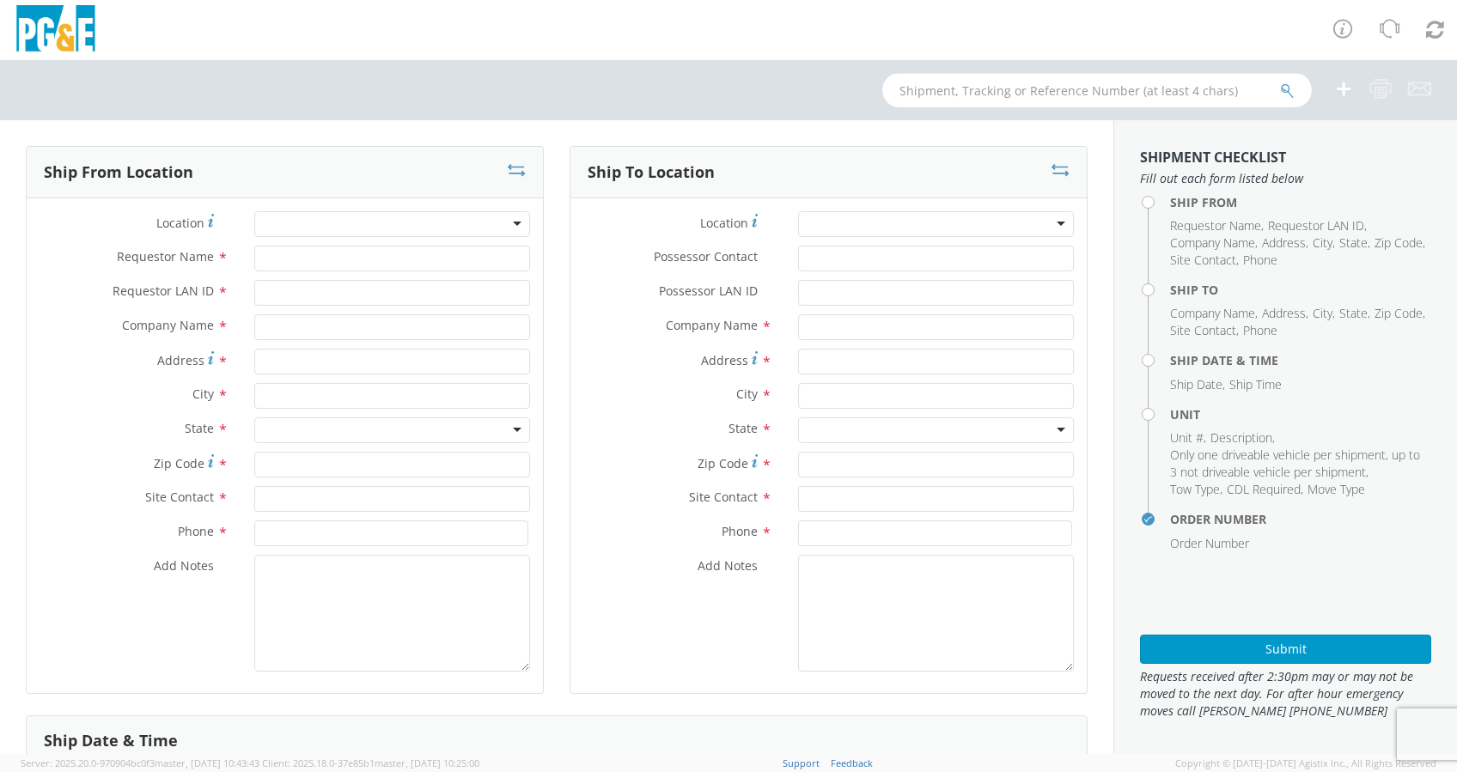
click at [966, 94] on input "text" at bounding box center [1097, 90] width 430 height 34
paste input "B41838"
type input "B41838"
select select "2041093"
type input "B41838"
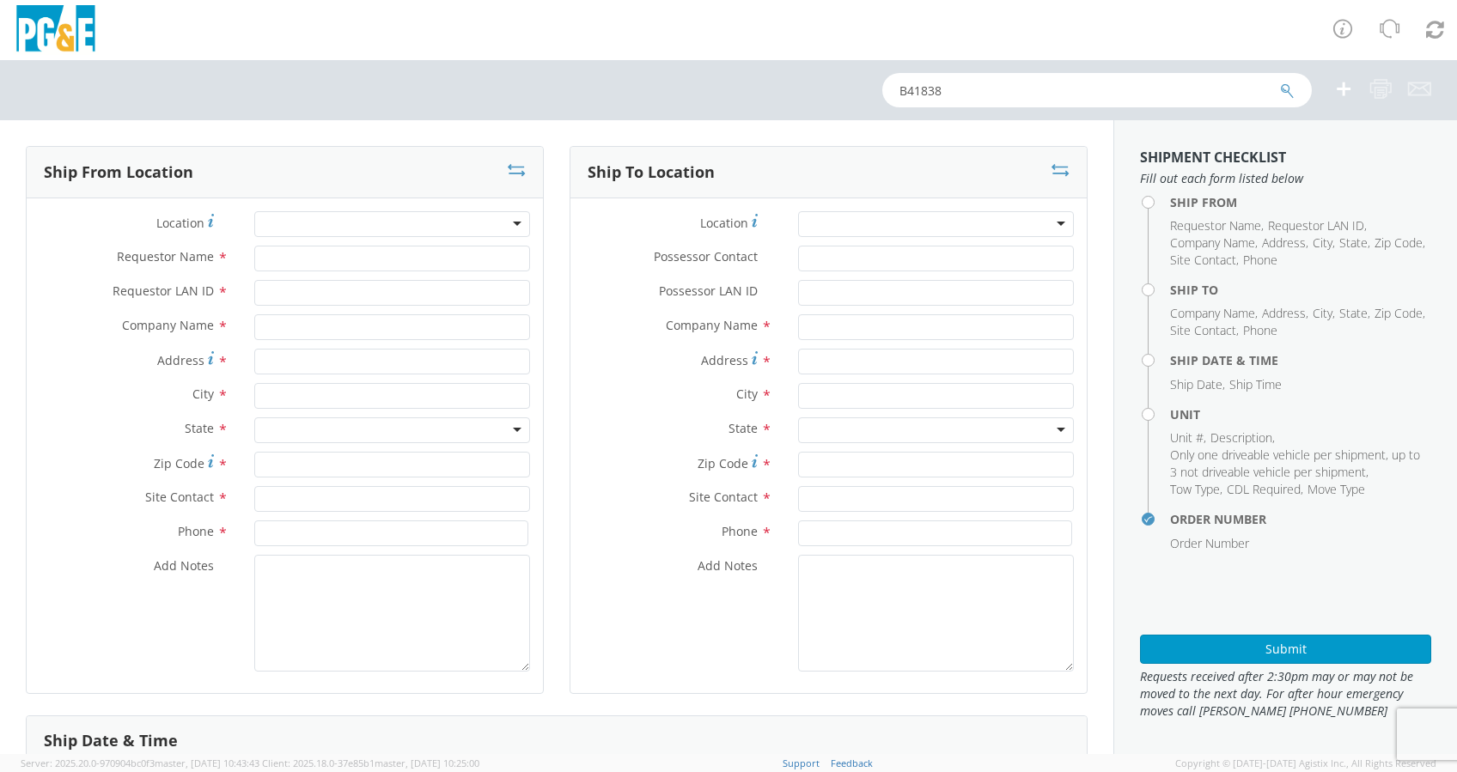
click at [1284, 86] on icon "submit" at bounding box center [1287, 90] width 15 height 15
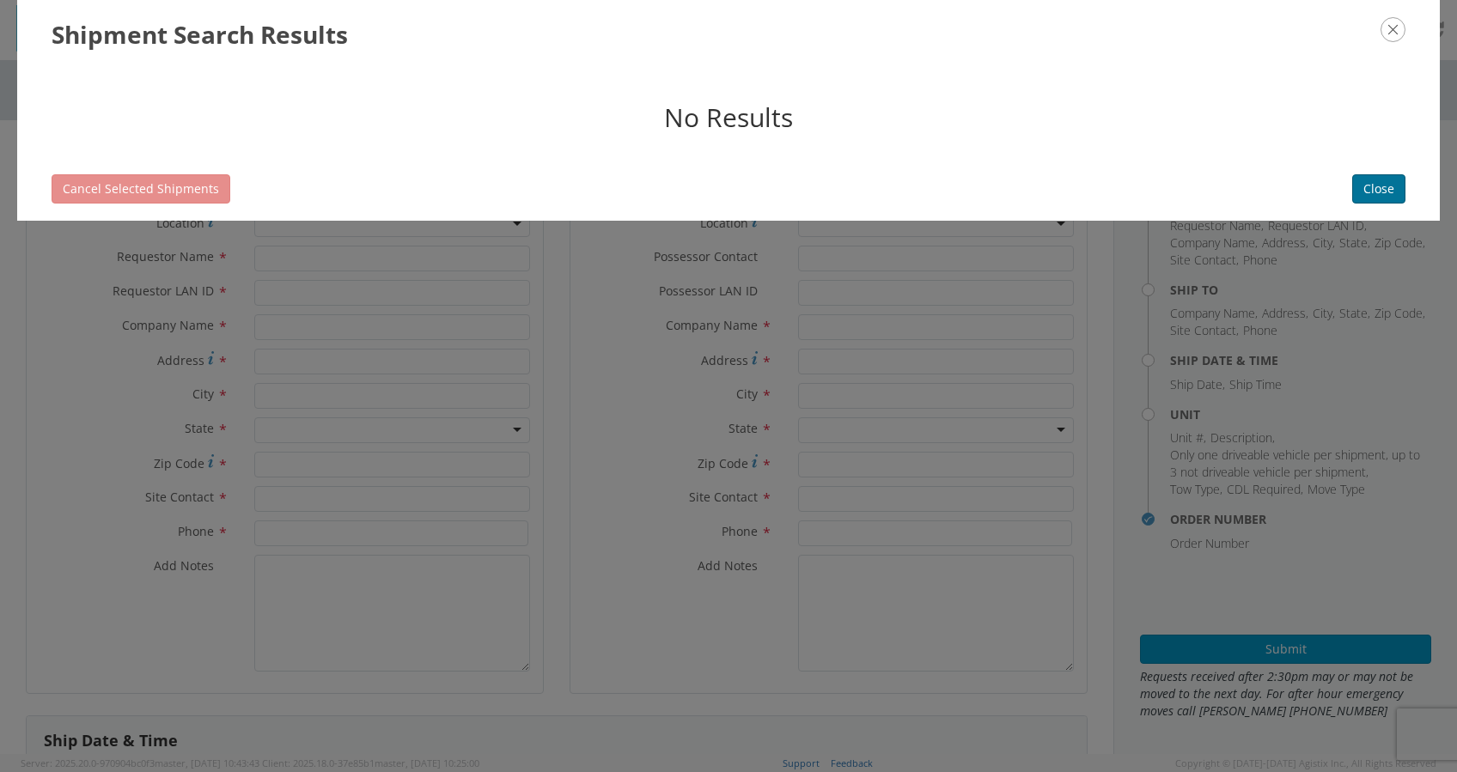
click at [1378, 180] on button "Close" at bounding box center [1378, 188] width 53 height 29
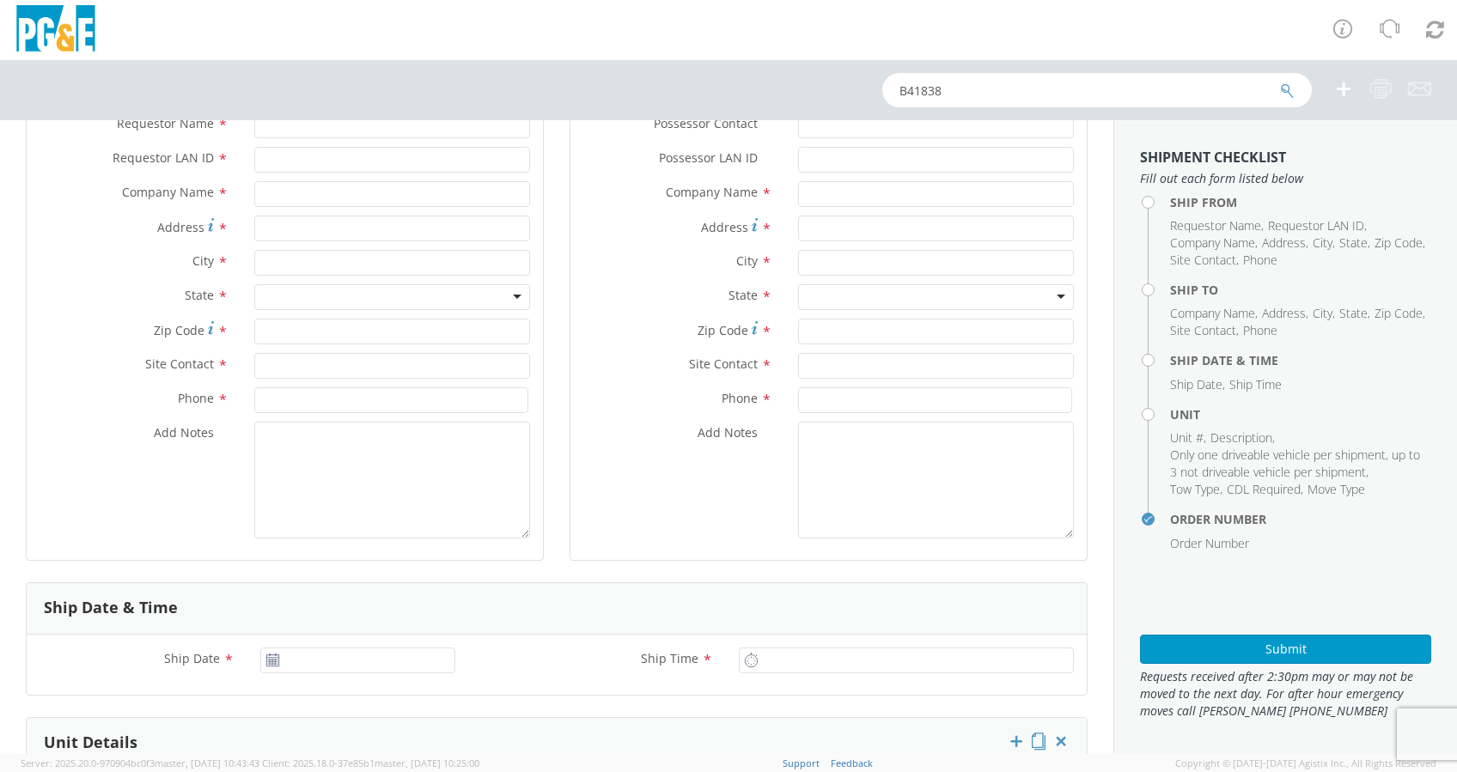
scroll to position [458, 0]
